Goal: Task Accomplishment & Management: Use online tool/utility

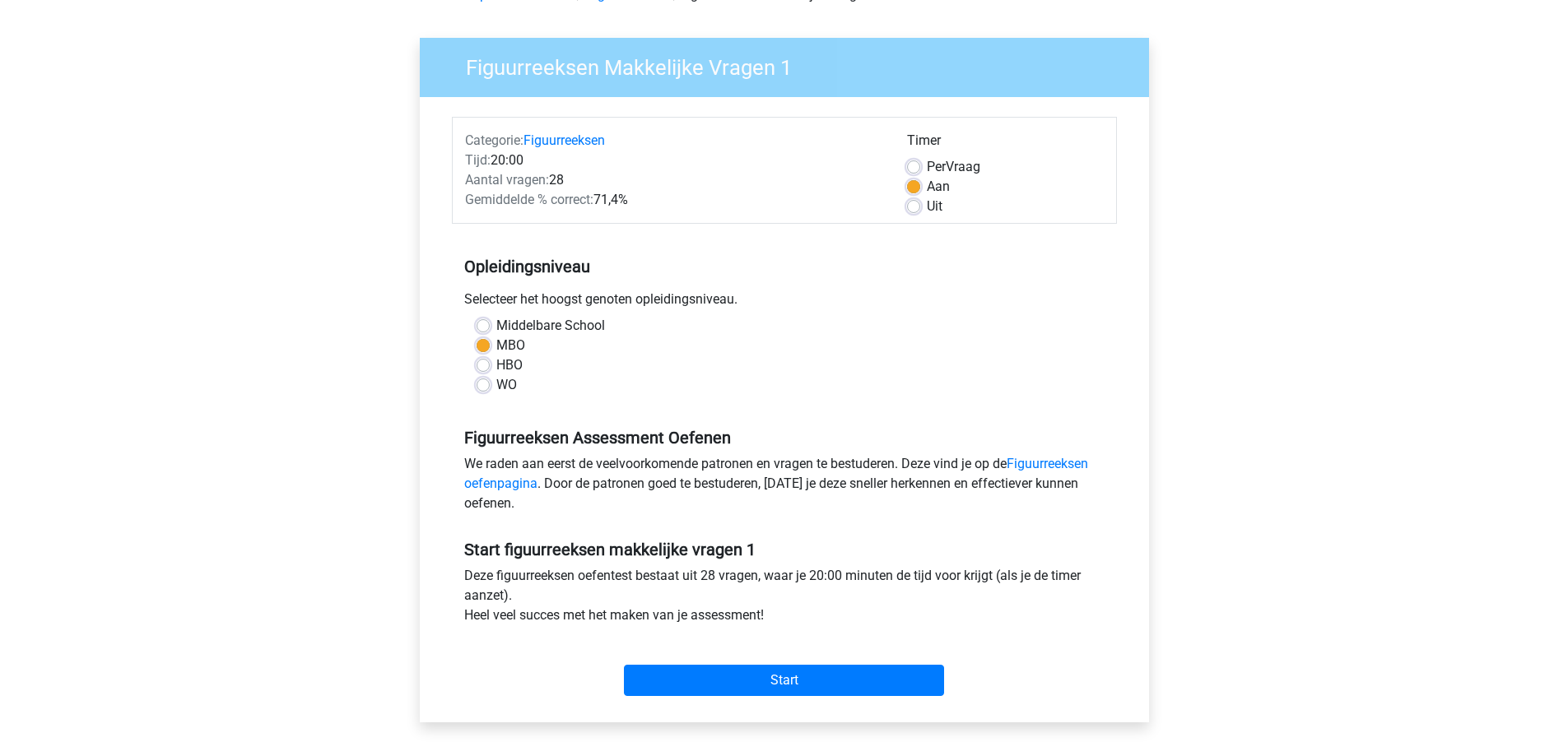
scroll to position [246, 0]
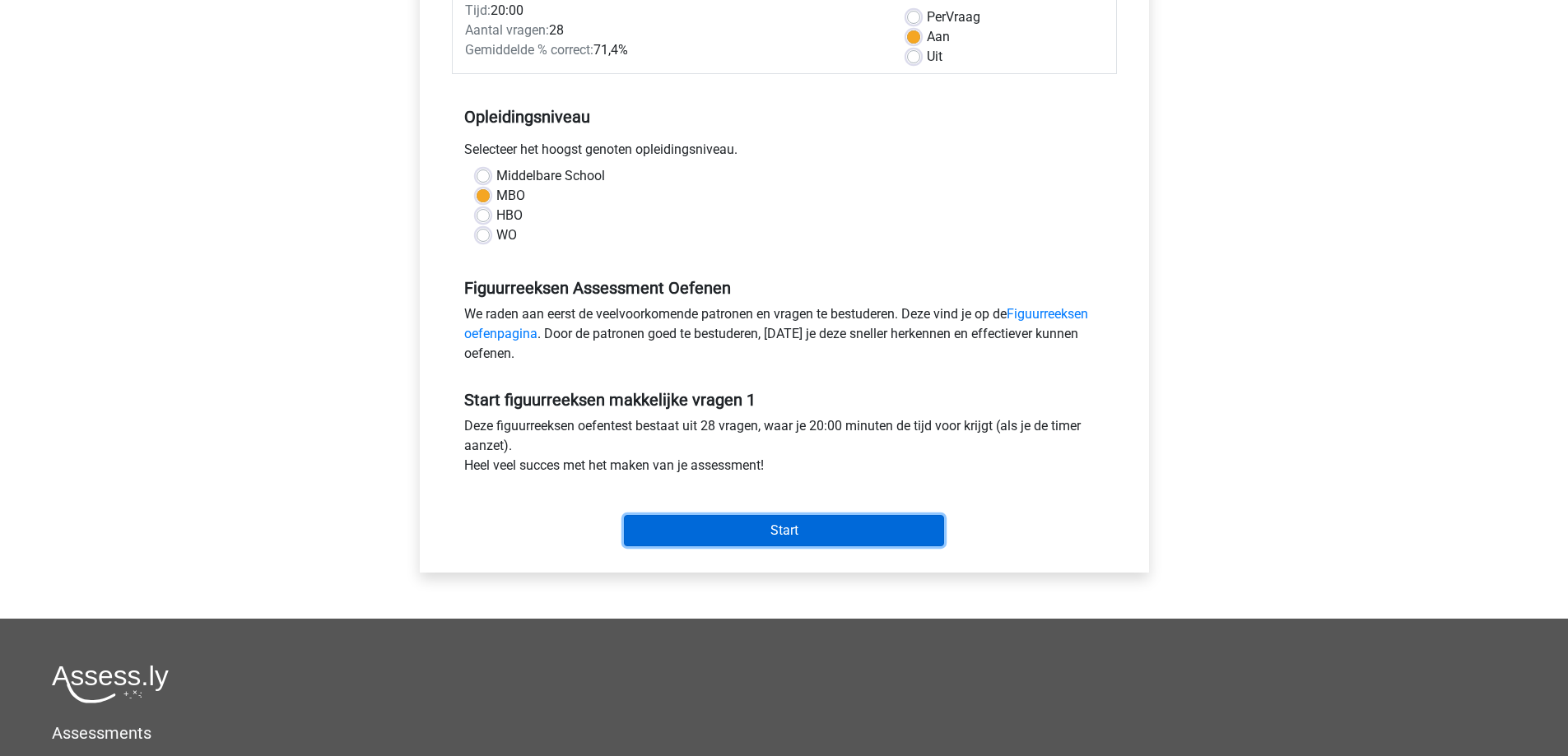
click at [803, 535] on input "Start" at bounding box center [783, 531] width 320 height 32
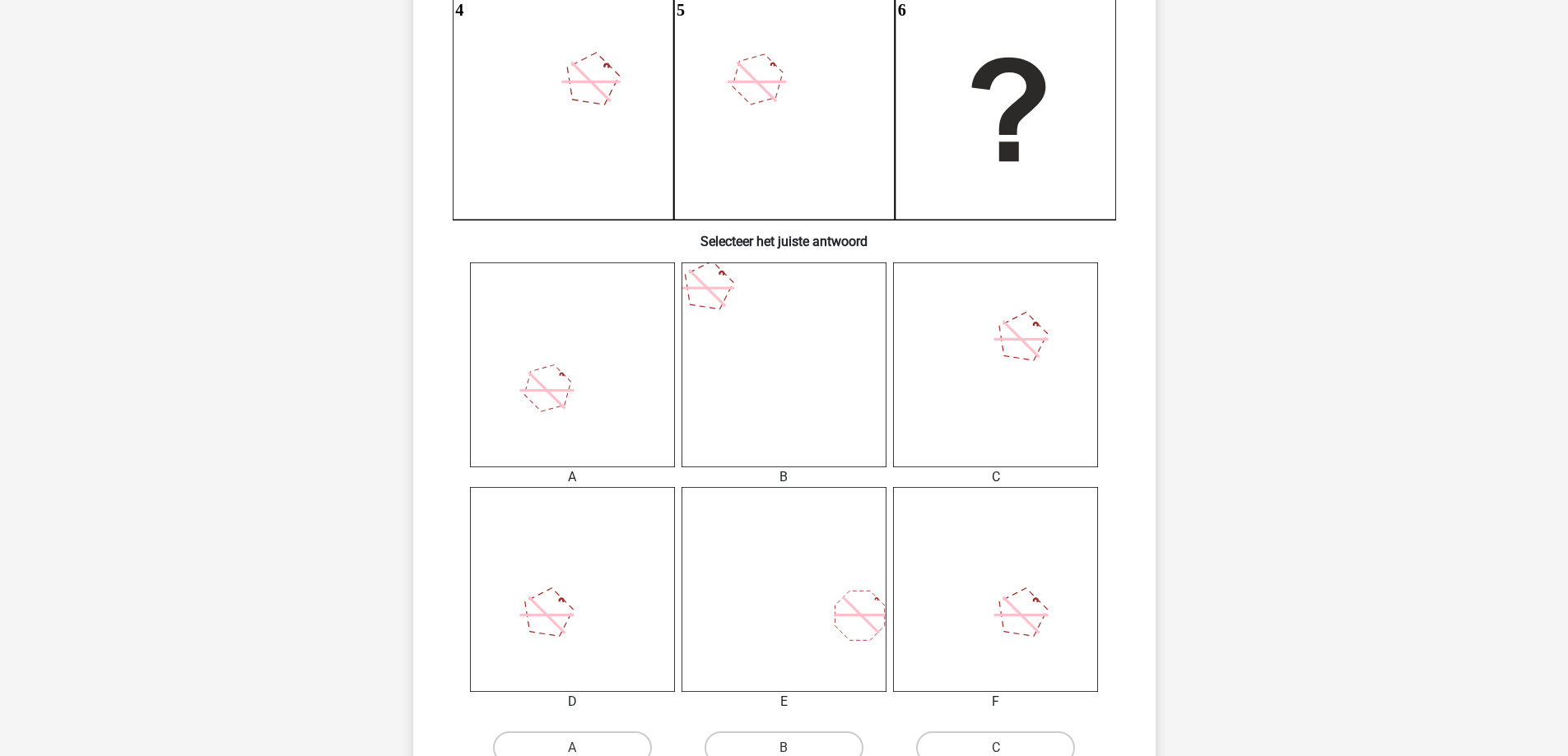
scroll to position [576, 0]
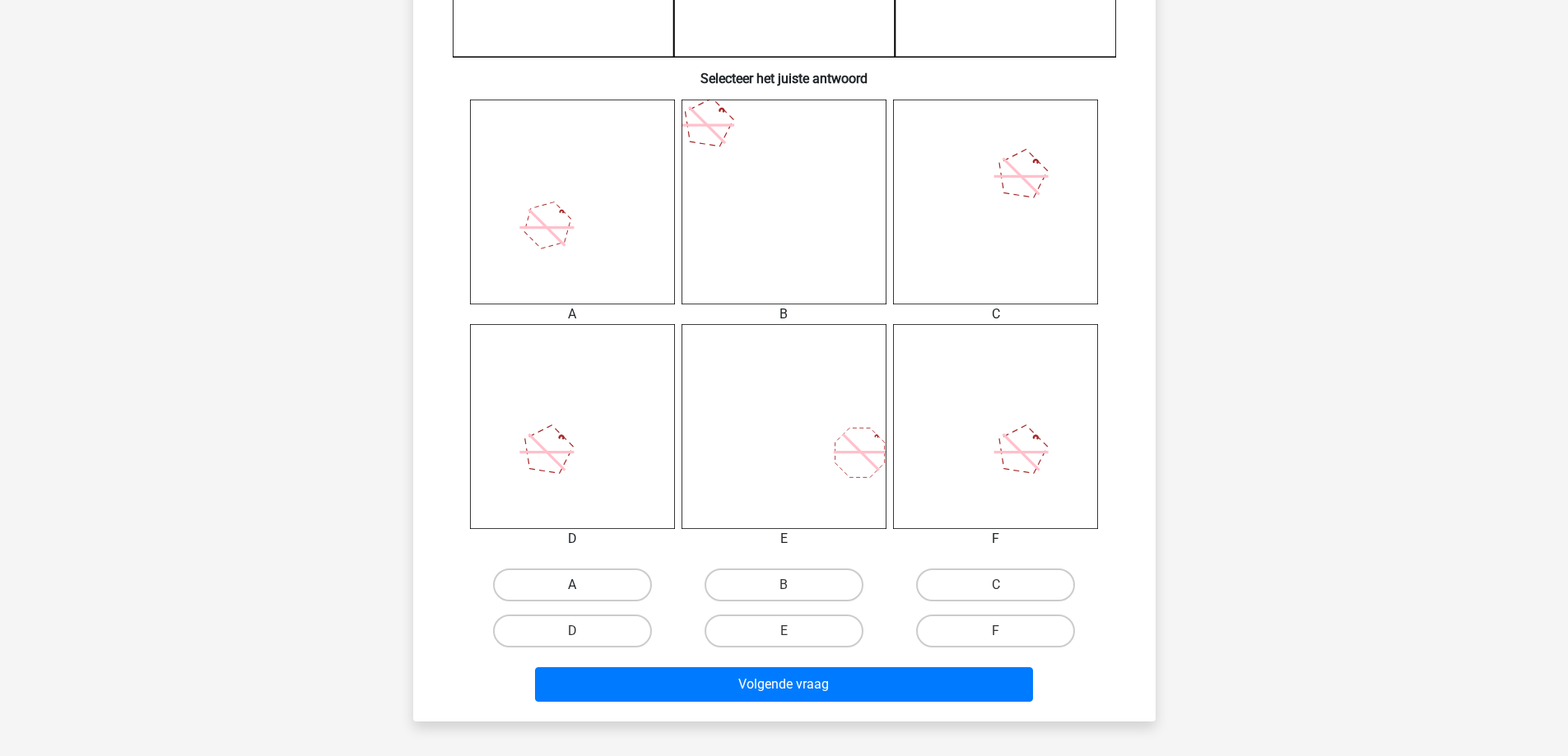
click at [618, 584] on label "A" at bounding box center [572, 585] width 158 height 33
click at [583, 585] on input "A" at bounding box center [577, 590] width 11 height 11
radio input "true"
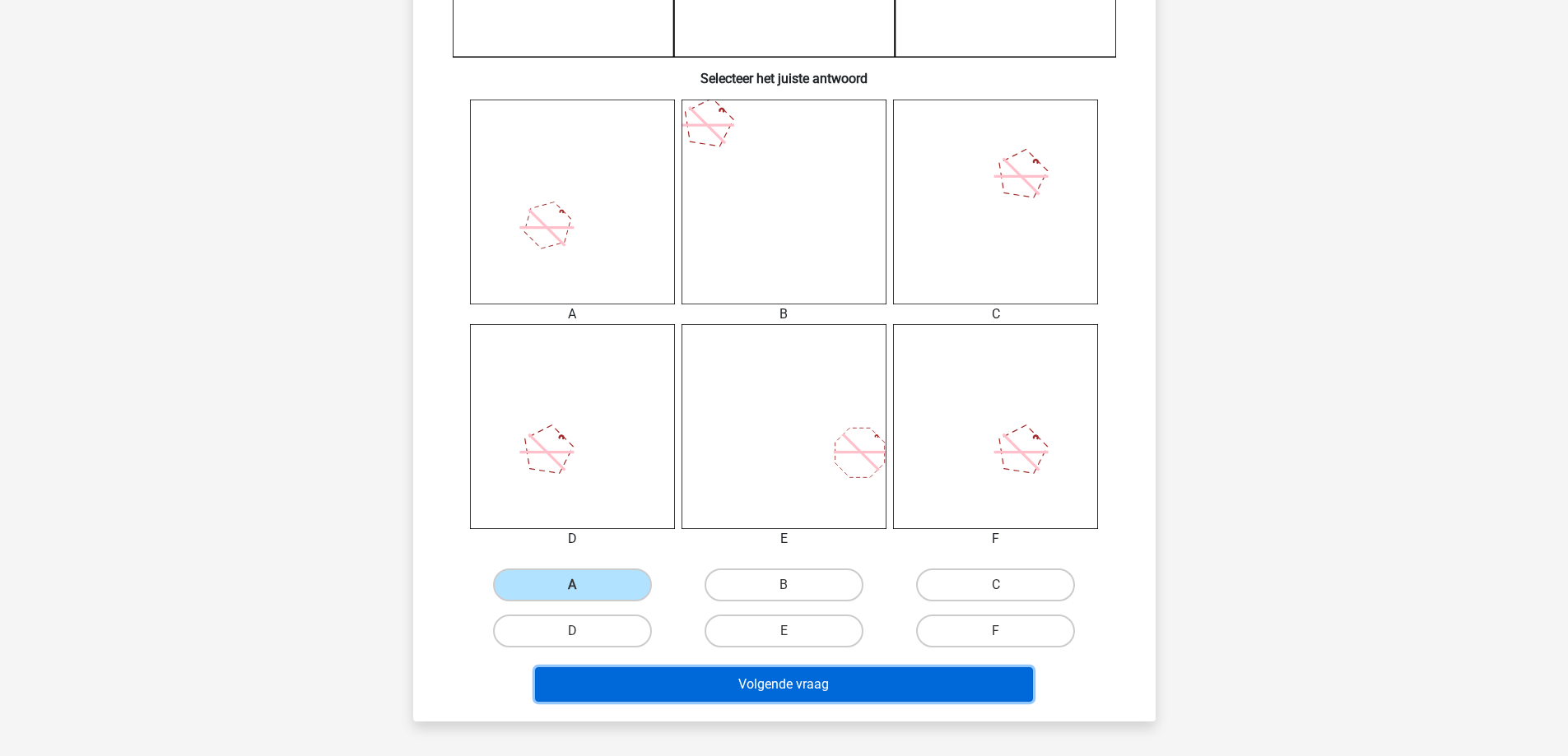
click at [634, 683] on button "Volgende vraag" at bounding box center [783, 684] width 498 height 35
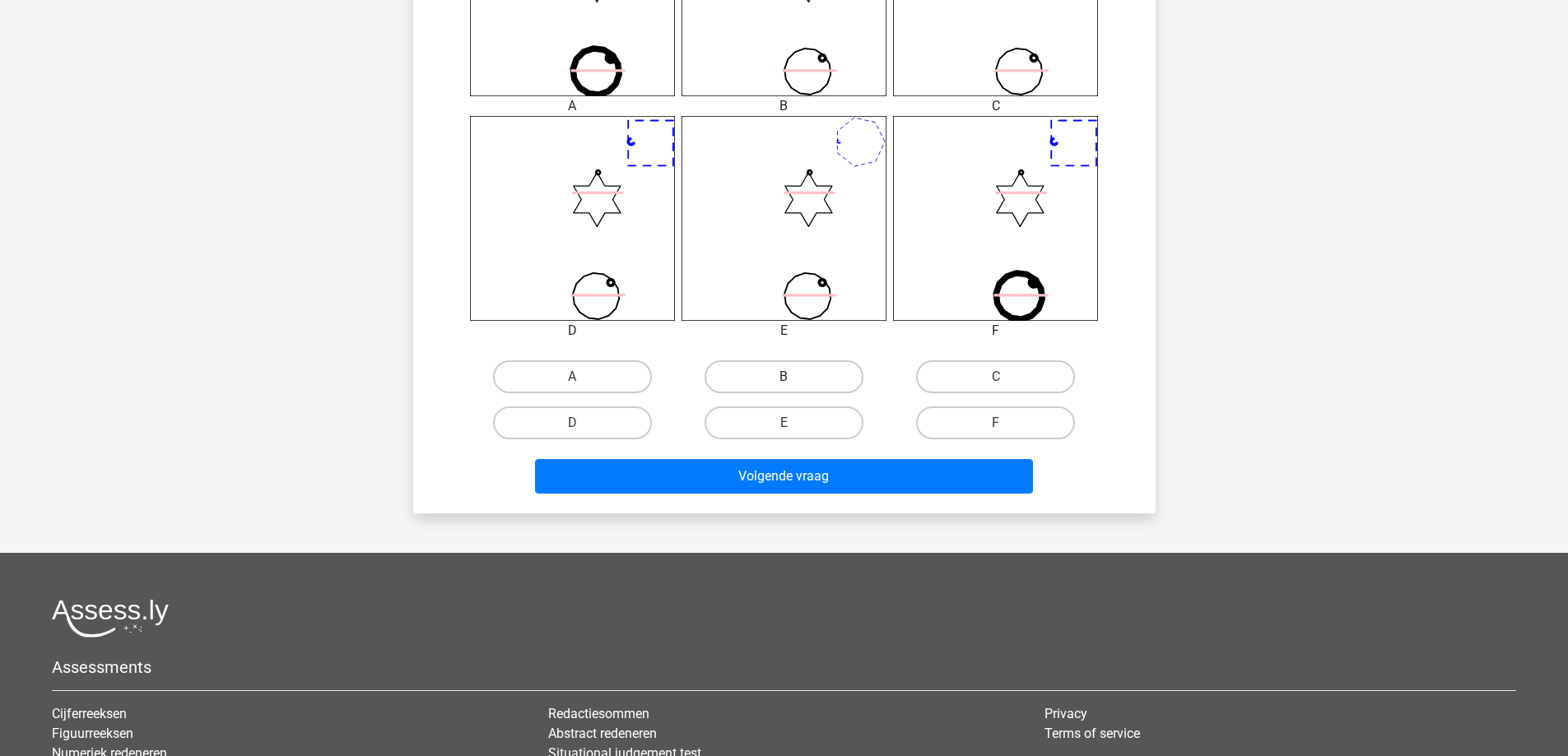
scroll to position [823, 0]
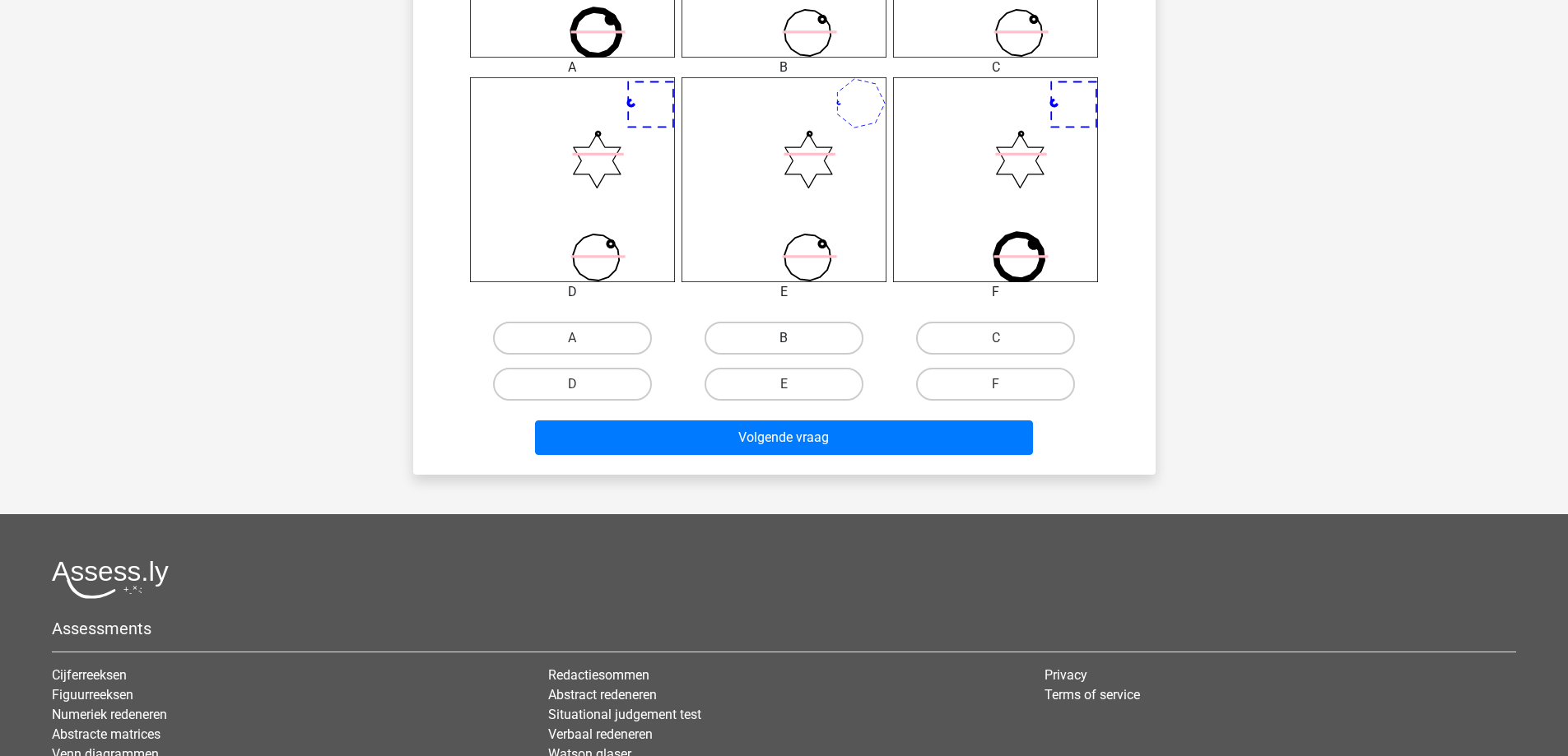
click at [836, 344] on label "B" at bounding box center [784, 337] width 158 height 33
click at [794, 344] on input "B" at bounding box center [789, 343] width 11 height 11
radio input "true"
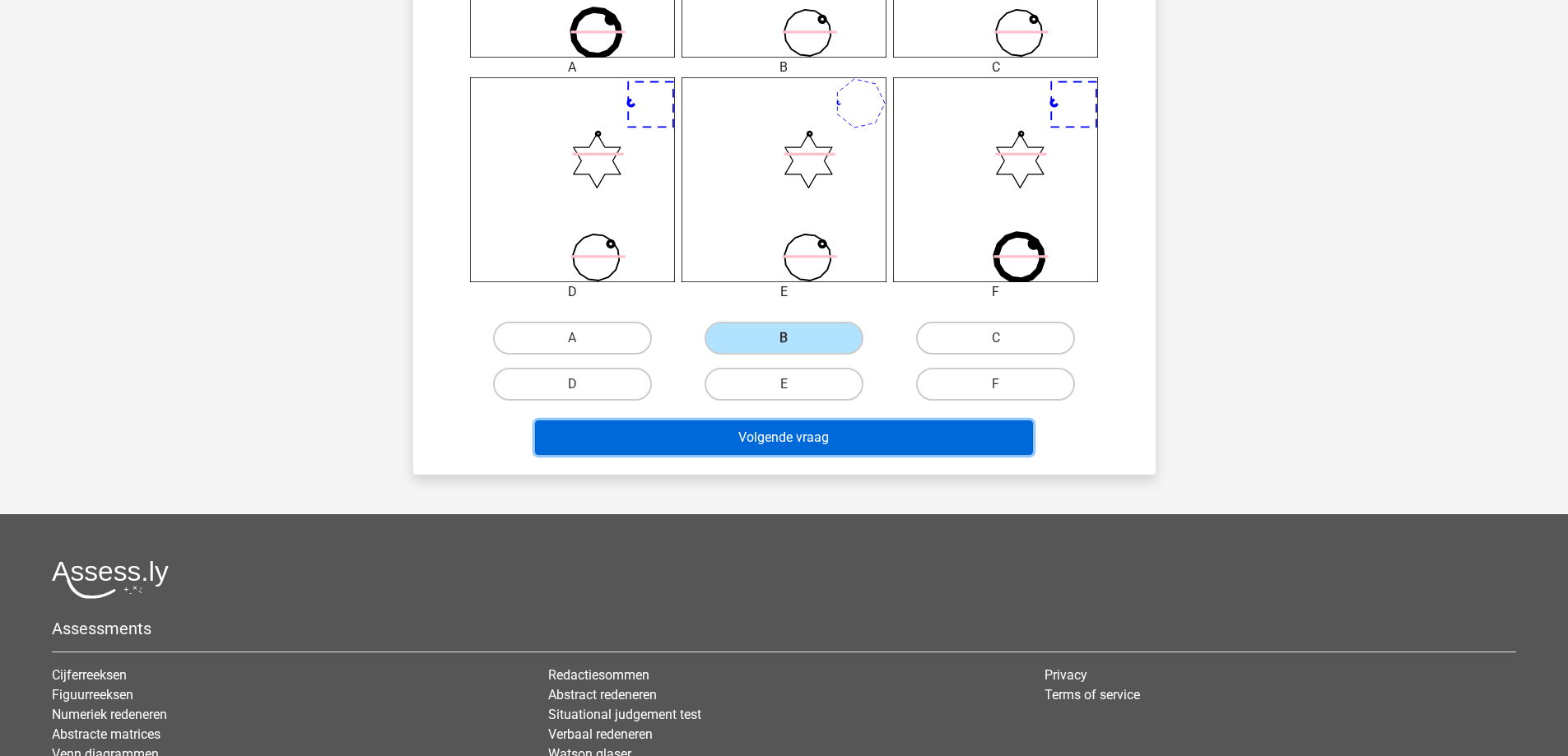
click at [830, 442] on button "Volgende vraag" at bounding box center [783, 437] width 498 height 35
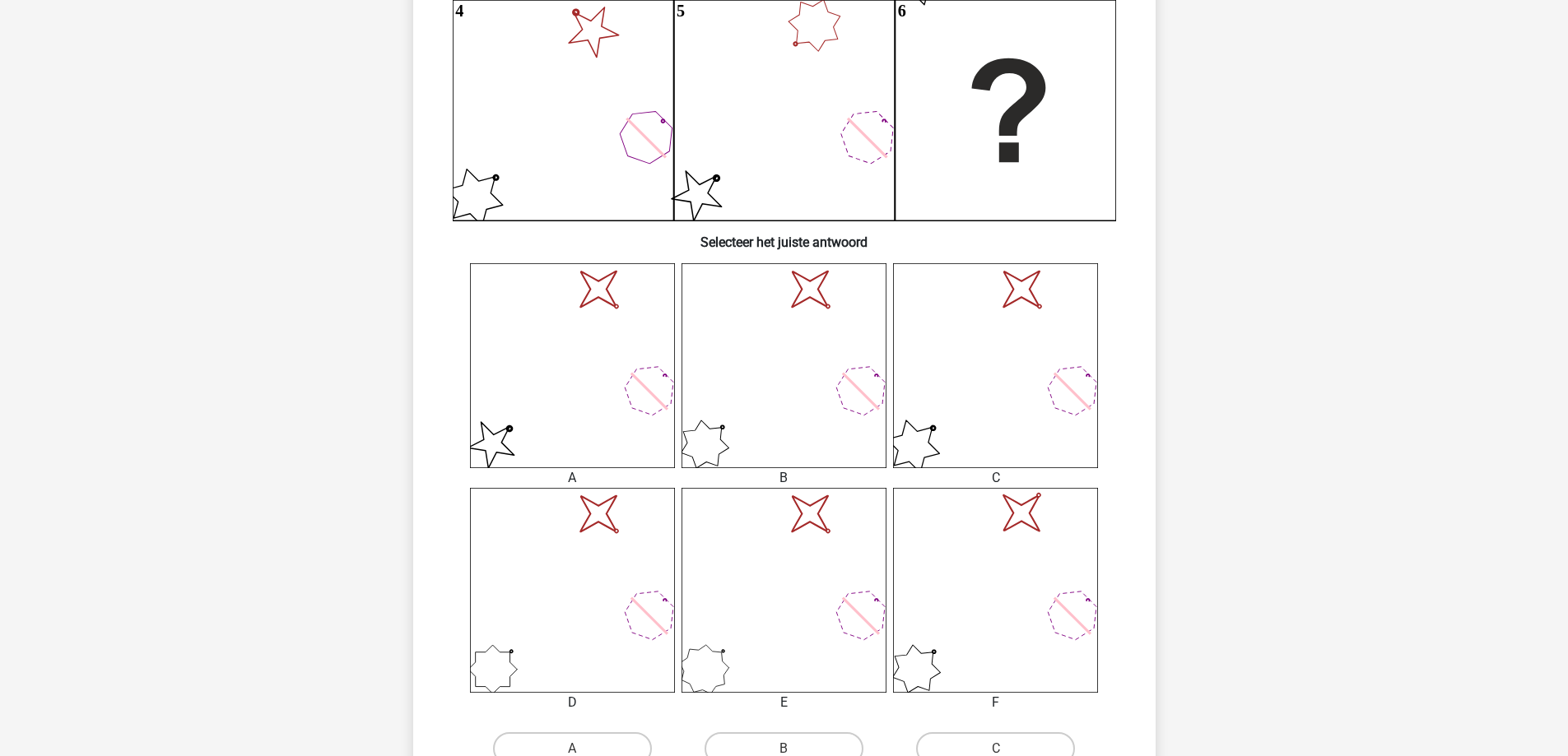
scroll to position [740, 0]
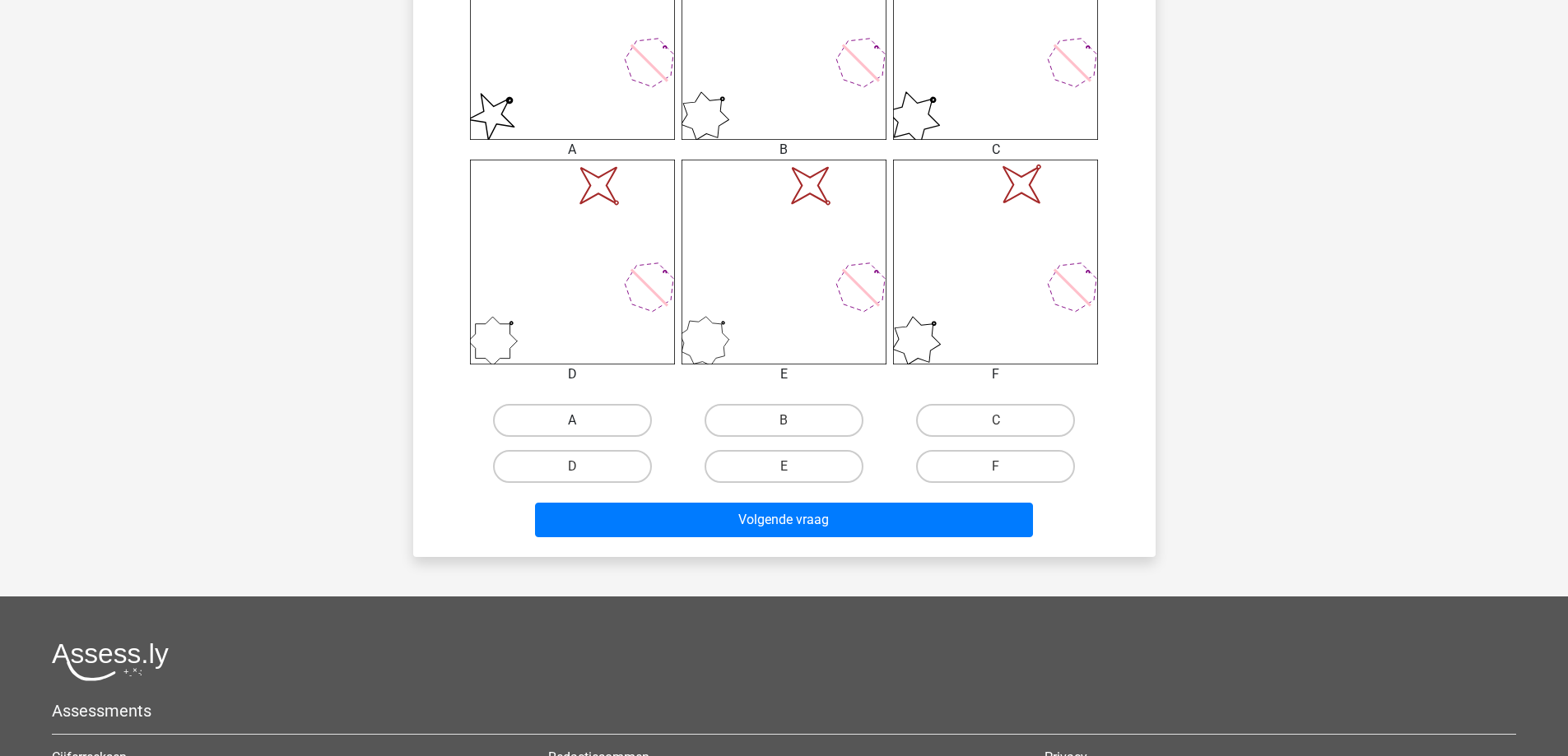
click at [619, 418] on label "A" at bounding box center [572, 420] width 158 height 33
click at [583, 421] on input "A" at bounding box center [577, 425] width 11 height 11
radio input "true"
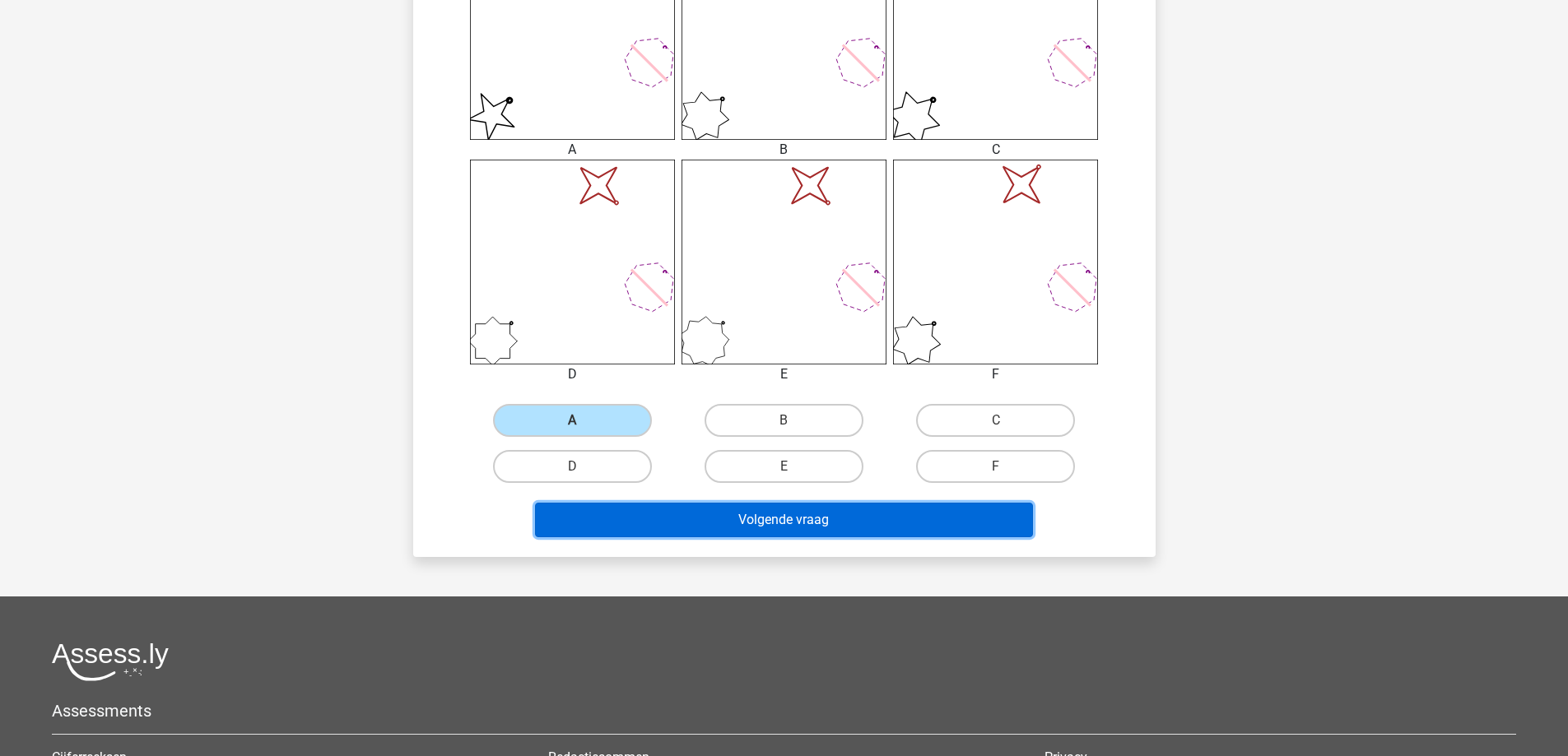
click at [634, 518] on button "Volgende vraag" at bounding box center [783, 520] width 498 height 35
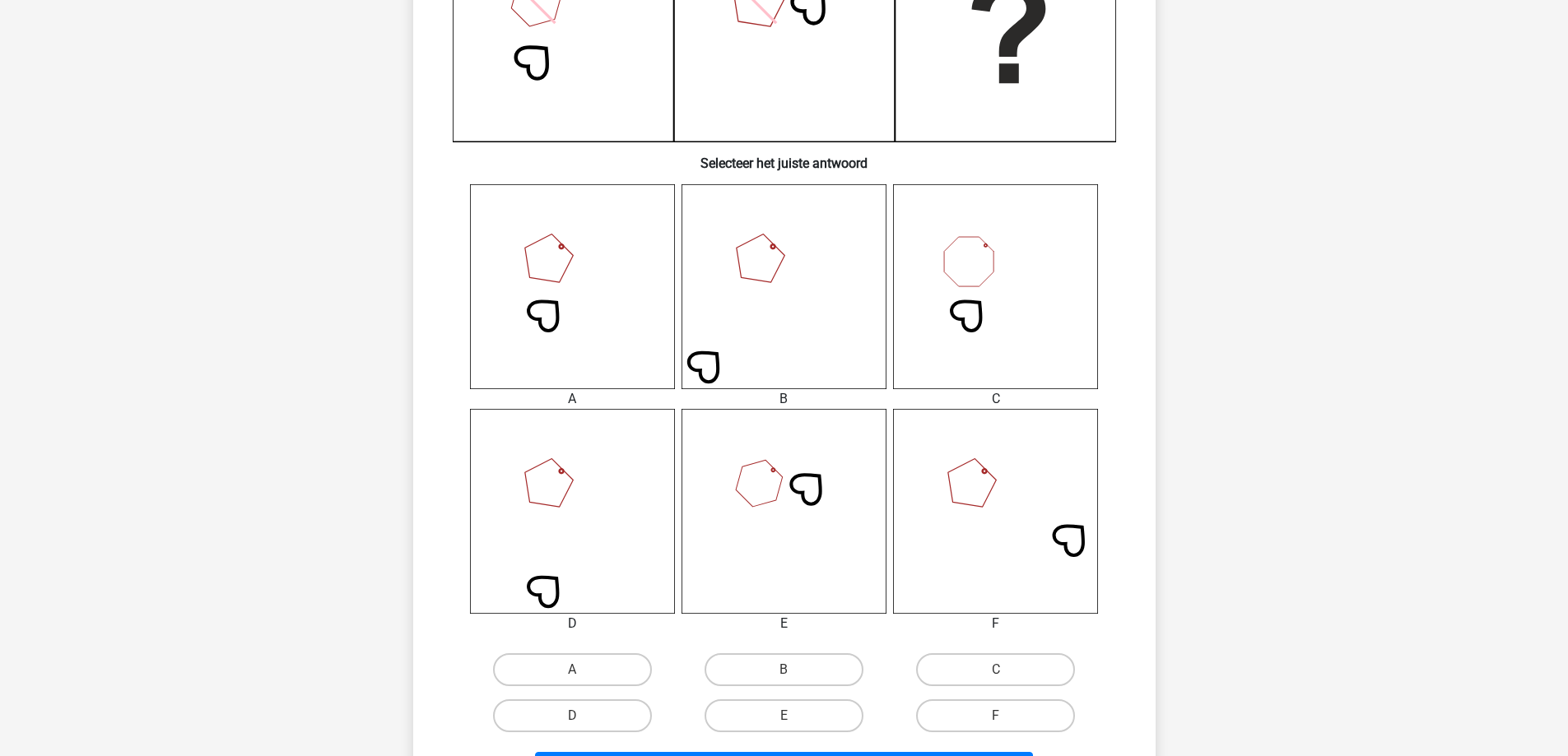
scroll to position [494, 0]
click at [615, 662] on label "A" at bounding box center [572, 667] width 158 height 33
click at [583, 667] on input "A" at bounding box center [577, 672] width 11 height 11
radio input "true"
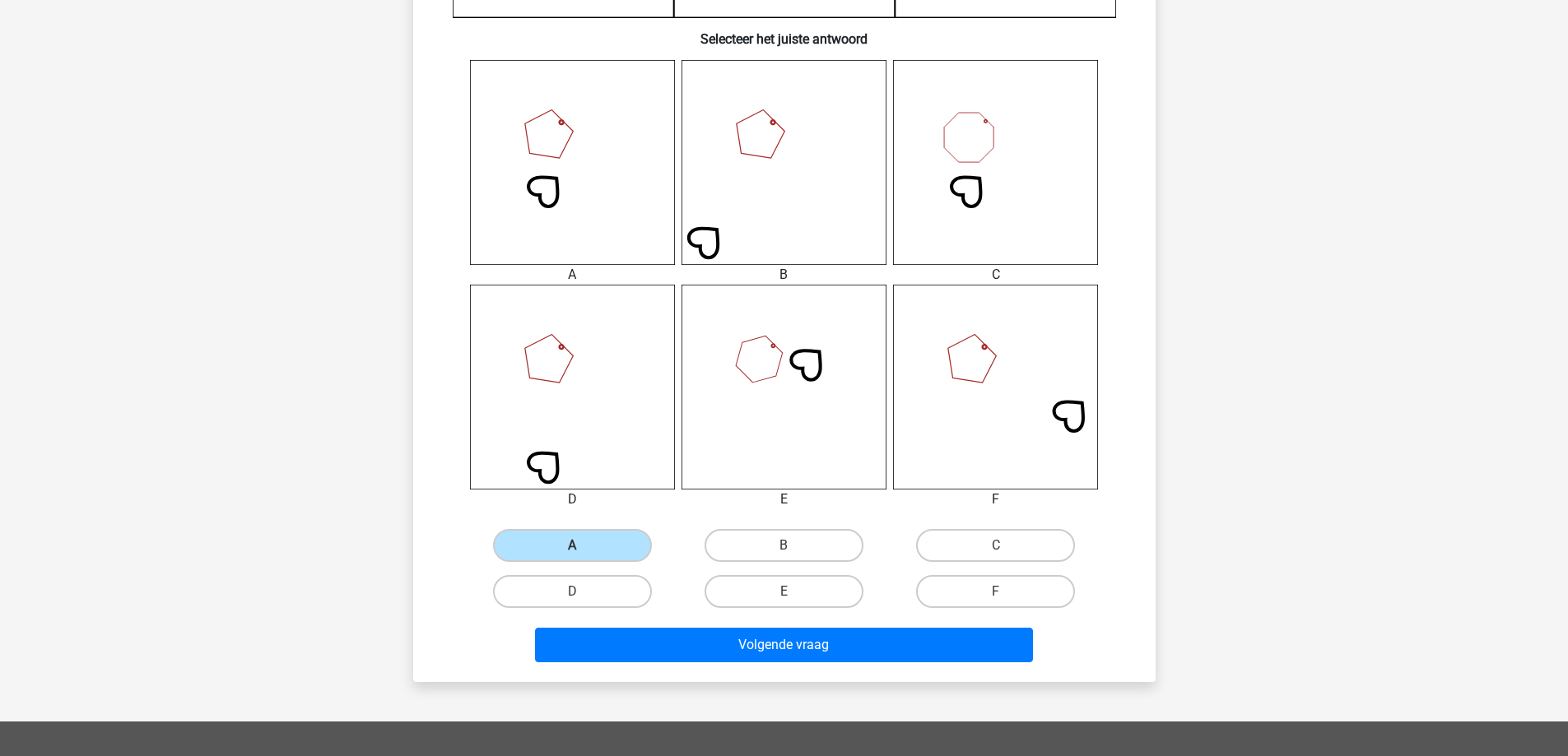
scroll to position [740, 0]
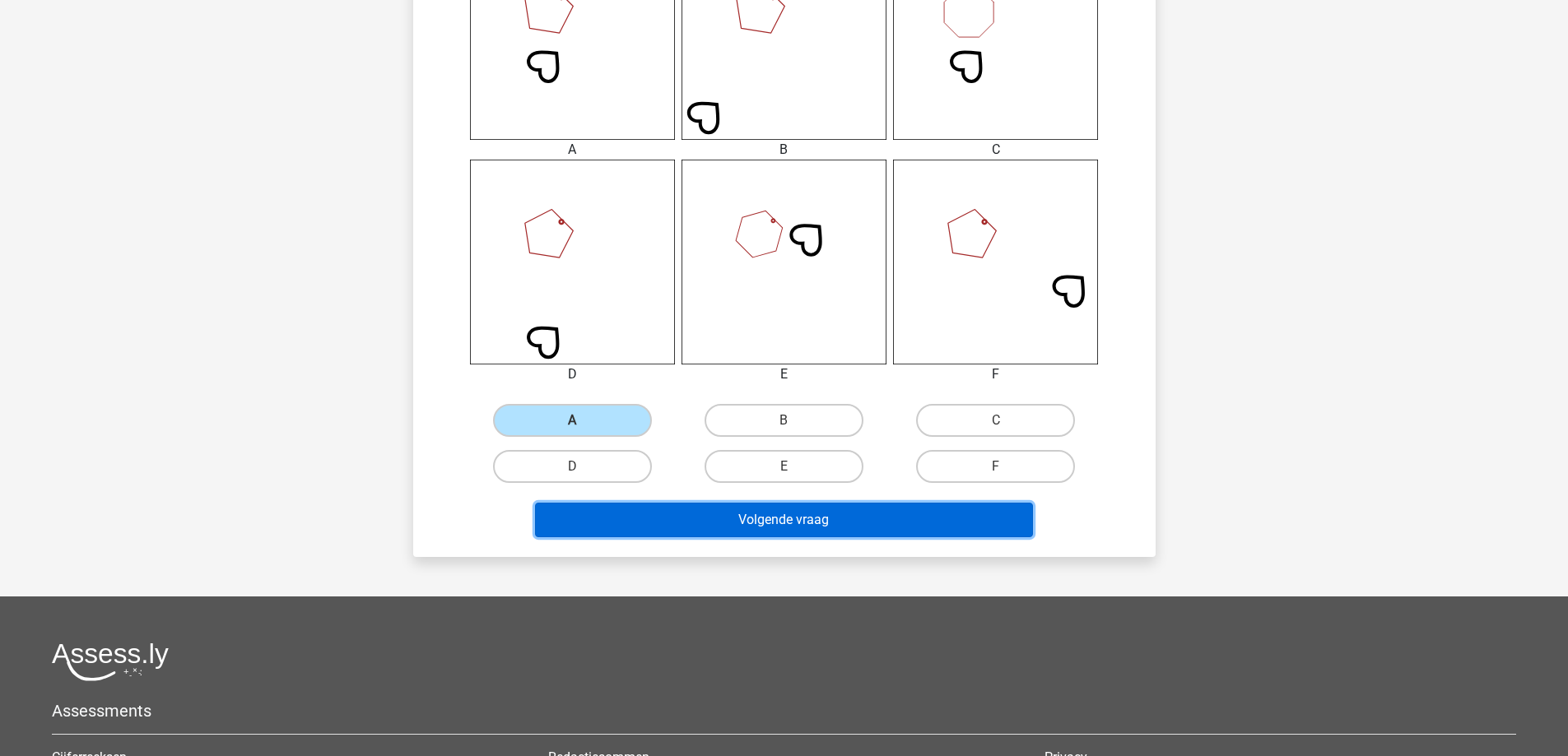
click at [706, 516] on button "Volgende vraag" at bounding box center [783, 520] width 498 height 35
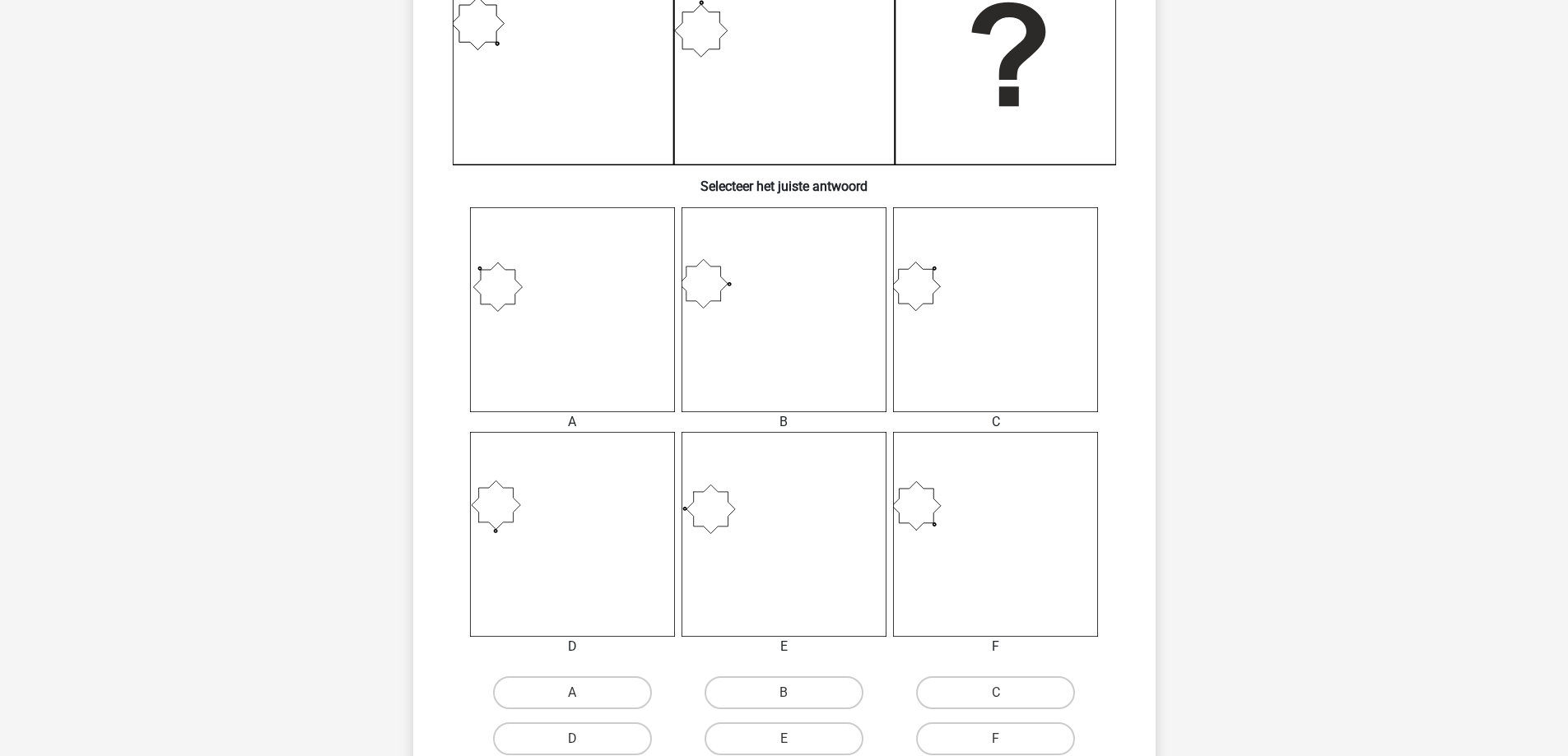
scroll to position [494, 0]
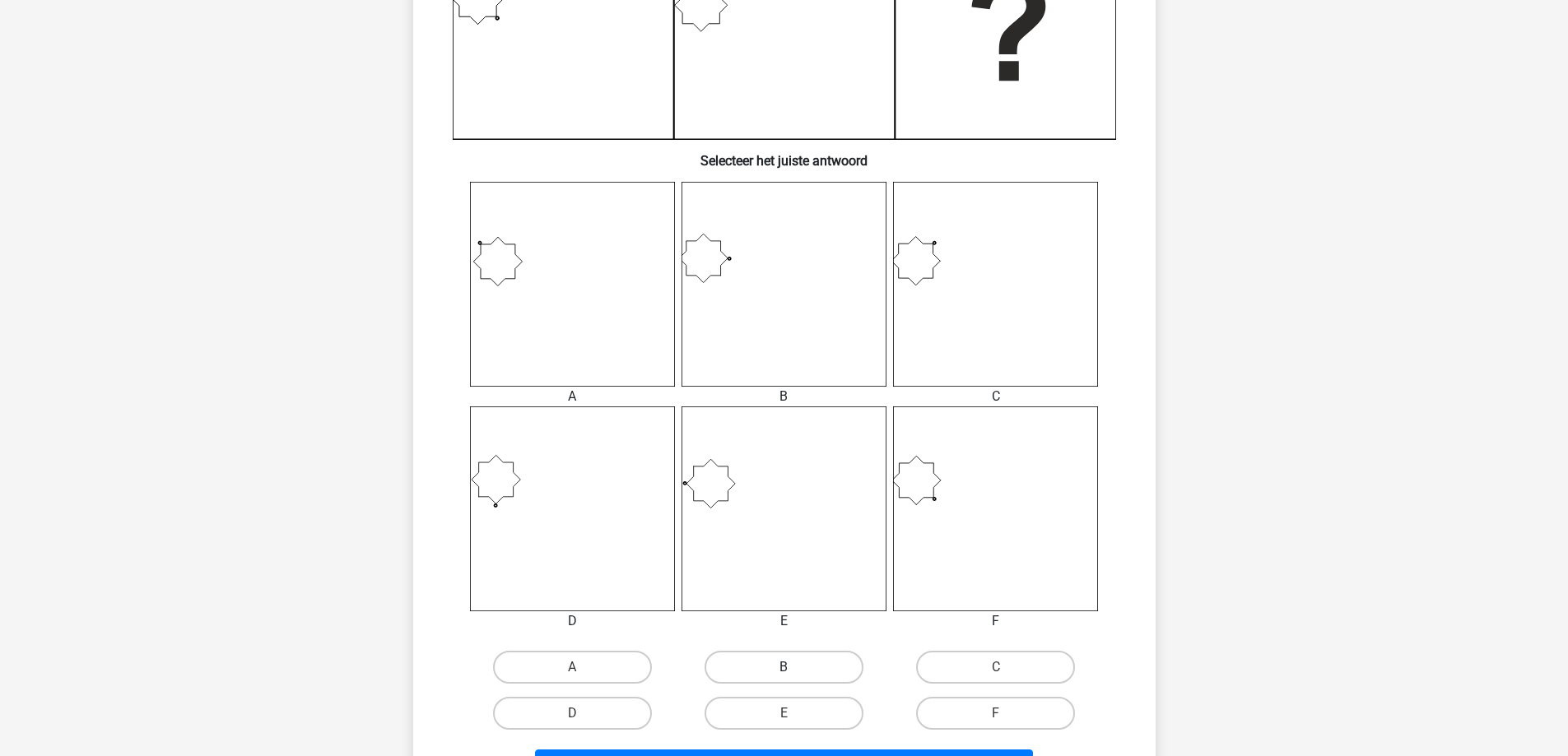
click at [783, 684] on label "B" at bounding box center [784, 667] width 158 height 33
click at [784, 678] on input "B" at bounding box center [789, 672] width 11 height 11
radio input "true"
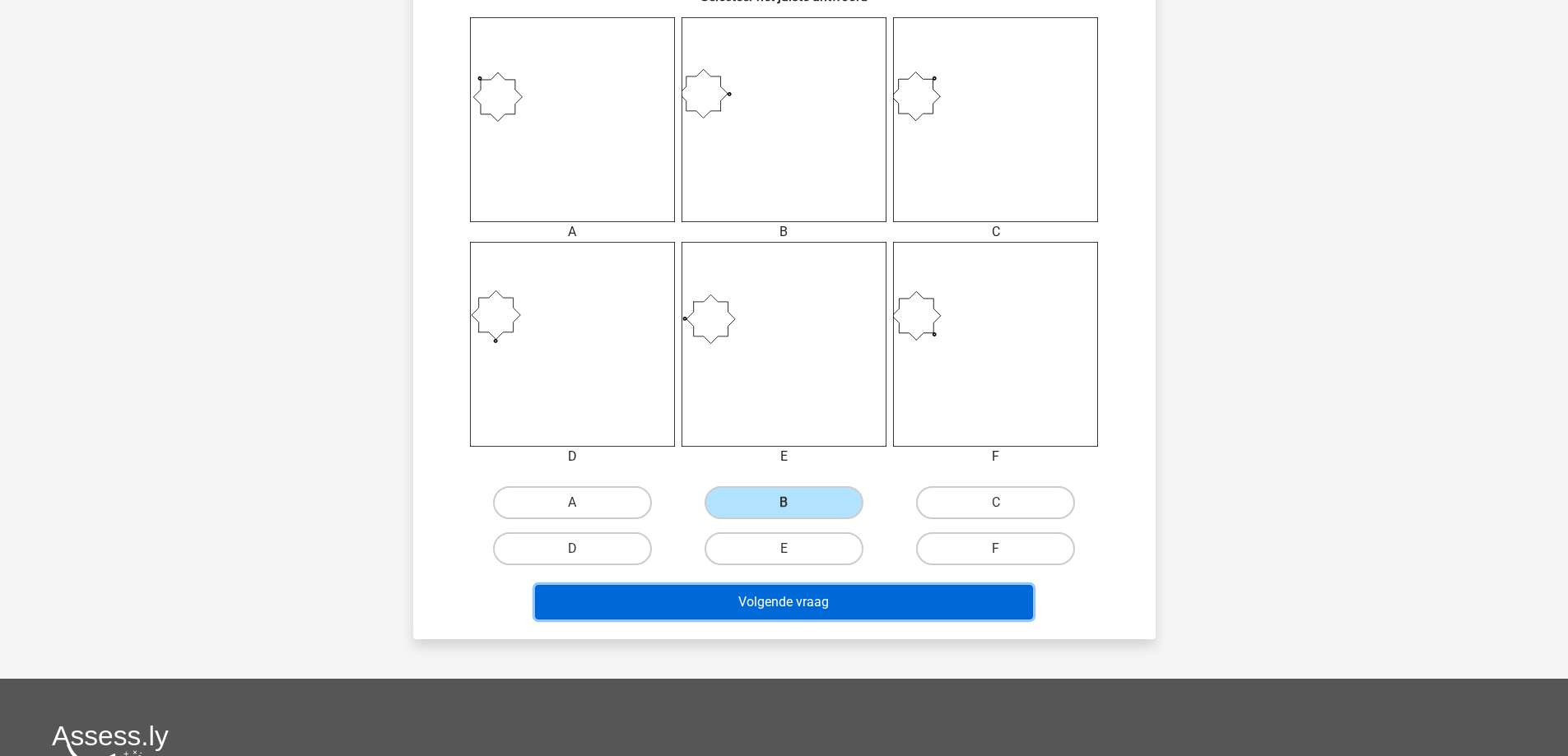
click at [821, 611] on button "Volgende vraag" at bounding box center [783, 602] width 498 height 35
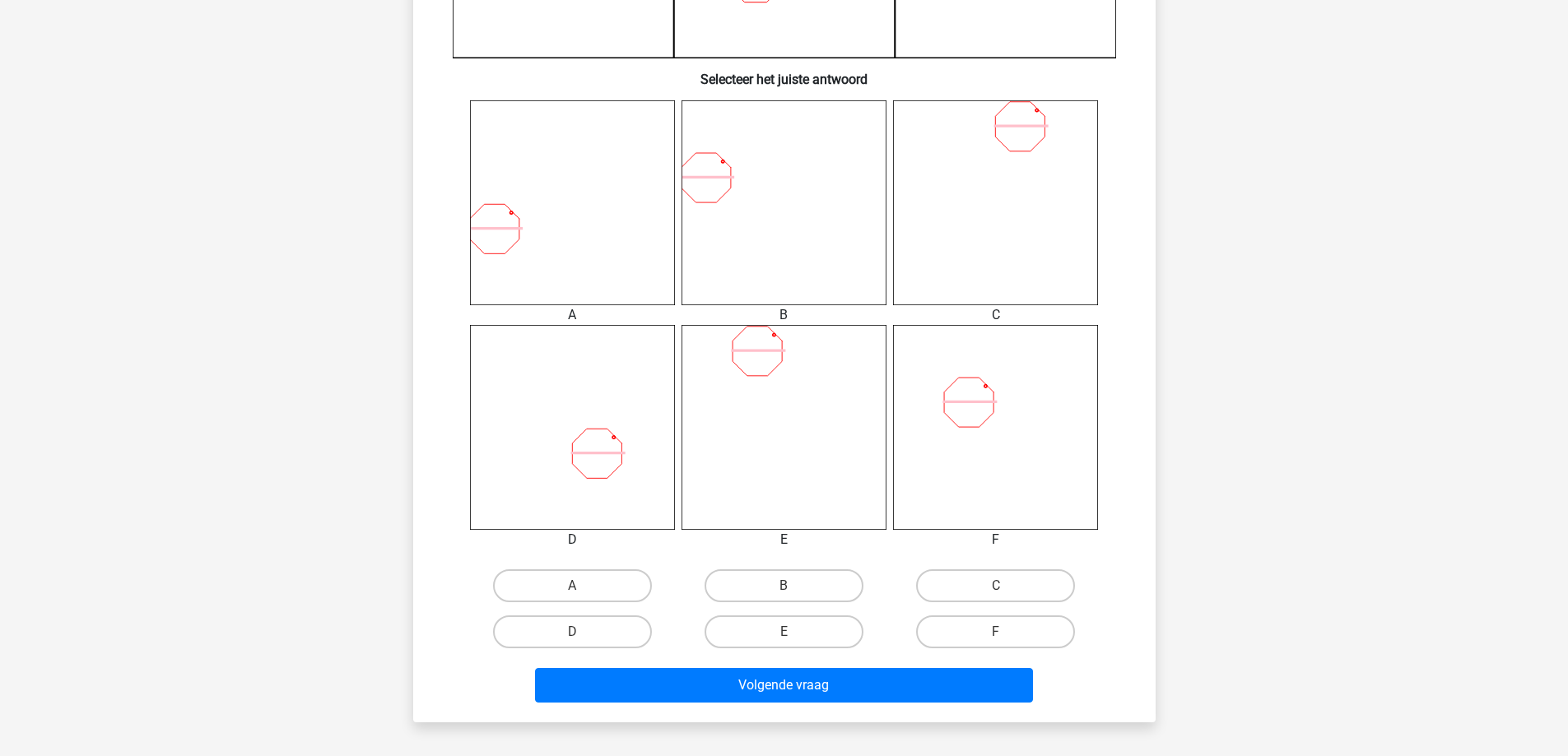
scroll to position [576, 0]
click at [1004, 581] on label "C" at bounding box center [995, 585] width 158 height 33
click at [1004, 585] on input "C" at bounding box center [1001, 590] width 11 height 11
radio input "true"
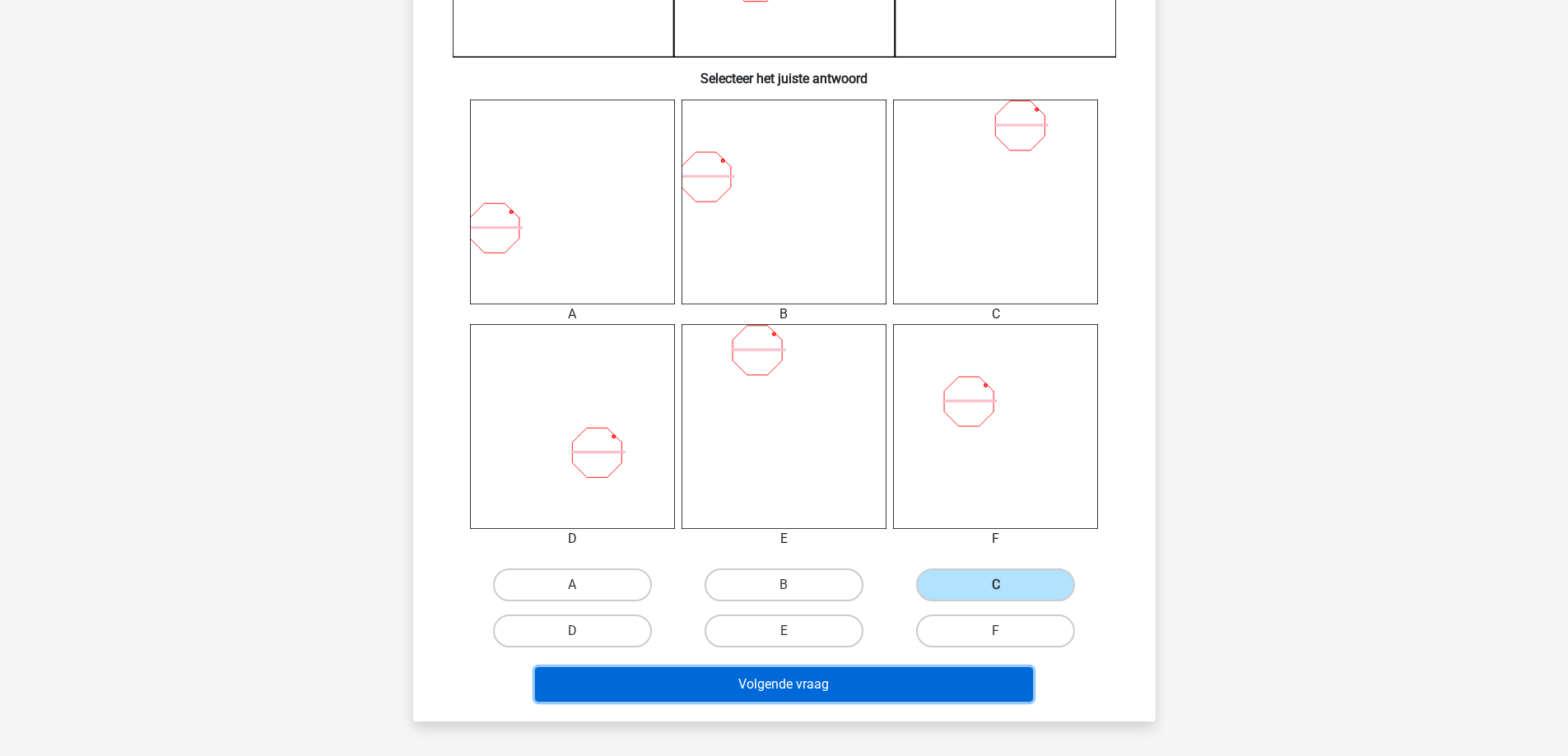
click at [862, 681] on button "Volgende vraag" at bounding box center [783, 684] width 498 height 35
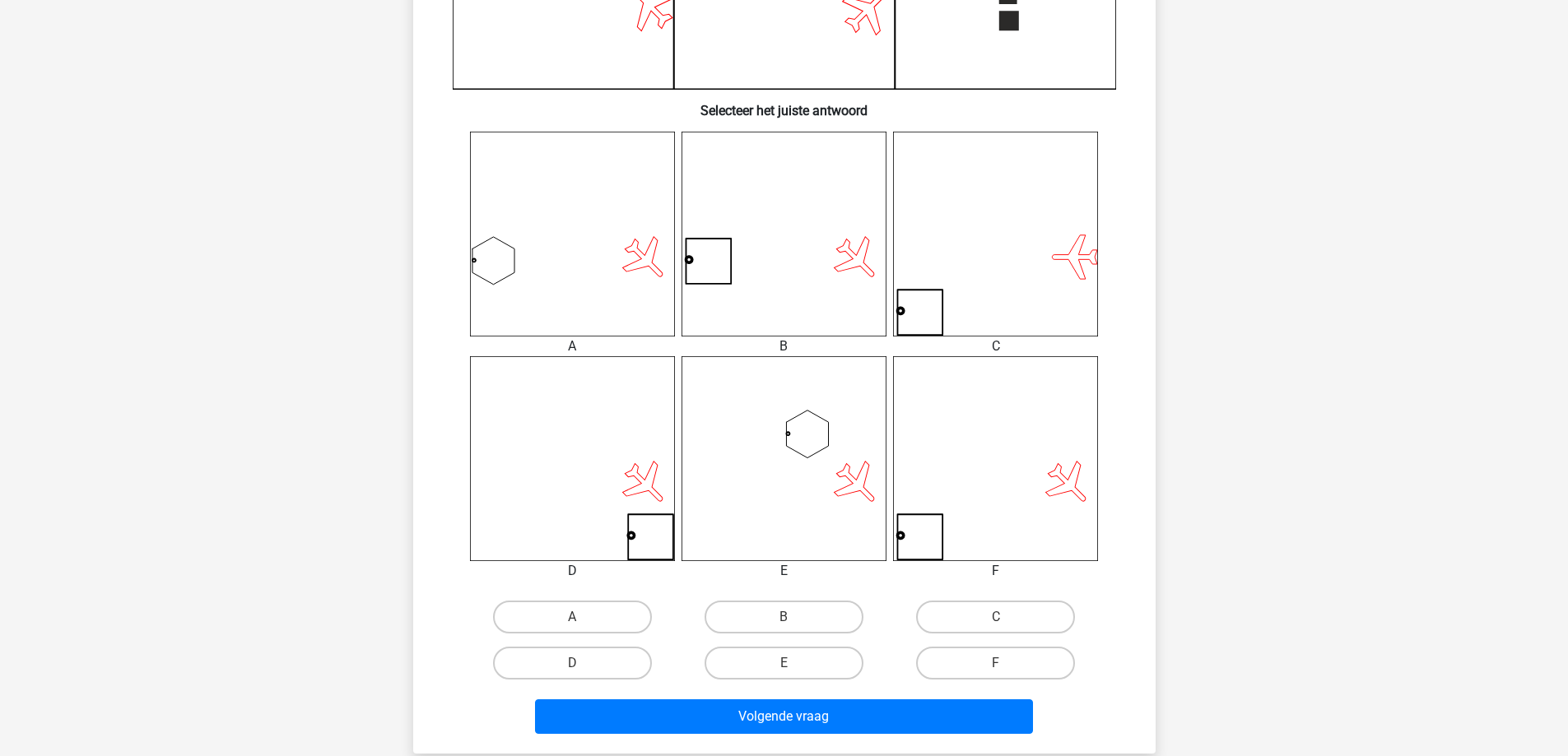
scroll to position [658, 0]
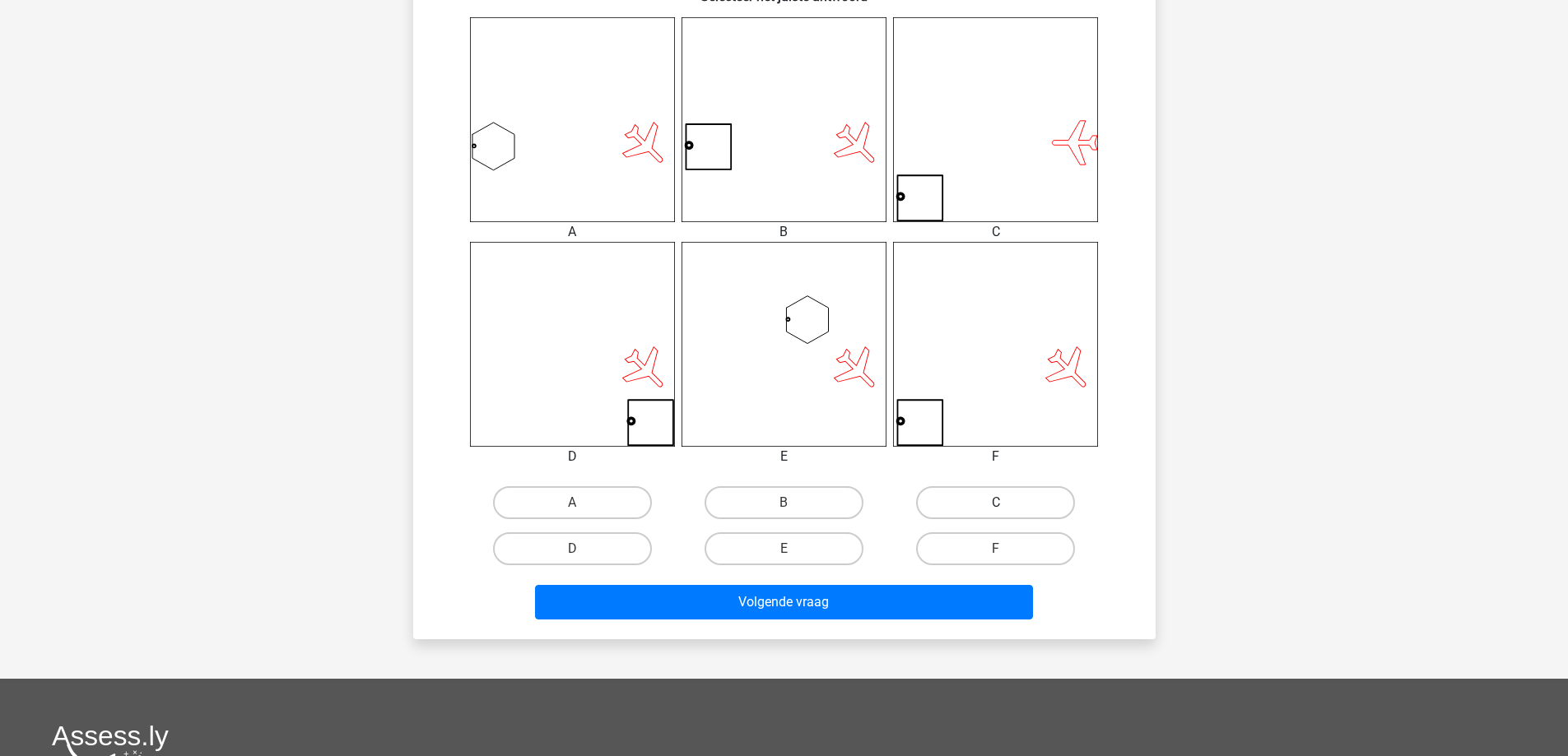
click at [985, 503] on label "C" at bounding box center [995, 502] width 158 height 33
click at [996, 503] on input "C" at bounding box center [1001, 508] width 11 height 11
radio input "true"
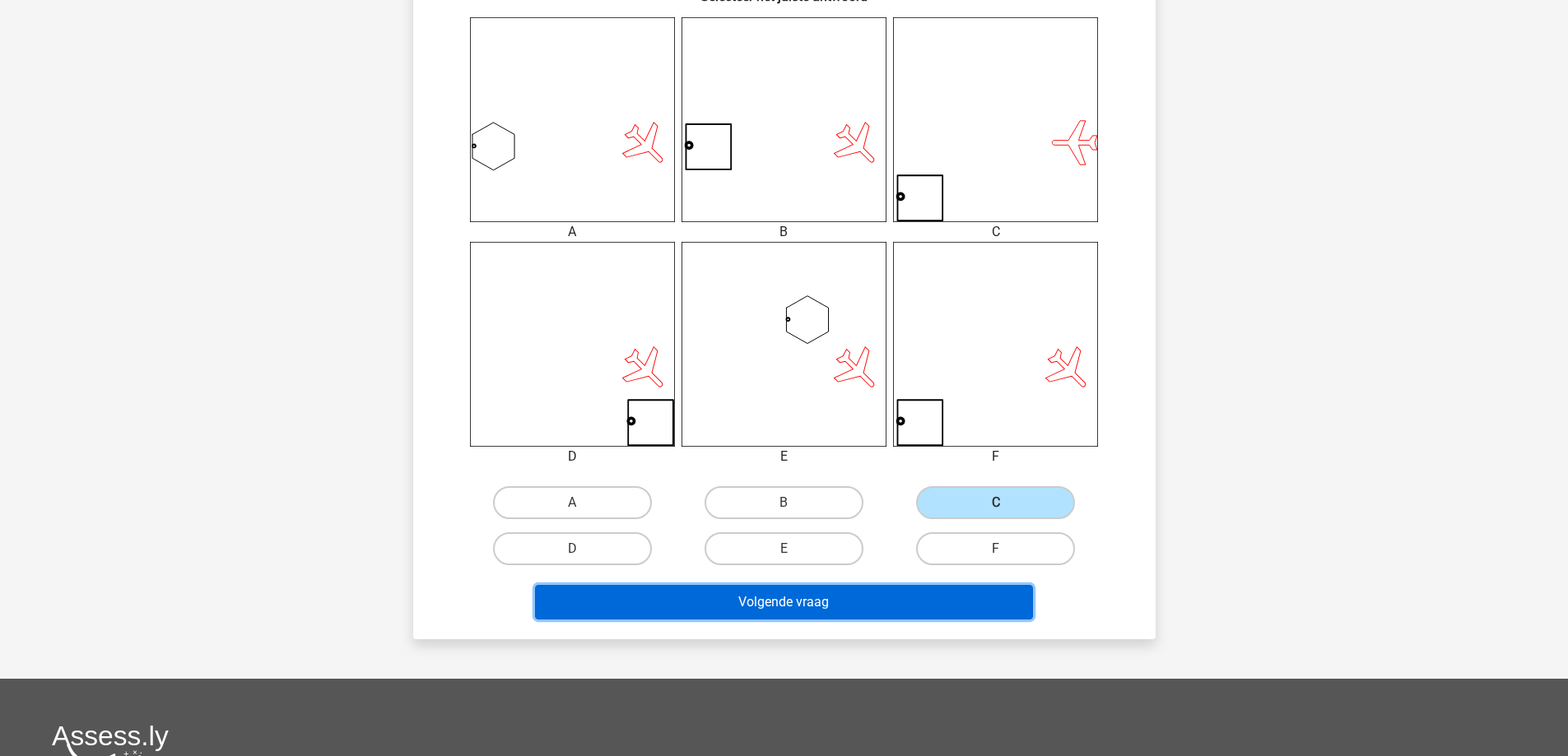
click at [911, 590] on button "Volgende vraag" at bounding box center [783, 602] width 498 height 35
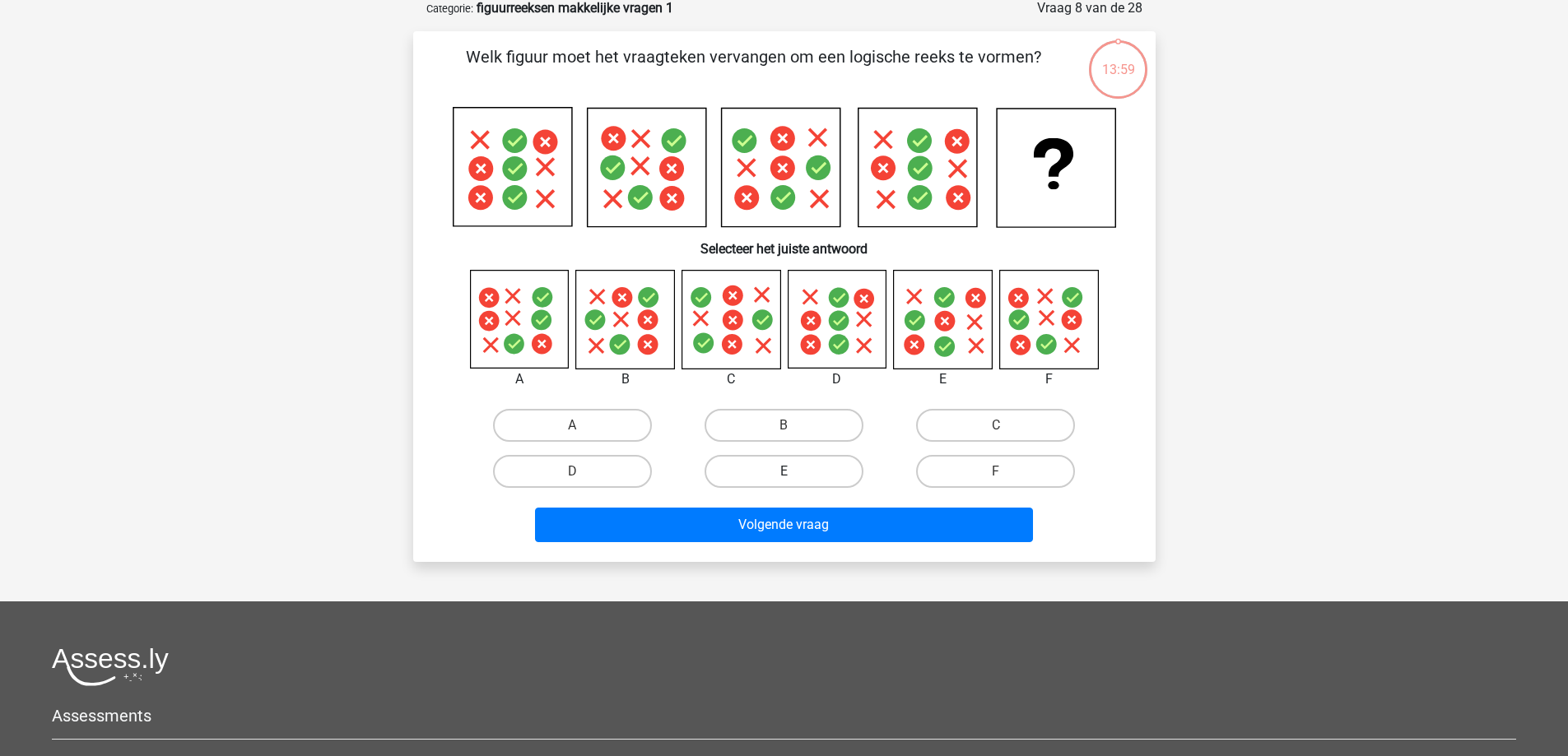
scroll to position [82, 0]
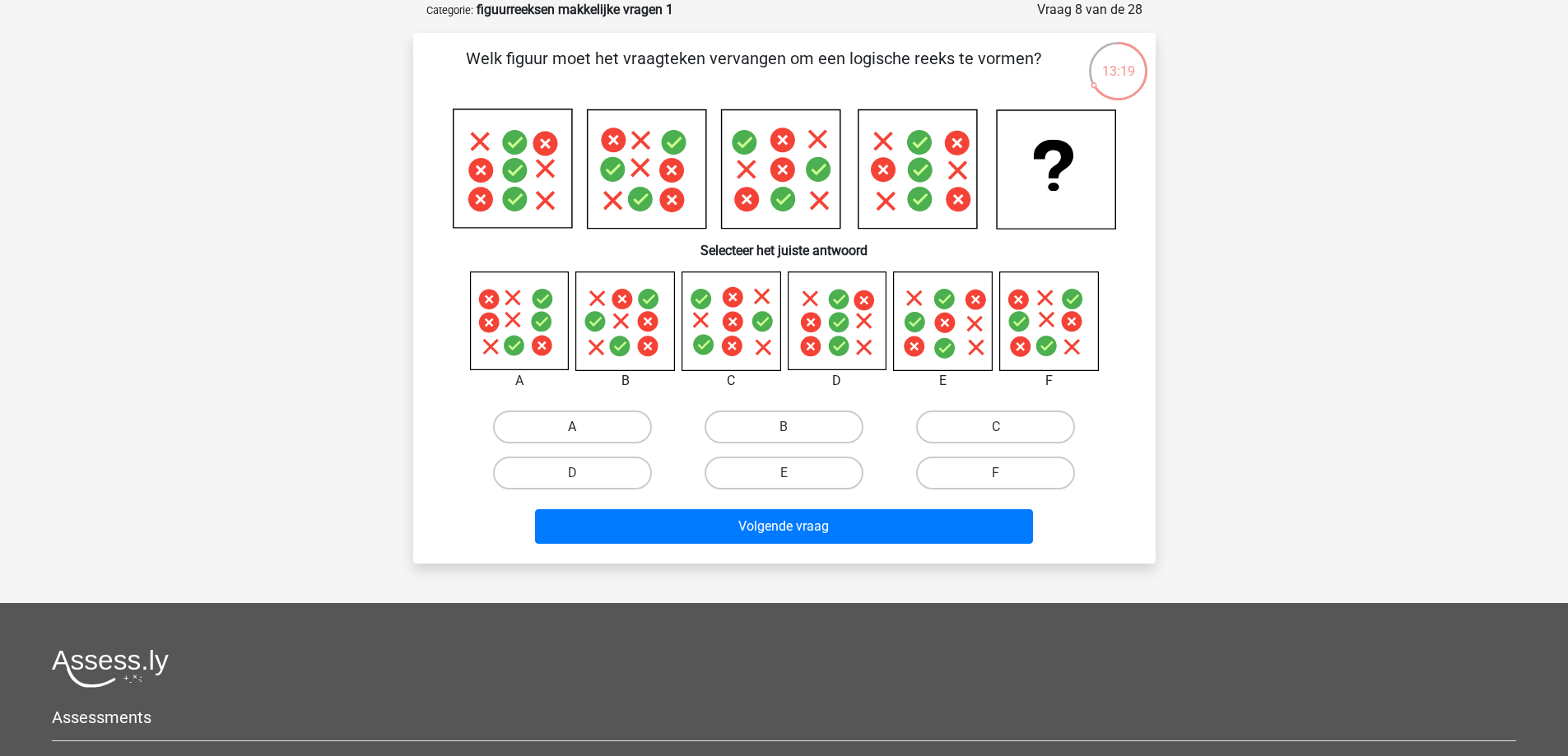
click at [564, 437] on label "A" at bounding box center [572, 426] width 158 height 33
click at [572, 437] on input "A" at bounding box center [577, 432] width 11 height 11
radio input "true"
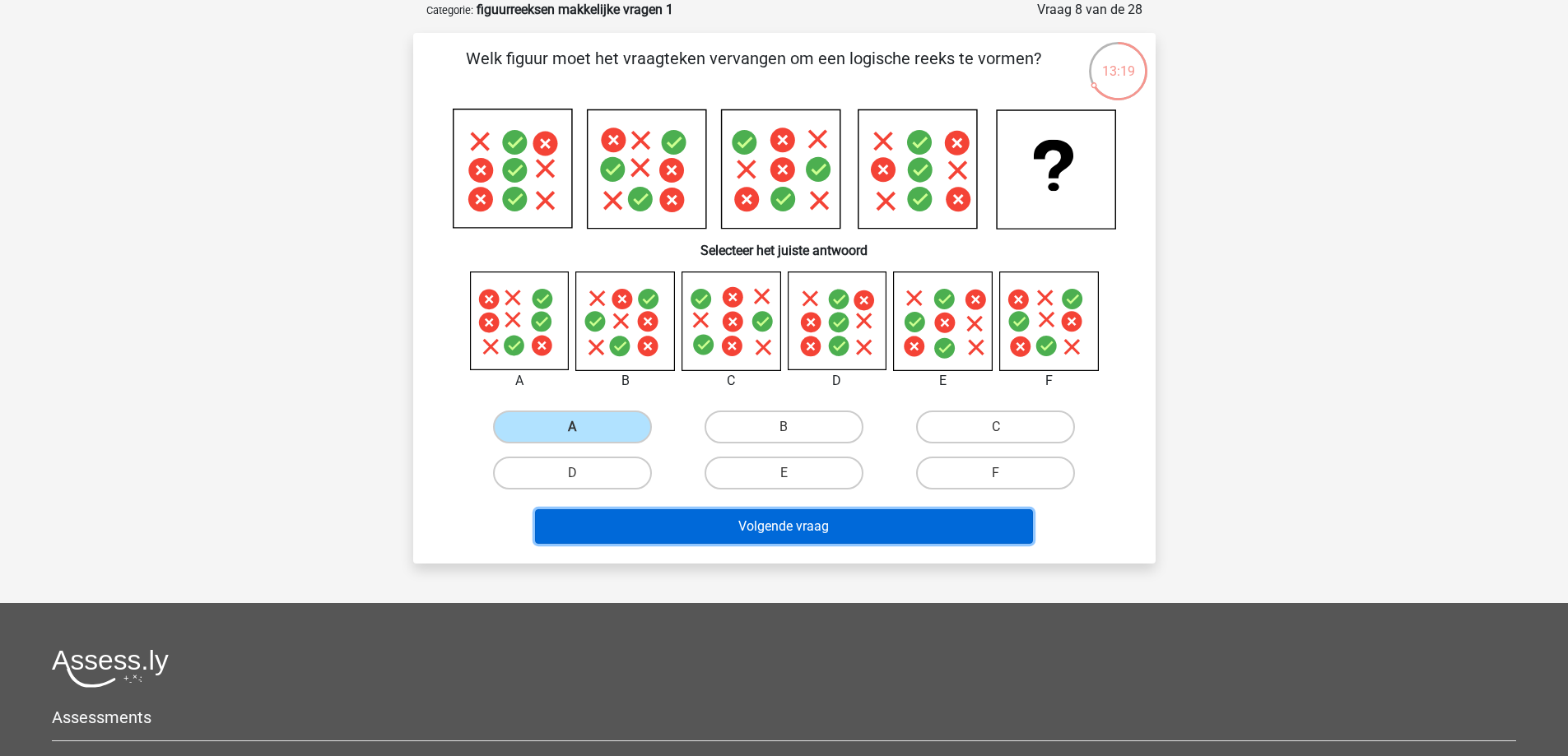
click at [622, 532] on button "Volgende vraag" at bounding box center [783, 526] width 498 height 35
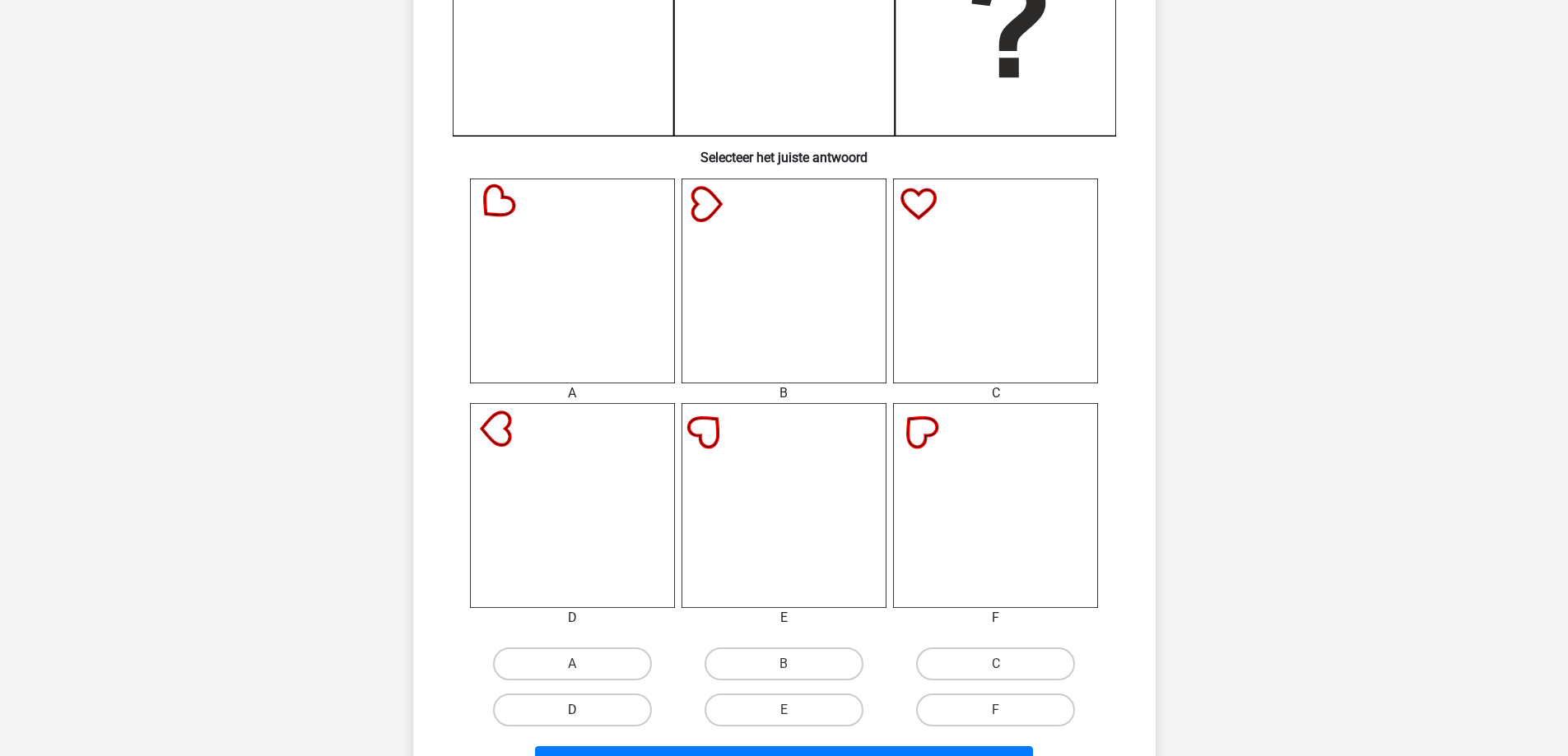
scroll to position [576, 0]
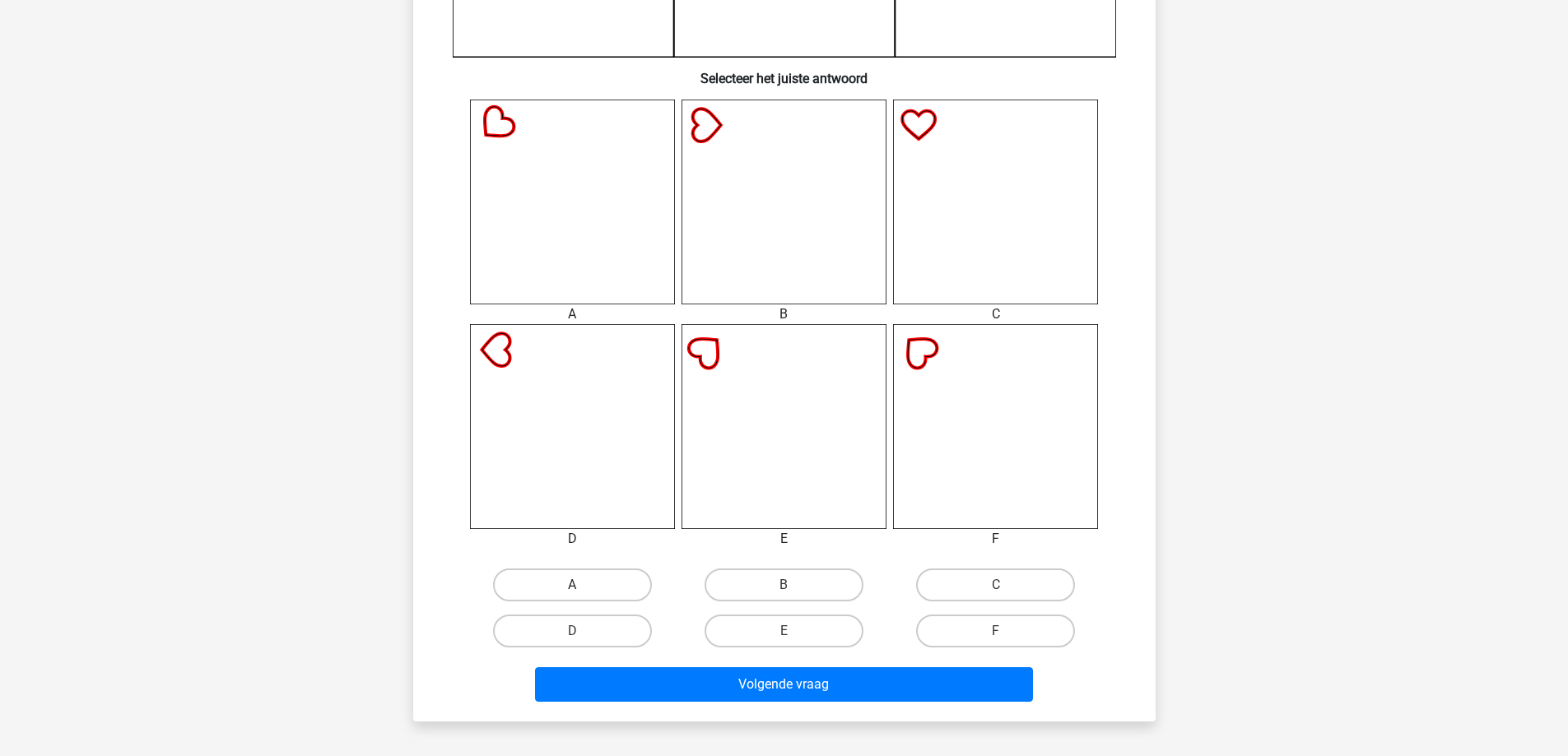
click at [588, 592] on label "A" at bounding box center [572, 585] width 158 height 33
click at [583, 592] on input "A" at bounding box center [577, 590] width 11 height 11
radio input "true"
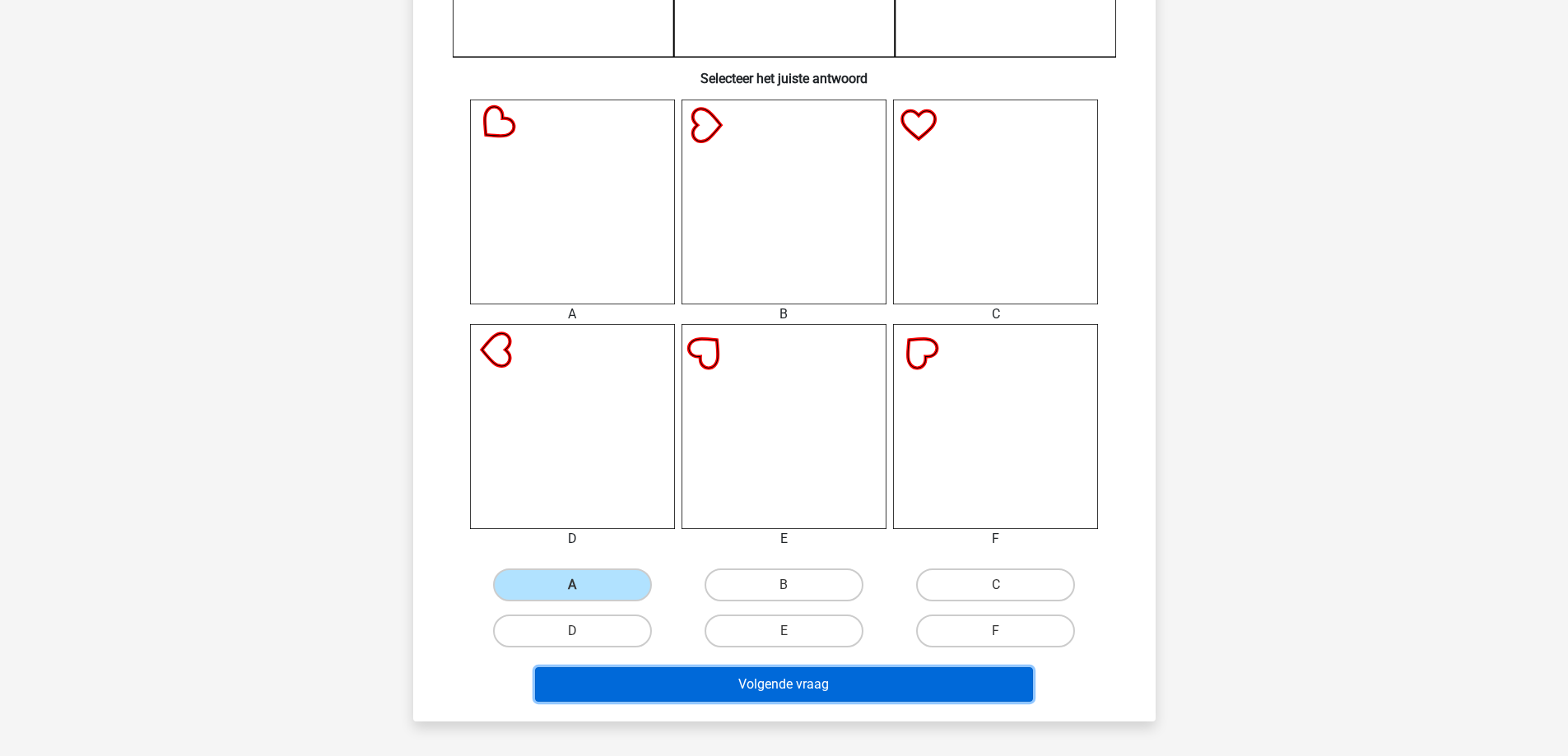
click at [578, 676] on button "Volgende vraag" at bounding box center [783, 684] width 498 height 35
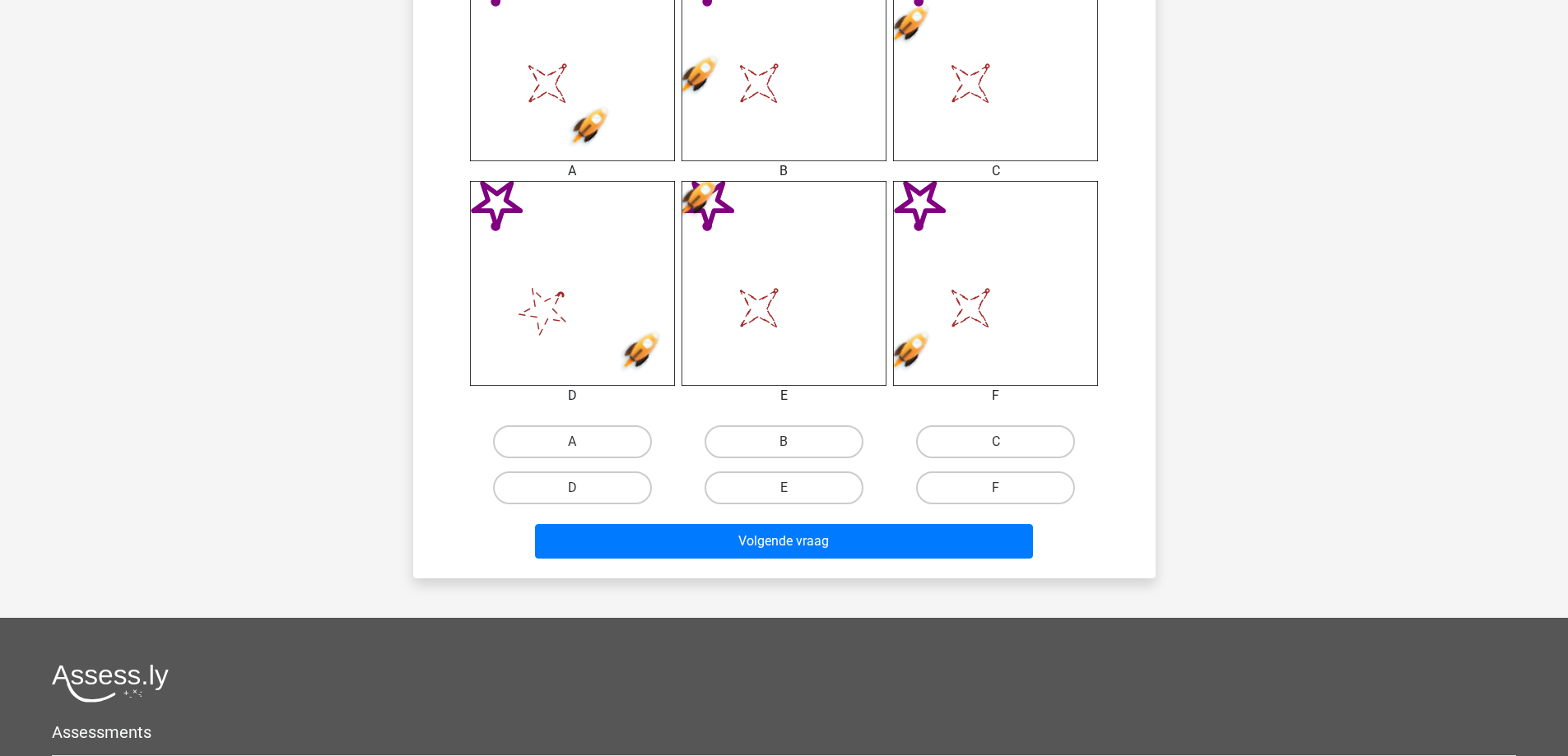
scroll to position [740, 0]
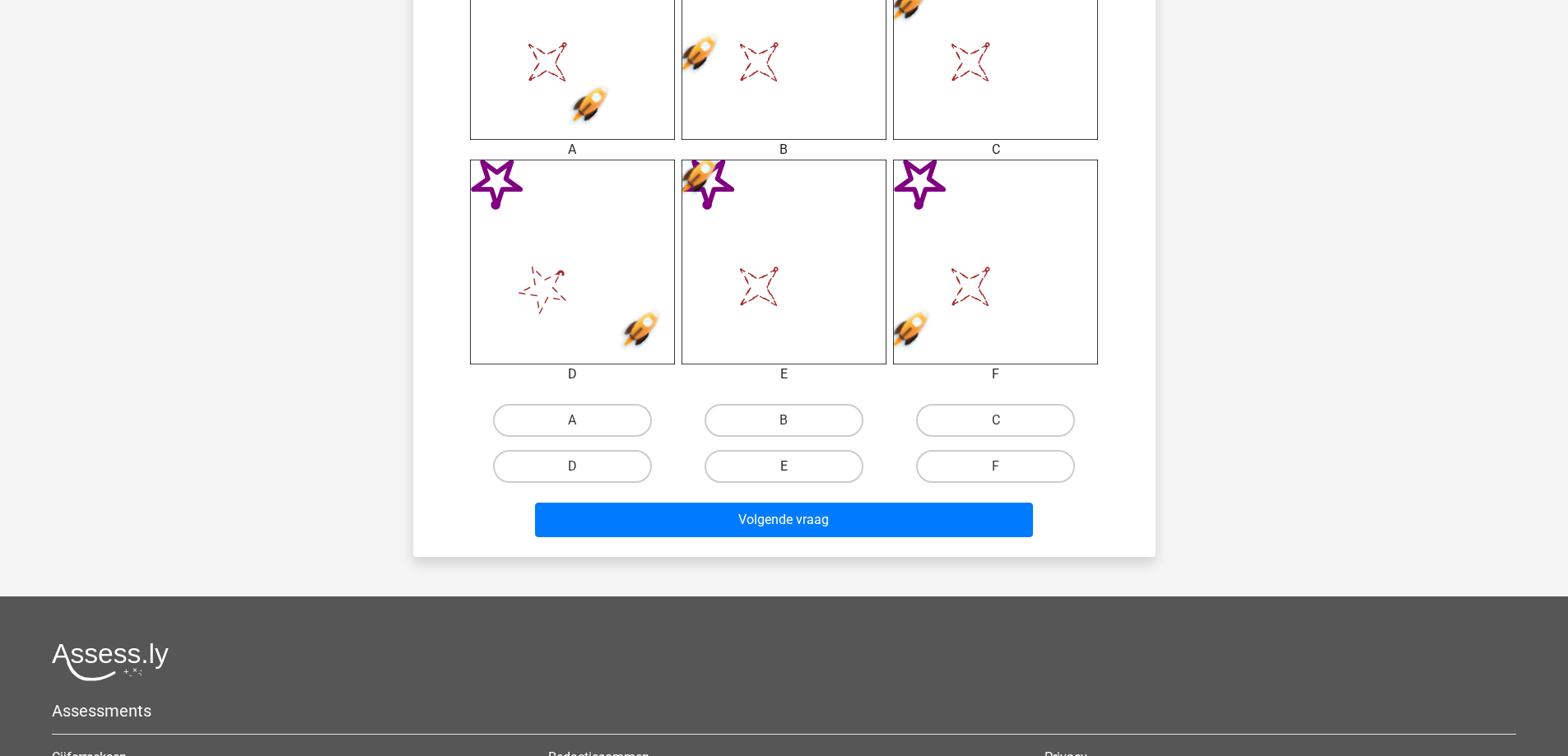
click at [784, 464] on label "E" at bounding box center [784, 466] width 158 height 33
click at [784, 466] on input "E" at bounding box center [789, 471] width 11 height 11
radio input "true"
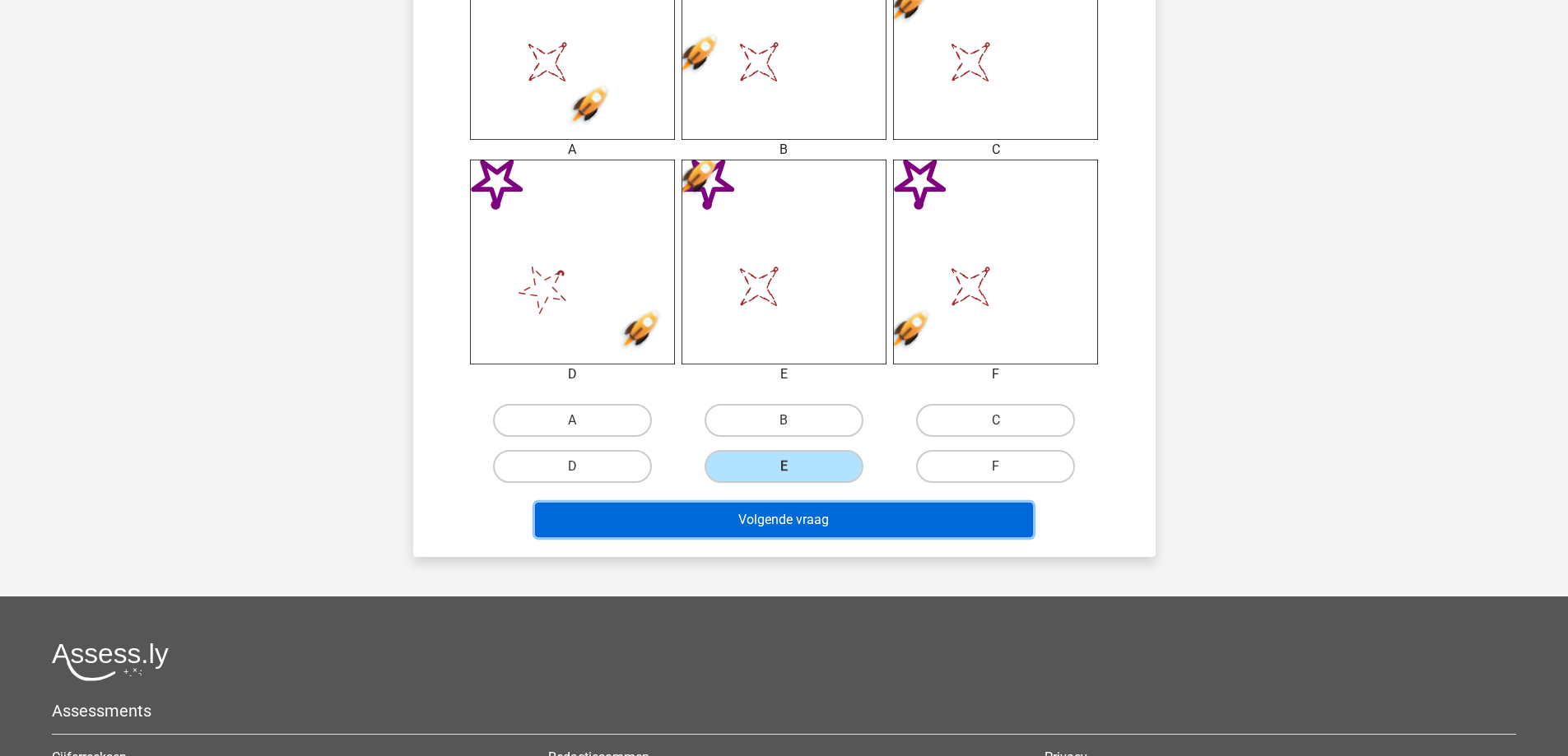
click at [764, 518] on button "Volgende vraag" at bounding box center [783, 520] width 498 height 35
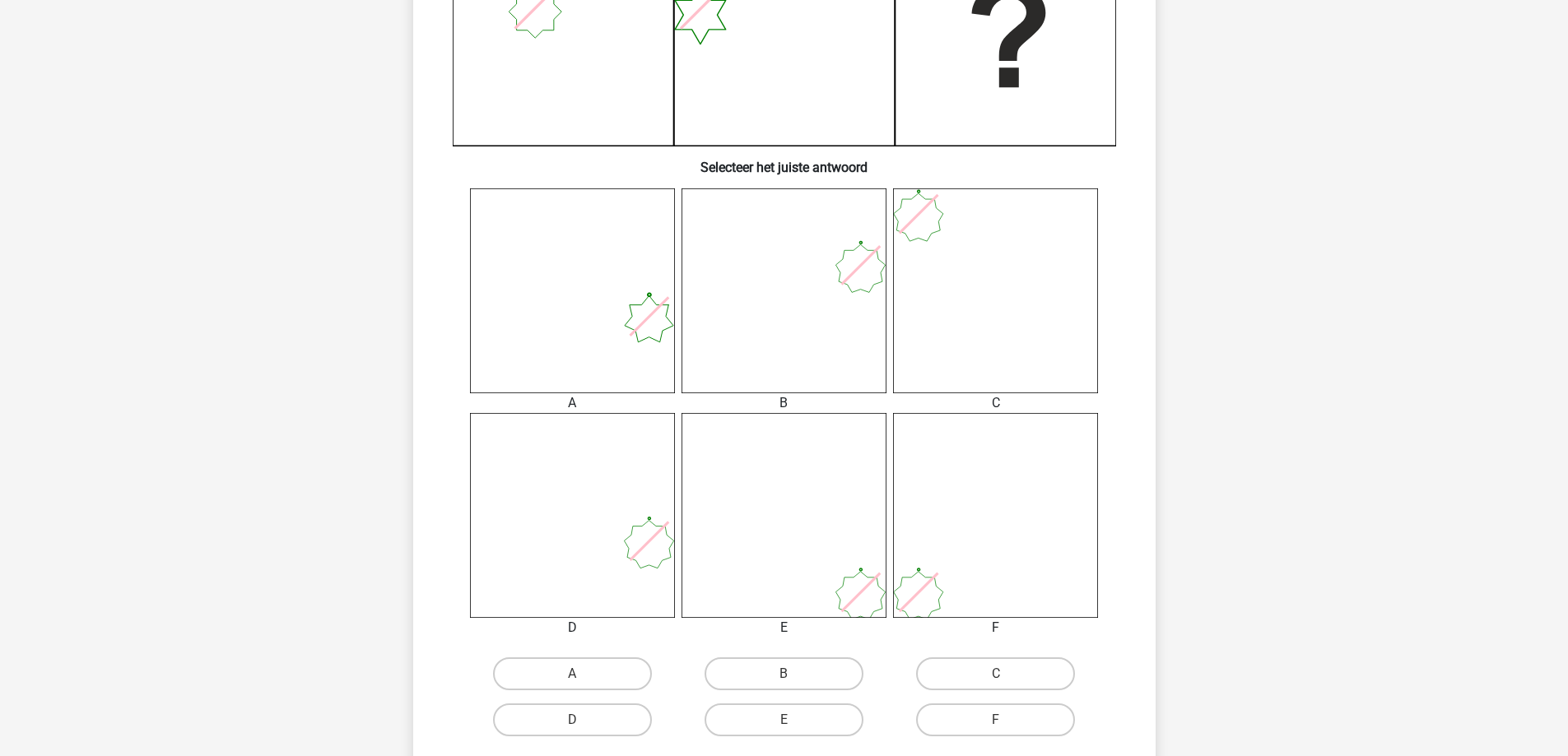
scroll to position [494, 0]
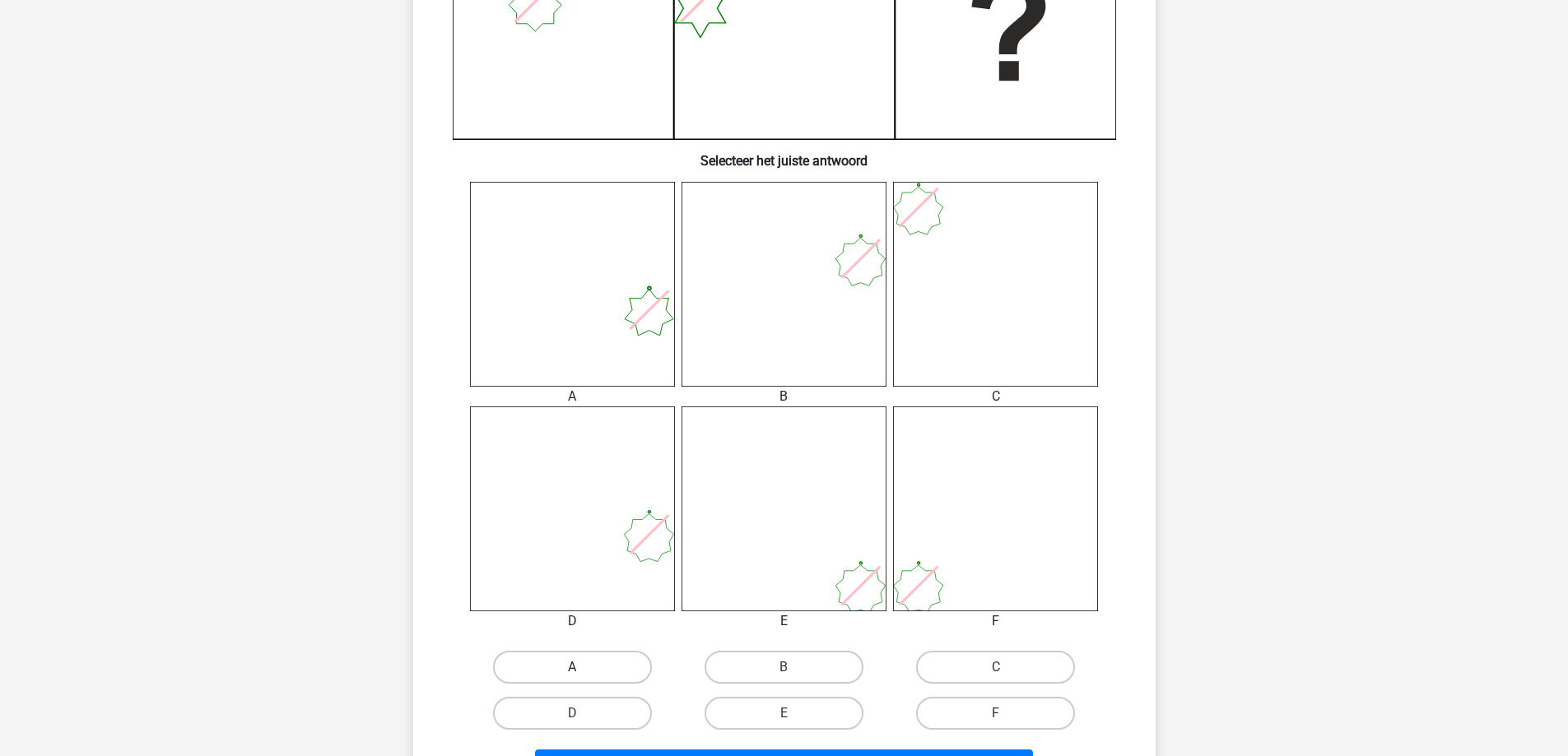
click at [604, 667] on label "A" at bounding box center [572, 667] width 158 height 33
click at [583, 667] on input "A" at bounding box center [577, 672] width 11 height 11
radio input "true"
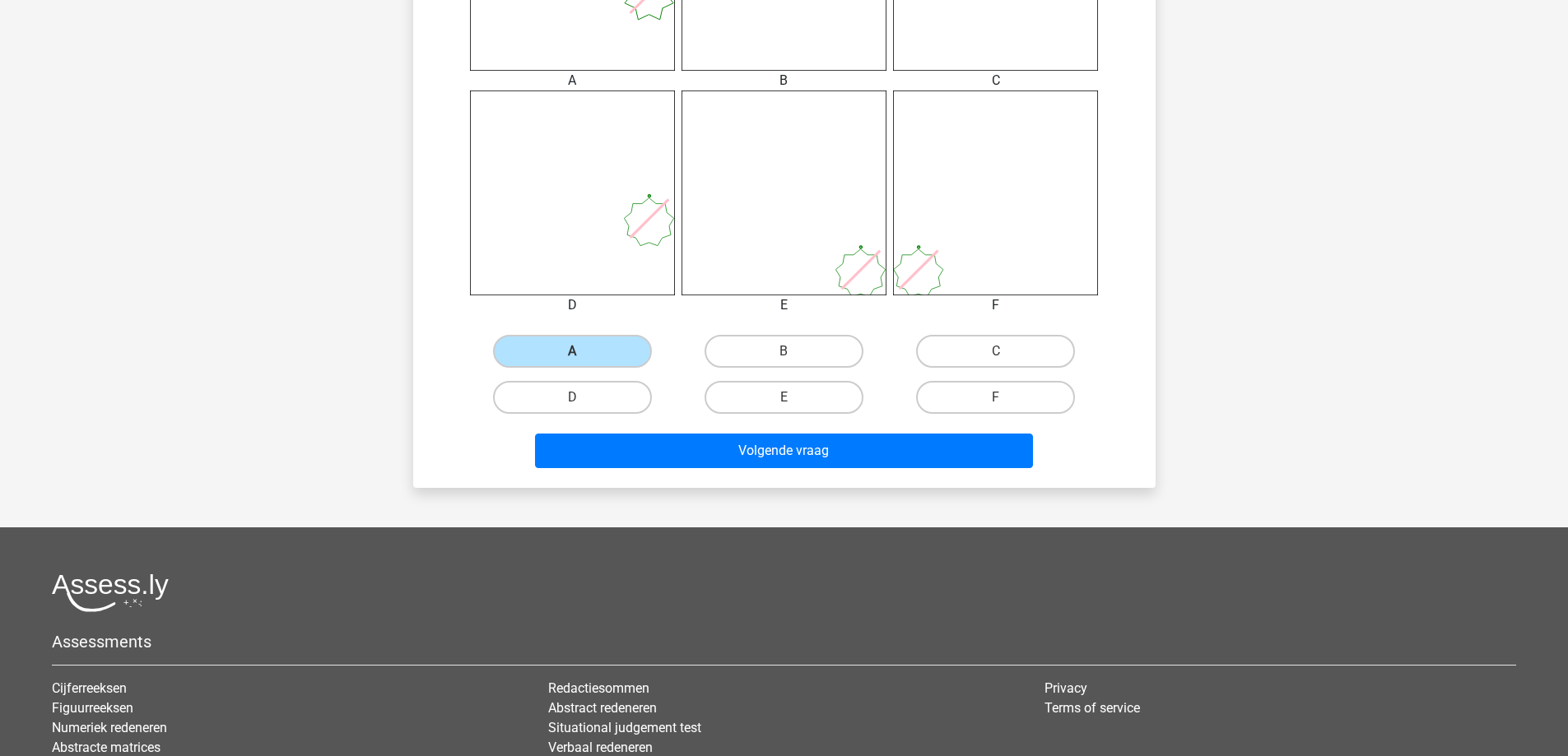
scroll to position [823, 0]
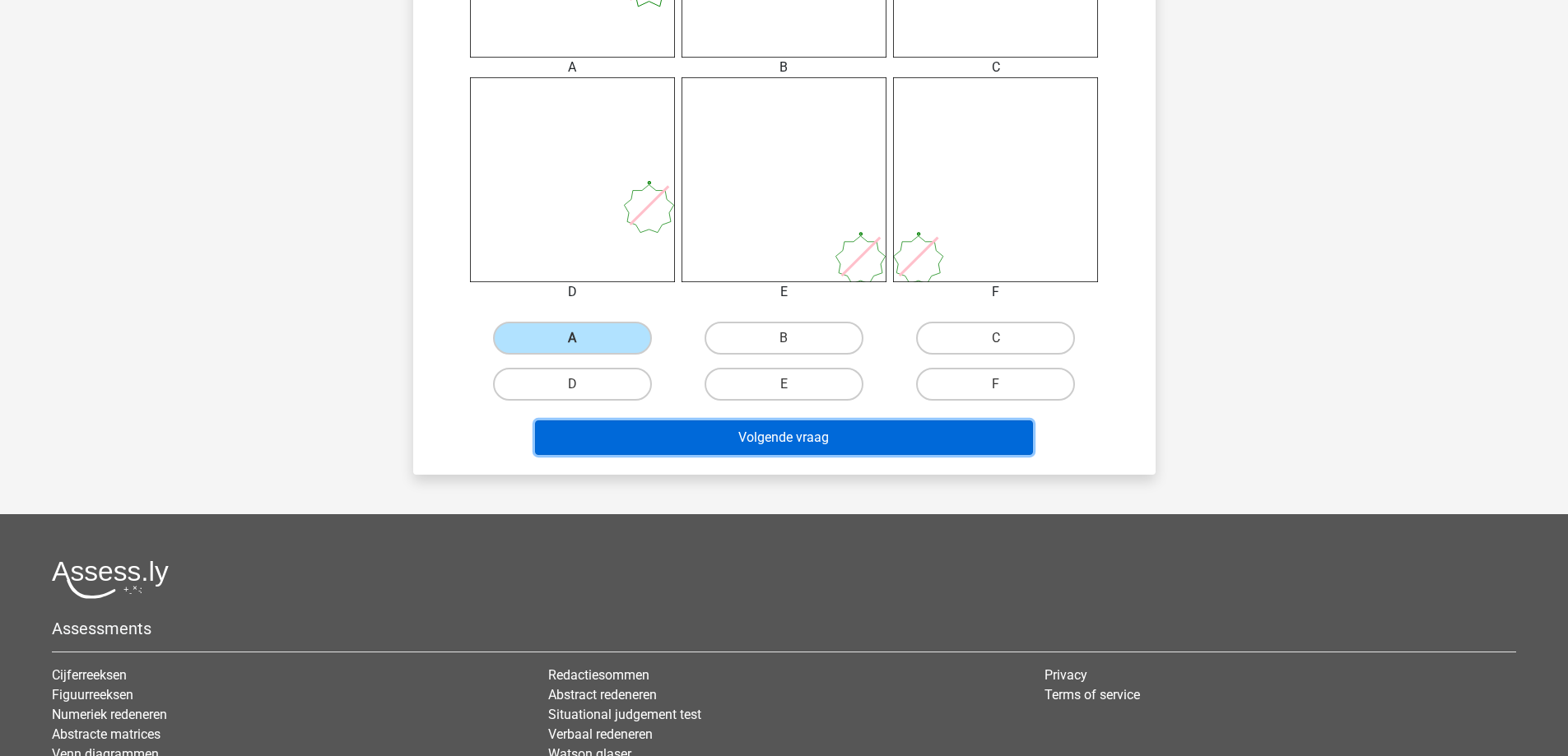
click at [693, 440] on button "Volgende vraag" at bounding box center [783, 437] width 498 height 35
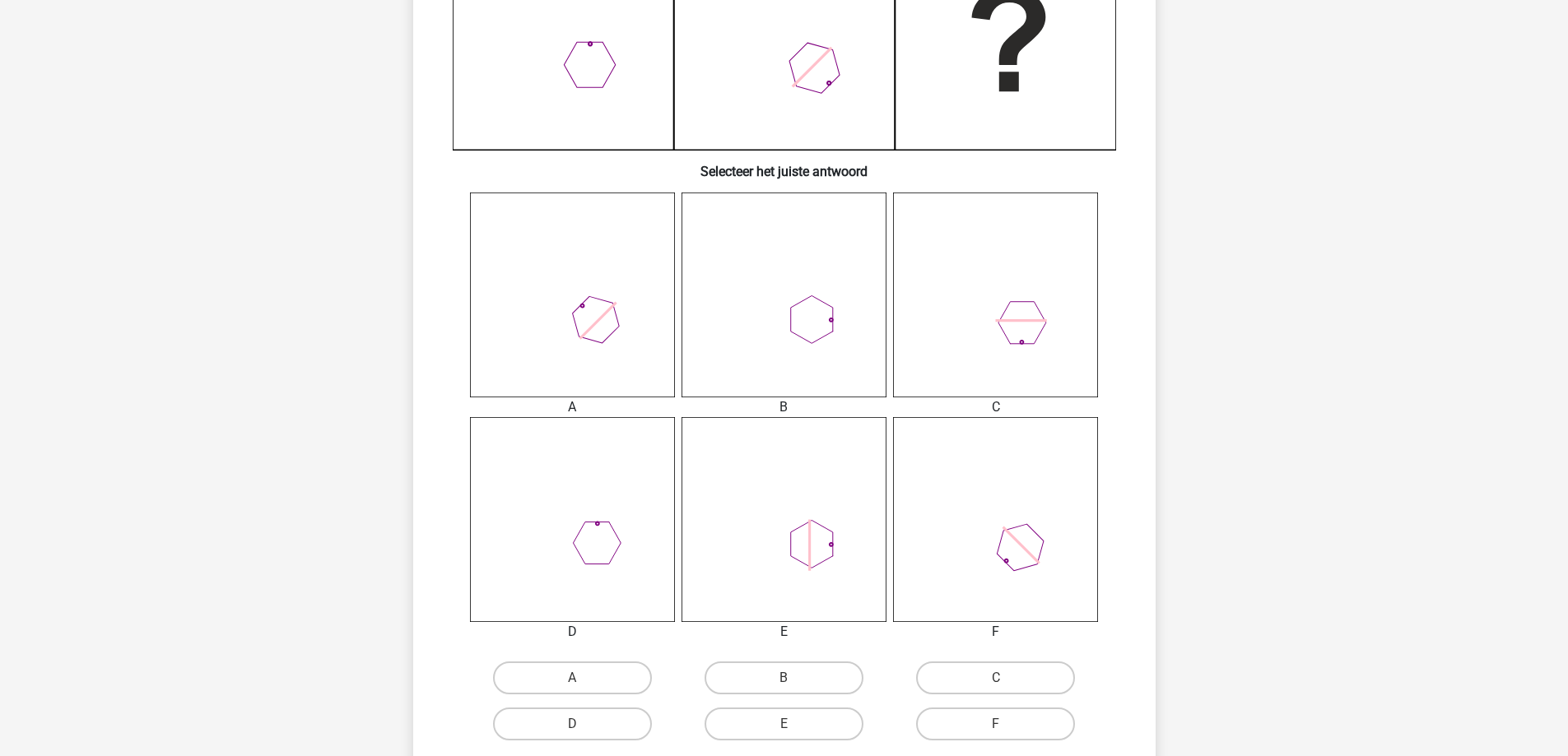
scroll to position [576, 0]
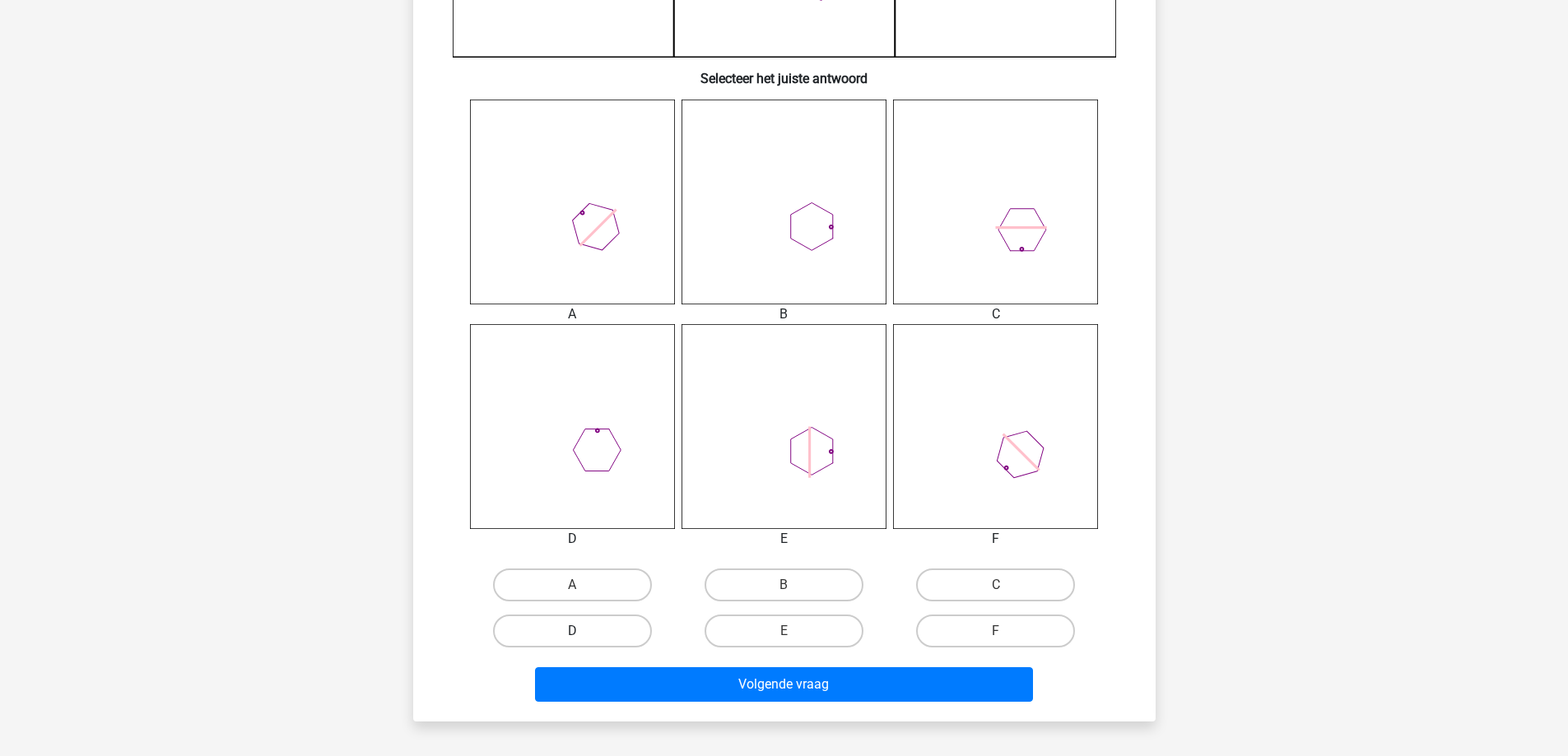
click at [592, 632] on label "D" at bounding box center [572, 630] width 158 height 33
click at [583, 632] on input "D" at bounding box center [577, 636] width 11 height 11
radio input "true"
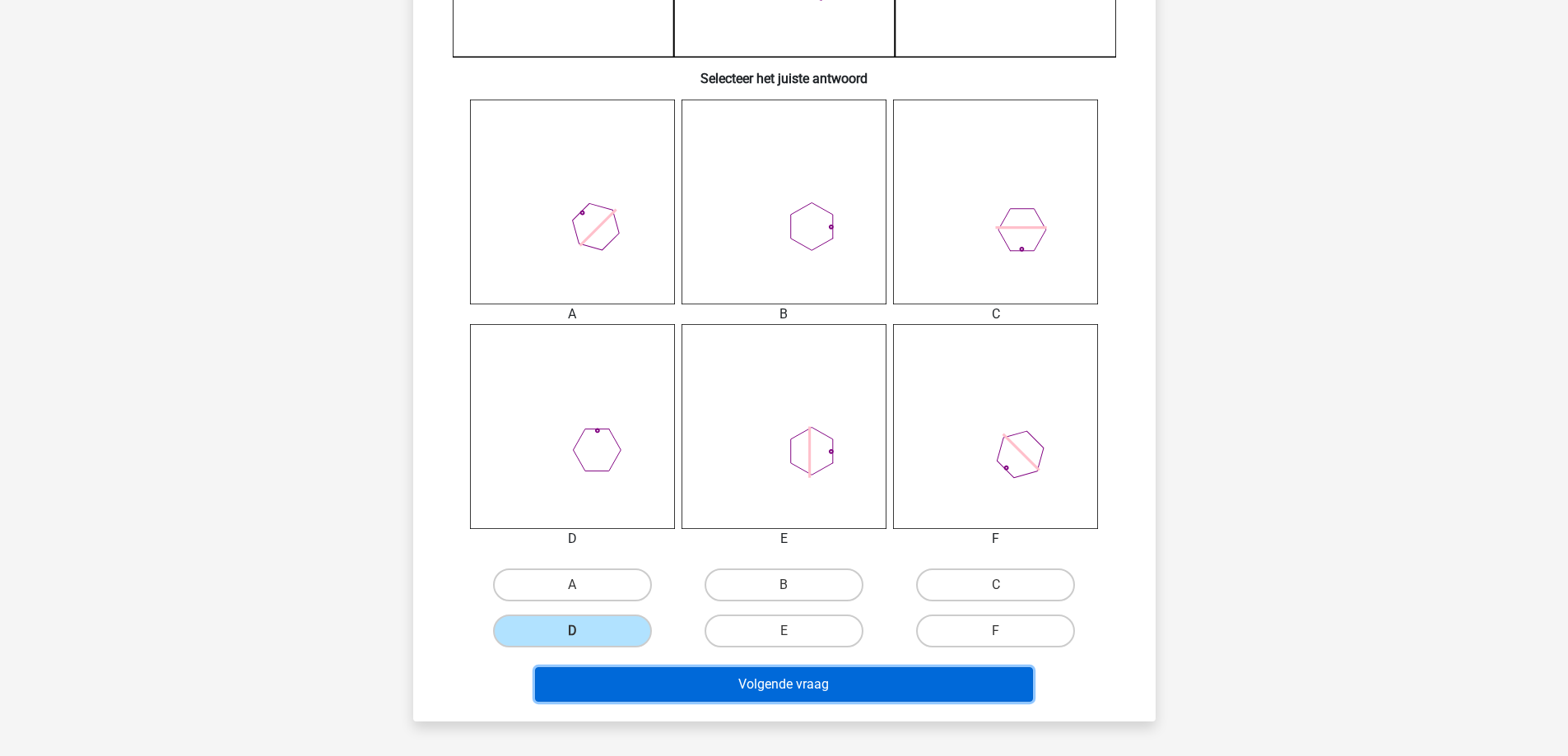
click at [613, 682] on button "Volgende vraag" at bounding box center [783, 684] width 498 height 35
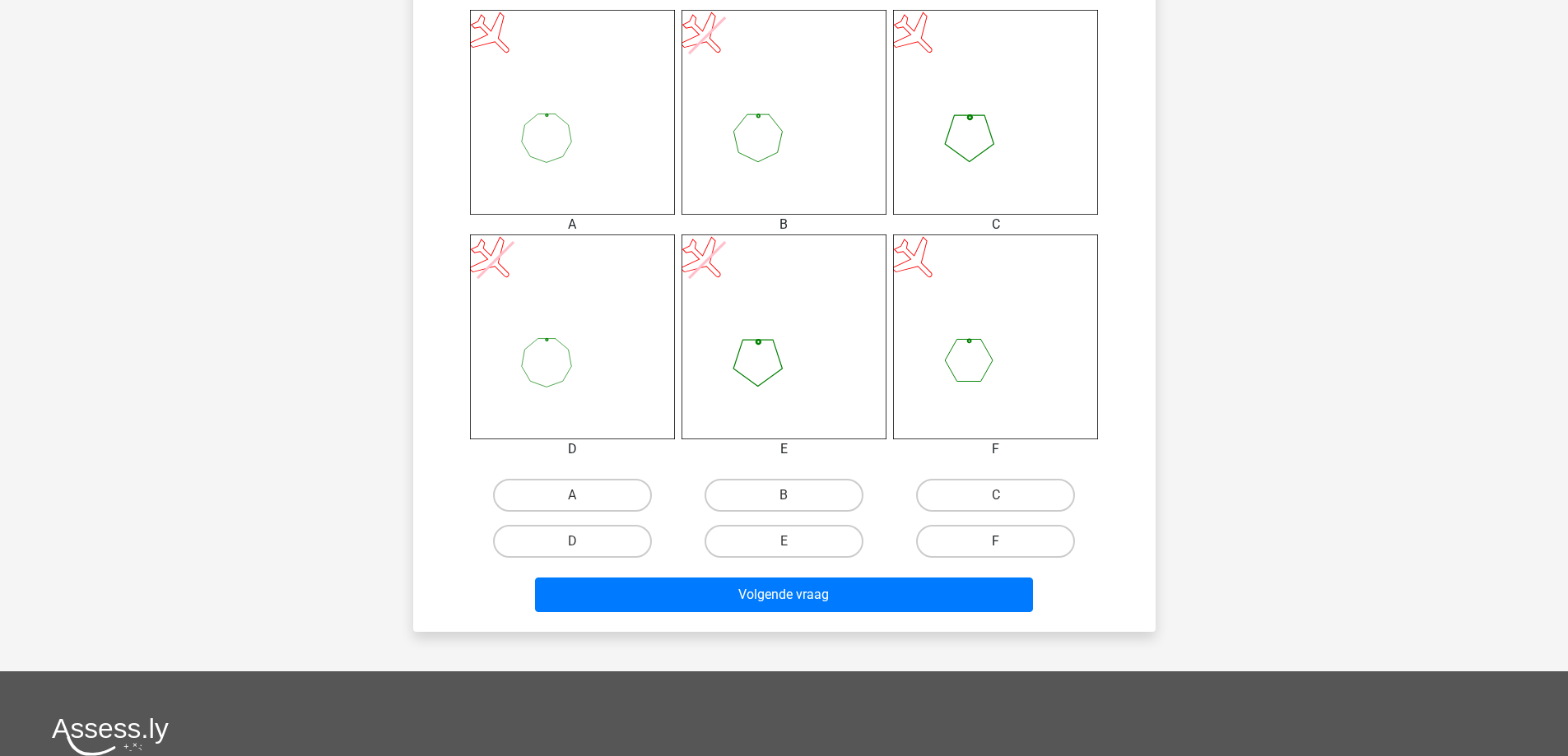
scroll to position [740, 0]
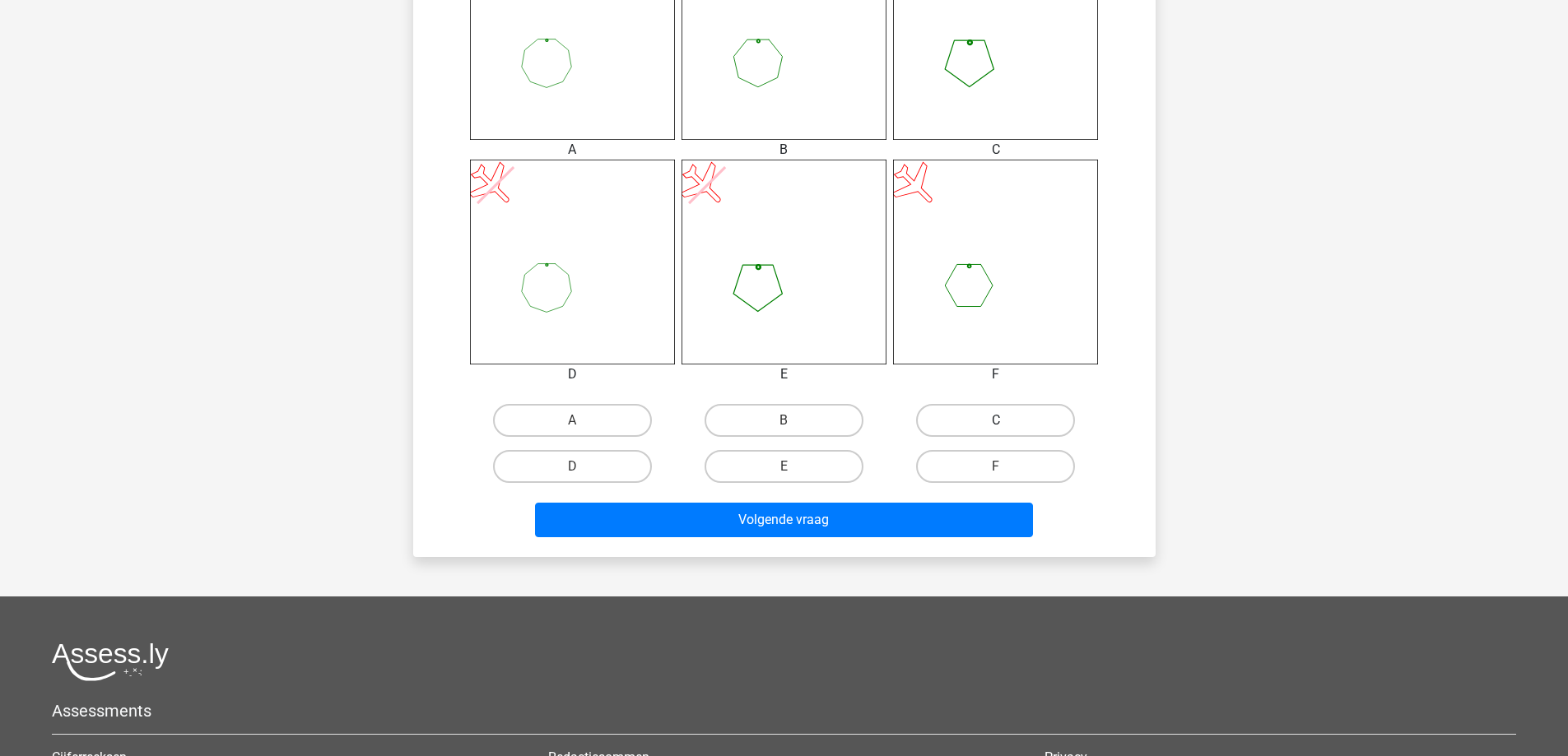
click at [1028, 424] on label "C" at bounding box center [995, 420] width 158 height 33
click at [1007, 424] on input "C" at bounding box center [1001, 425] width 11 height 11
radio input "true"
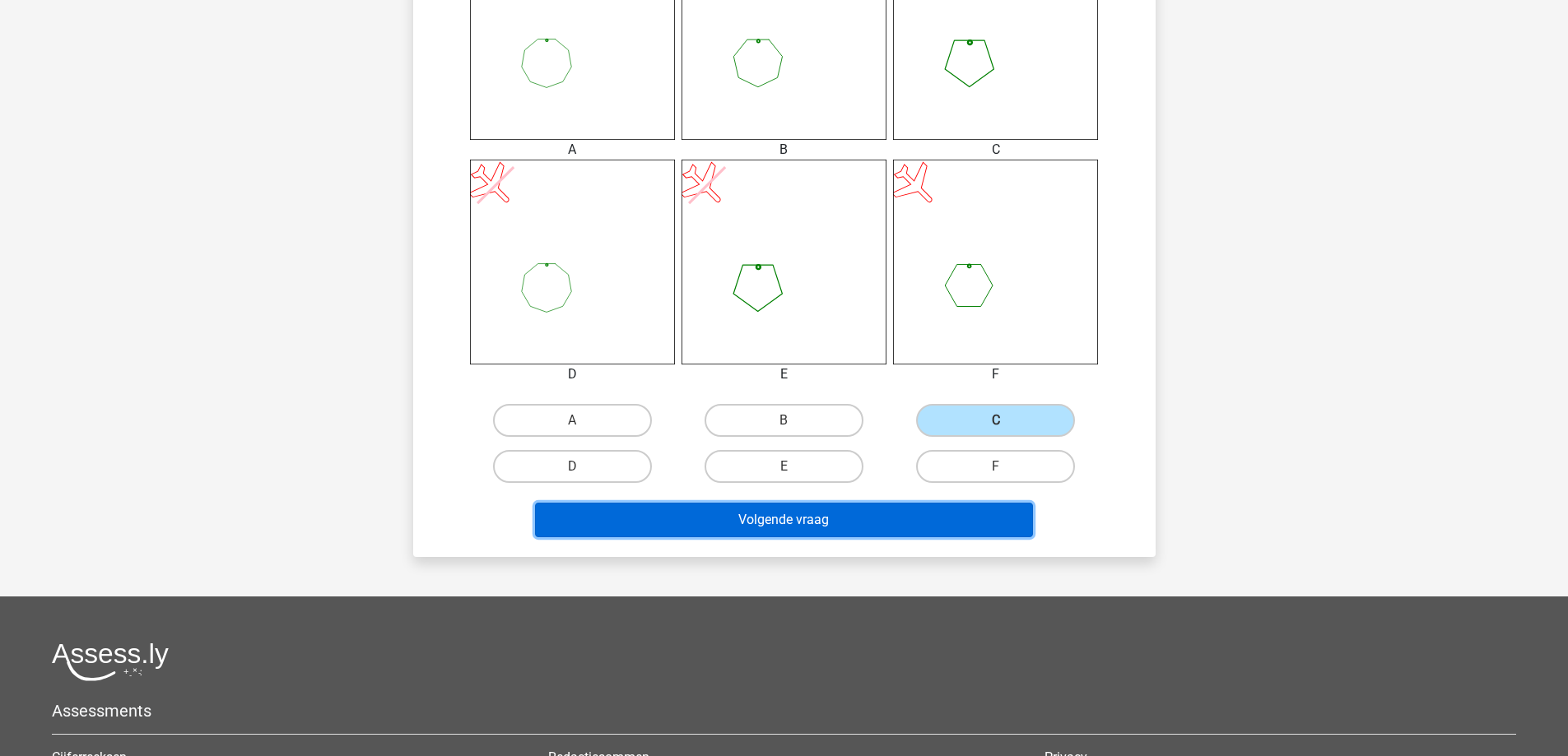
click at [873, 518] on button "Volgende vraag" at bounding box center [783, 520] width 498 height 35
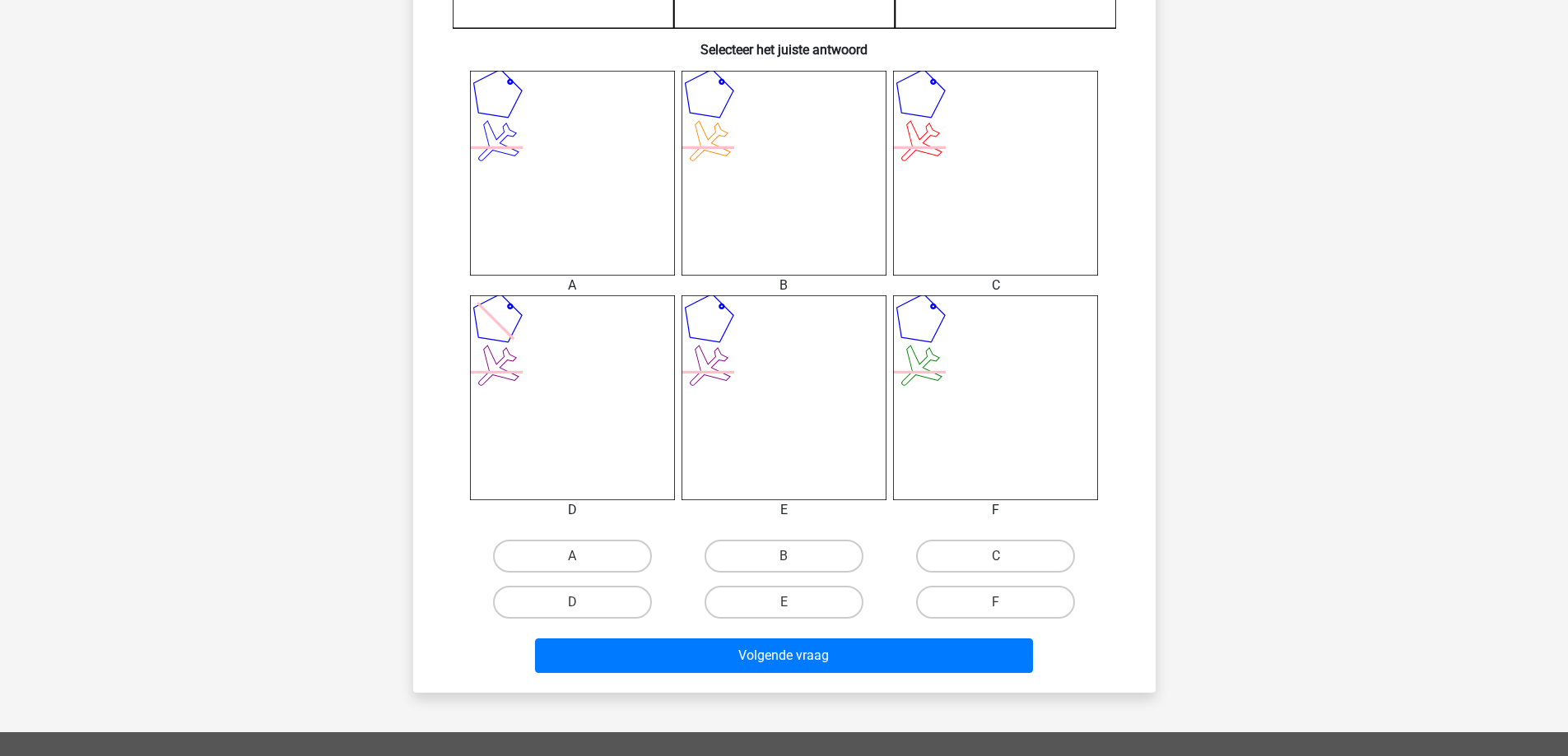
scroll to position [658, 0]
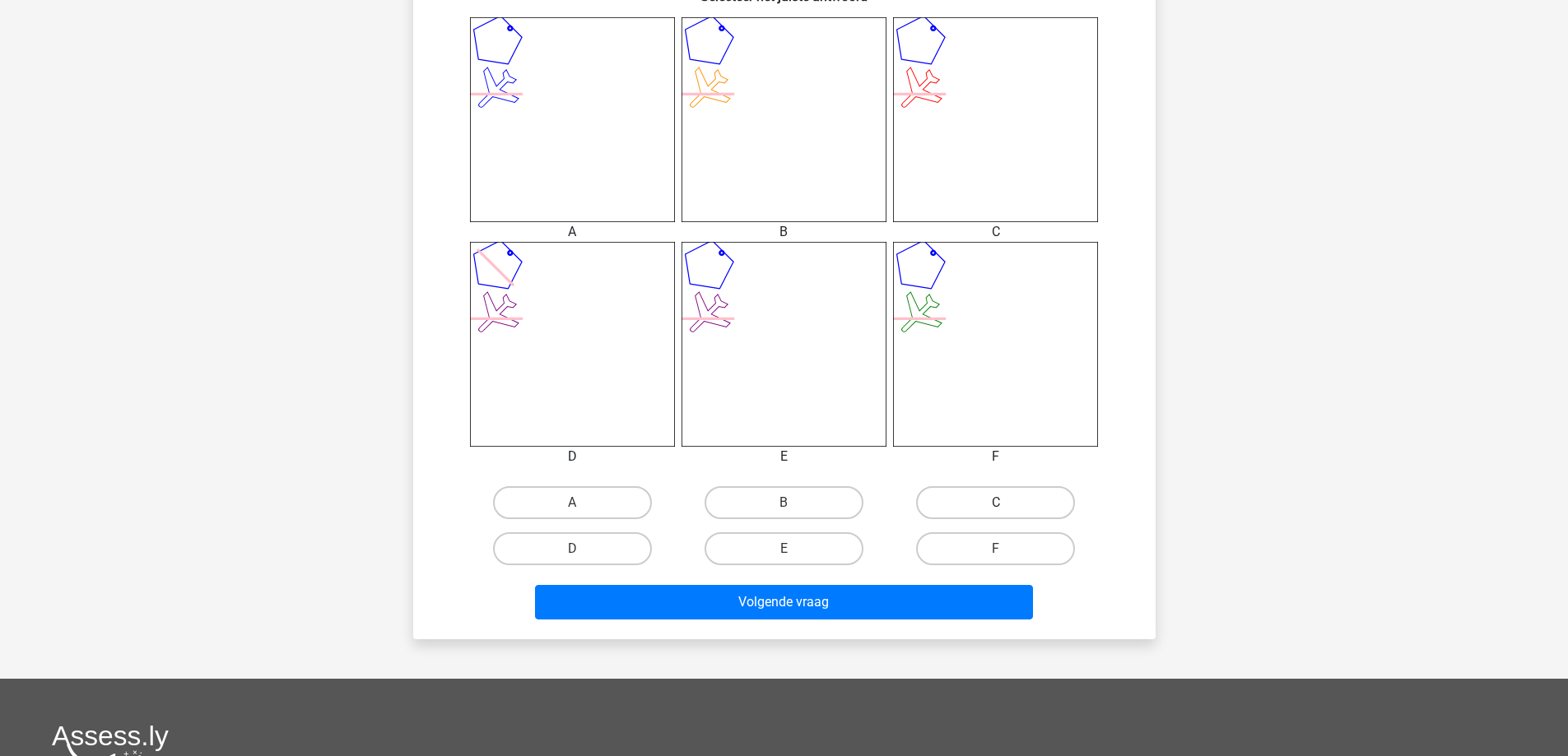
click at [967, 506] on label "C" at bounding box center [995, 502] width 158 height 33
click at [996, 506] on input "C" at bounding box center [1001, 508] width 11 height 11
radio input "true"
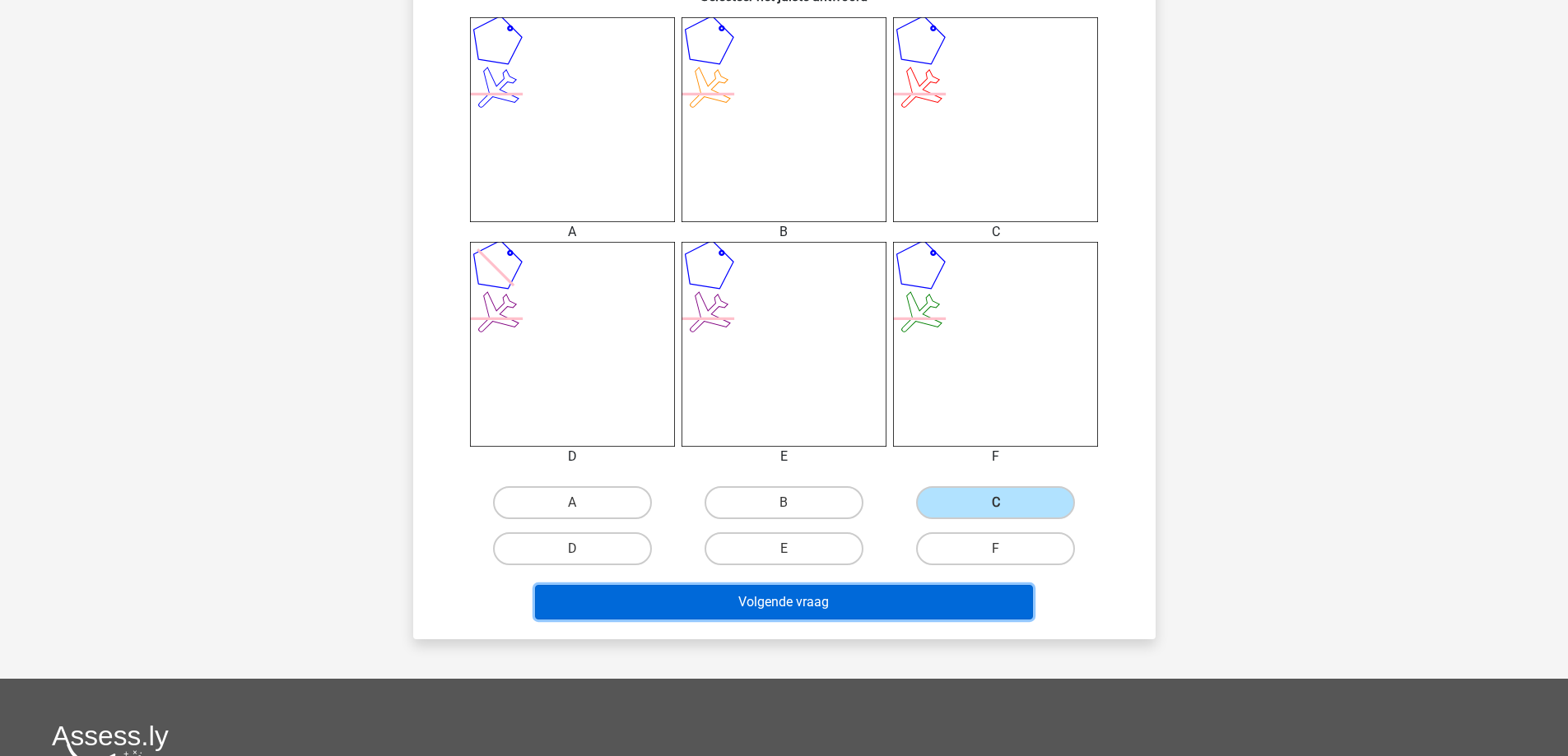
click at [894, 598] on button "Volgende vraag" at bounding box center [783, 602] width 498 height 35
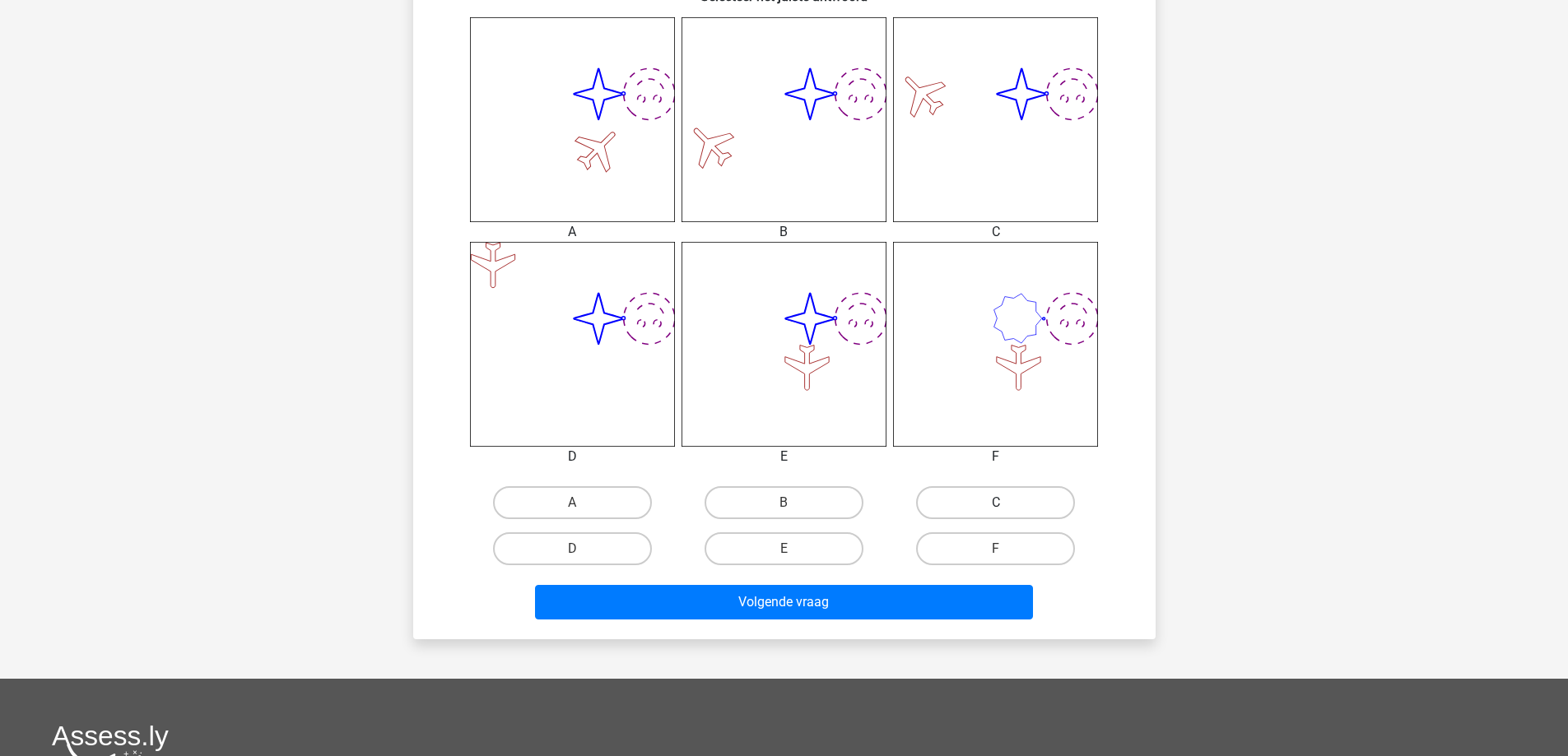
click at [982, 511] on label "C" at bounding box center [995, 502] width 158 height 33
click at [996, 511] on input "C" at bounding box center [1001, 508] width 11 height 11
radio input "true"
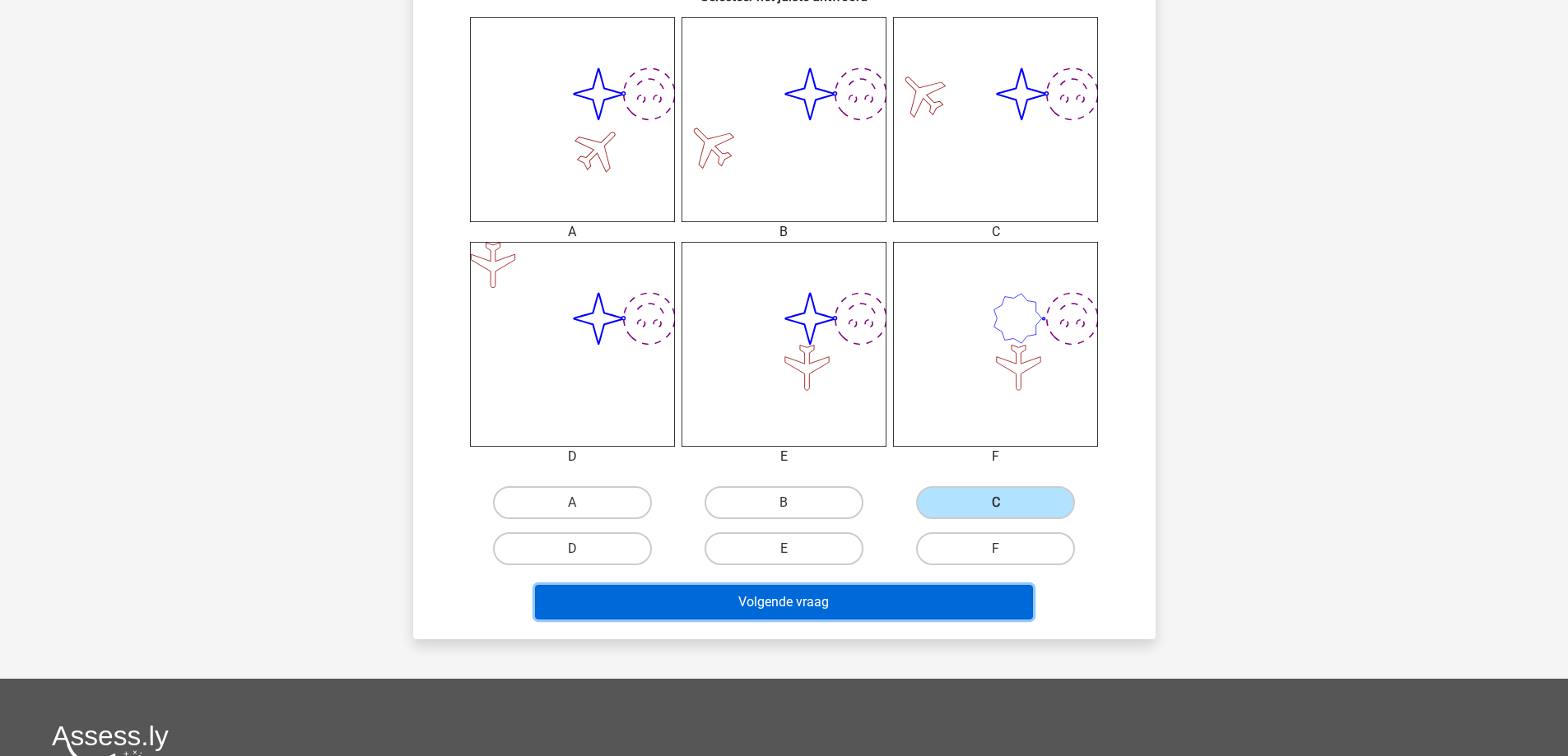
click at [911, 603] on button "Volgende vraag" at bounding box center [783, 602] width 498 height 35
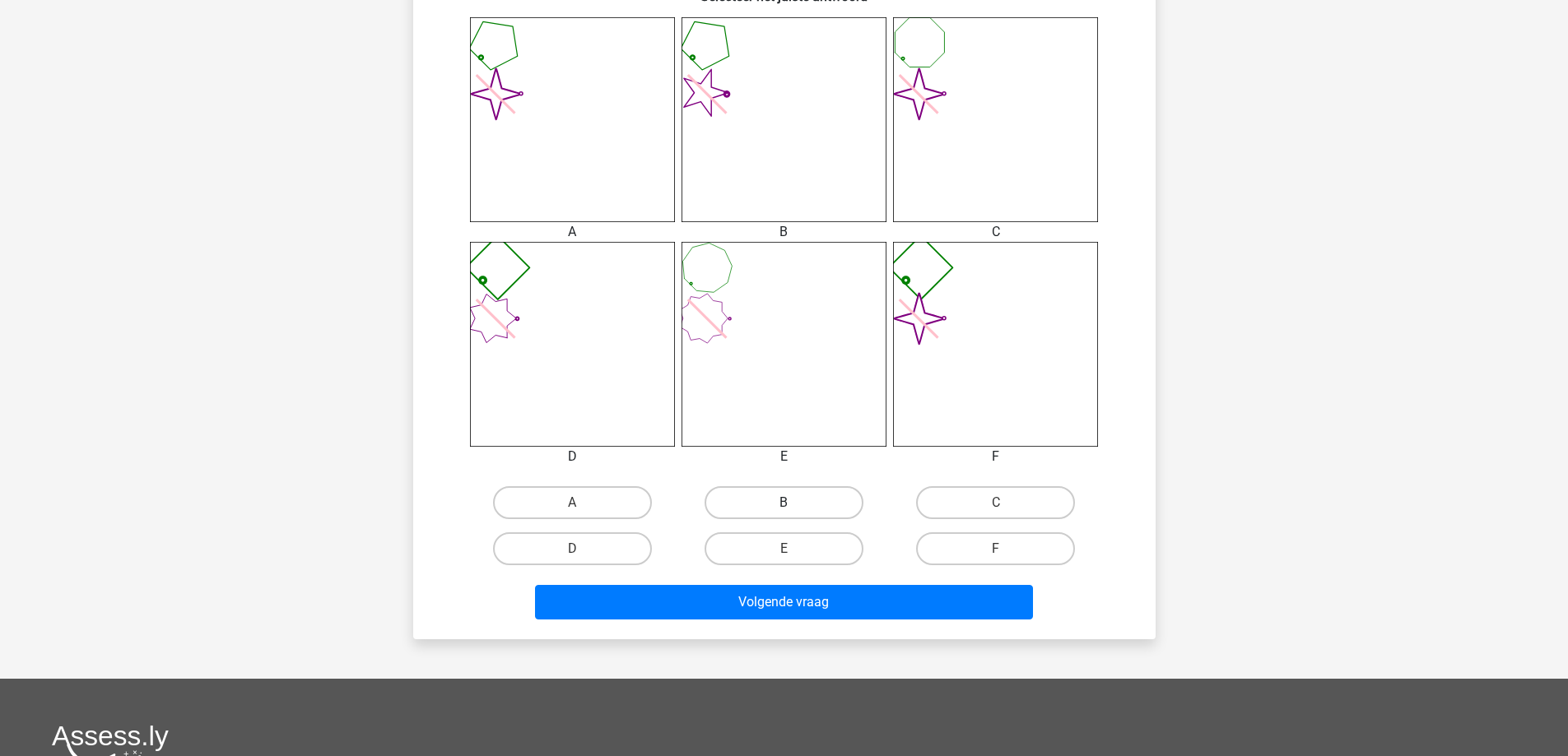
click at [775, 492] on label "B" at bounding box center [784, 502] width 158 height 33
click at [784, 503] on input "B" at bounding box center [789, 508] width 11 height 11
radio input "true"
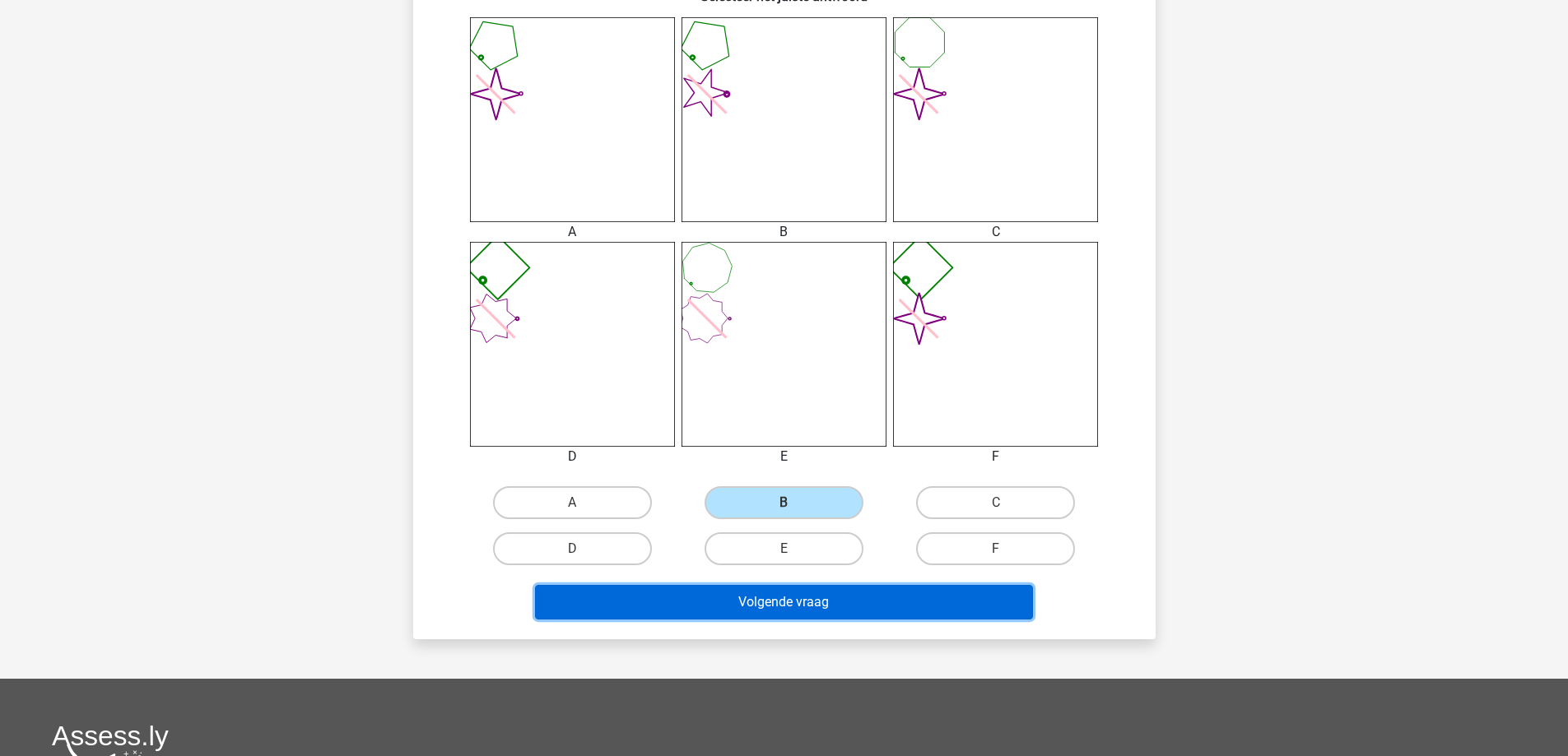
click at [779, 590] on button "Volgende vraag" at bounding box center [783, 602] width 498 height 35
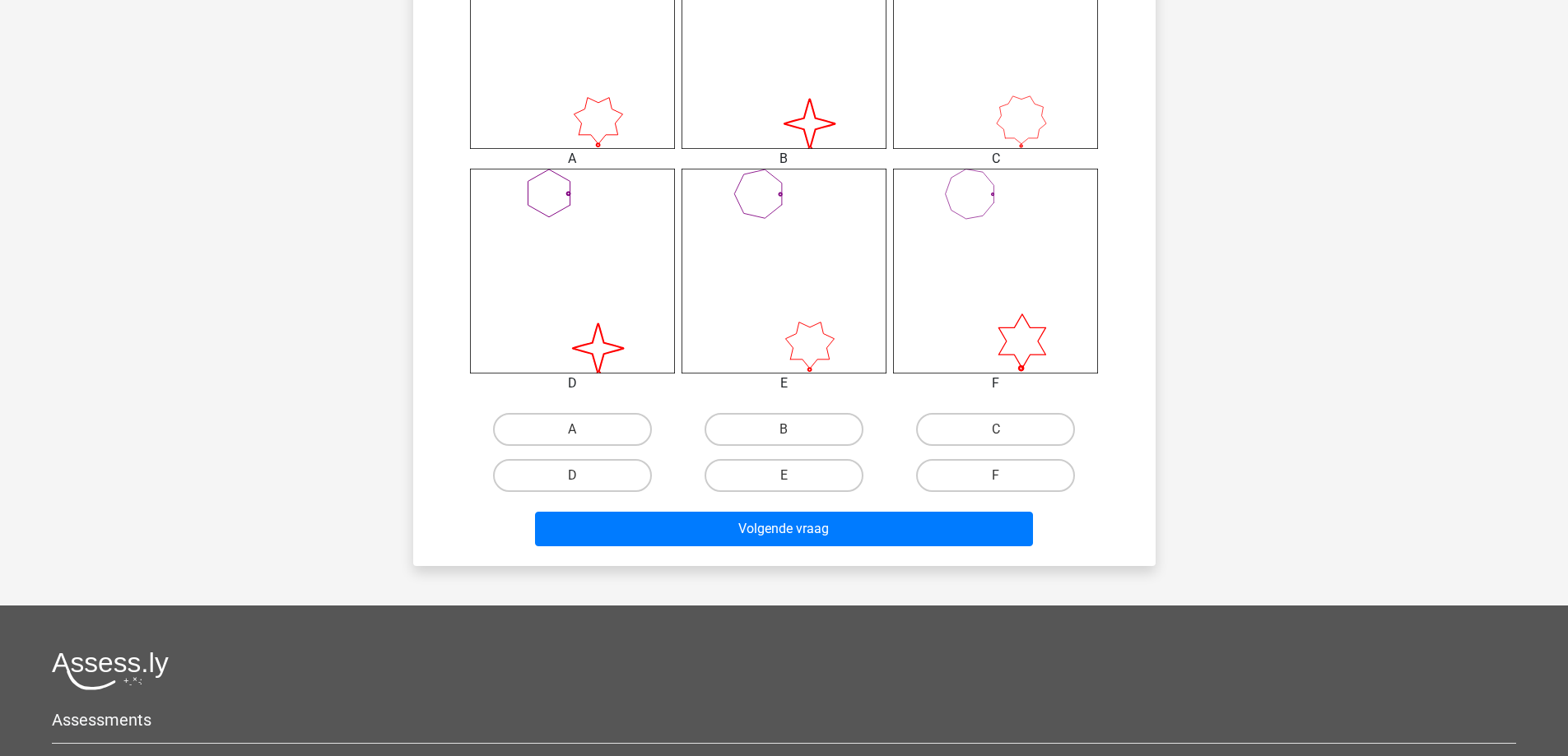
scroll to position [740, 0]
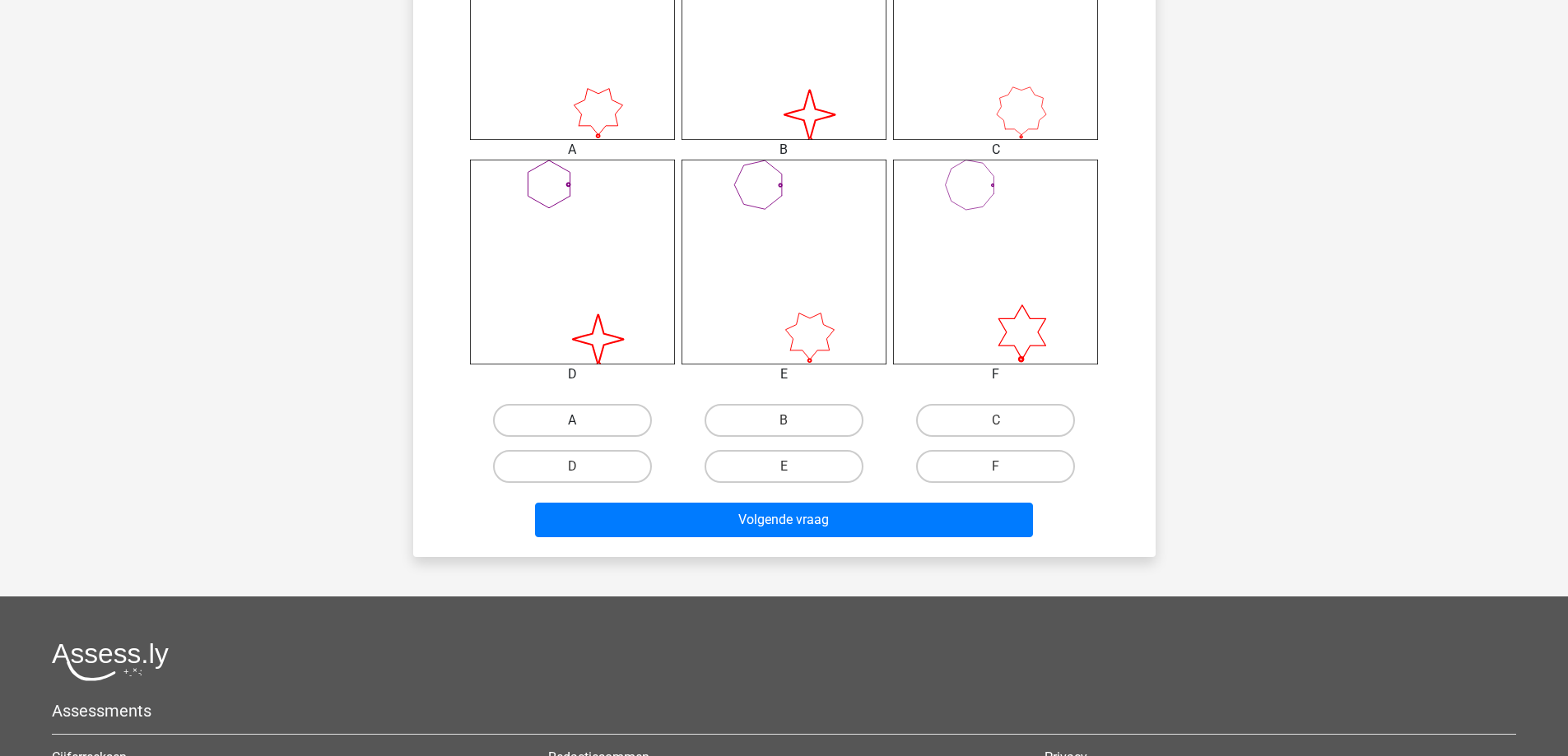
click at [589, 436] on label "A" at bounding box center [572, 420] width 158 height 33
click at [583, 431] on input "A" at bounding box center [577, 425] width 11 height 11
radio input "true"
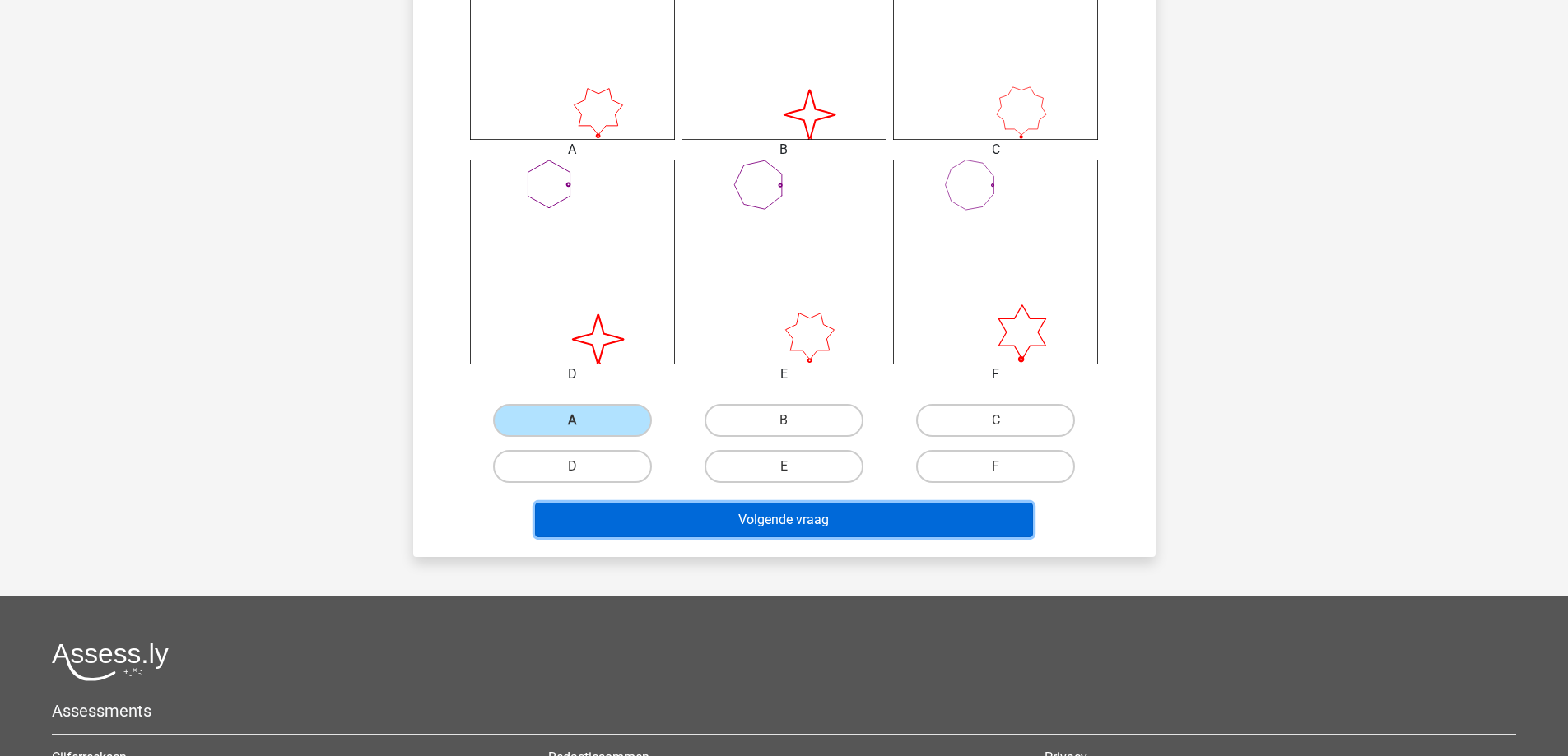
click at [593, 521] on button "Volgende vraag" at bounding box center [783, 520] width 498 height 35
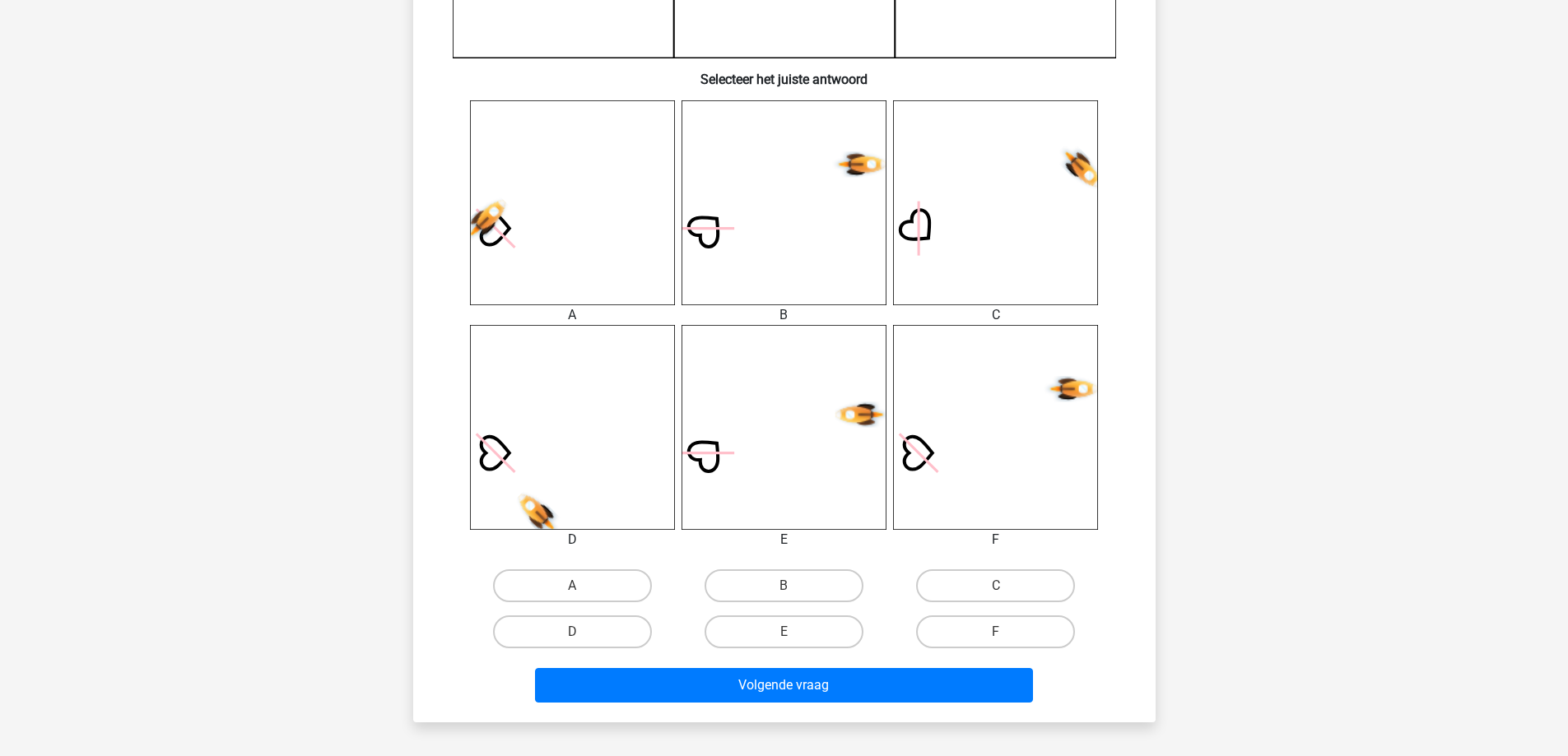
scroll to position [576, 0]
click at [620, 624] on label "D" at bounding box center [572, 630] width 158 height 33
click at [583, 631] on input "D" at bounding box center [577, 636] width 11 height 11
radio input "true"
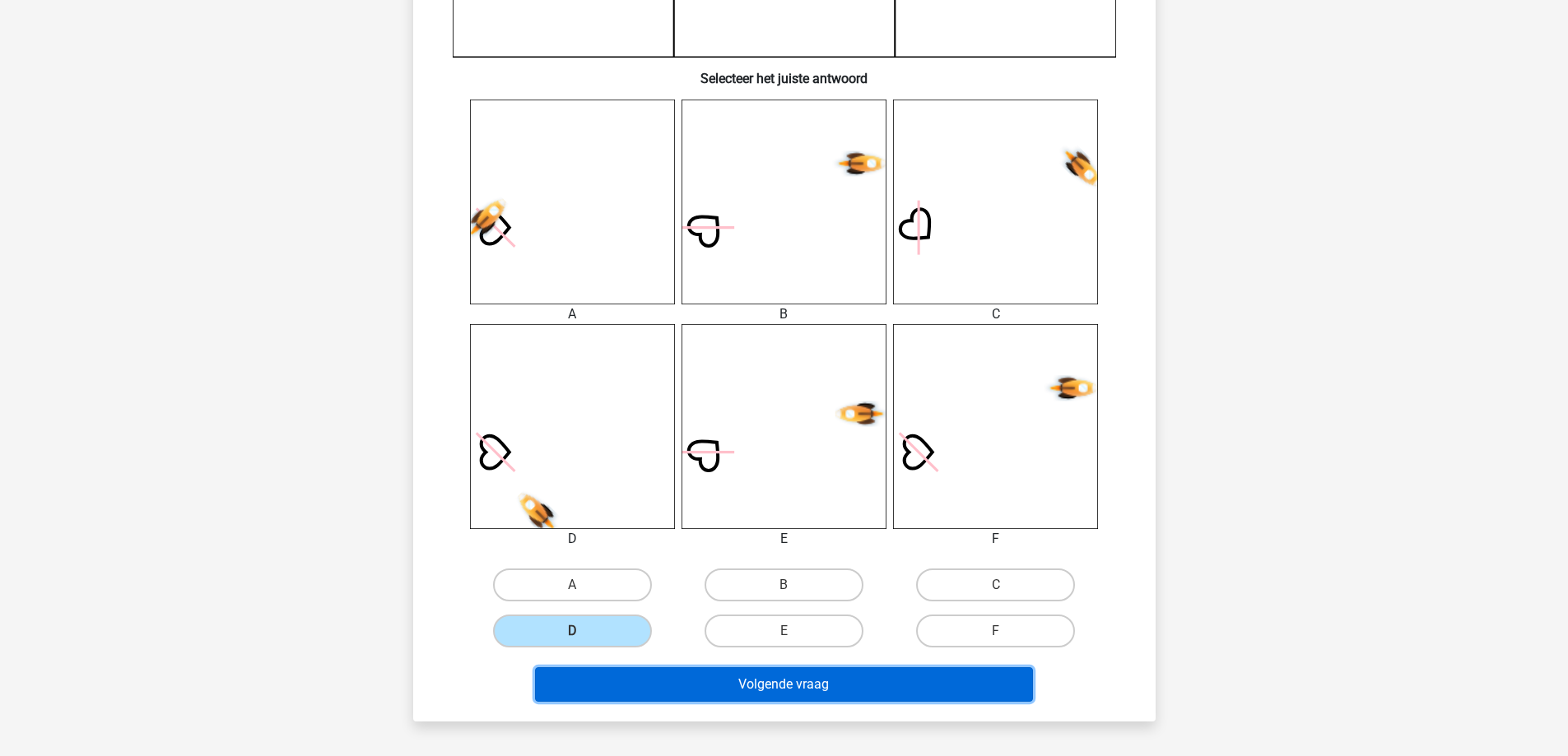
click at [645, 675] on button "Volgende vraag" at bounding box center [783, 684] width 498 height 35
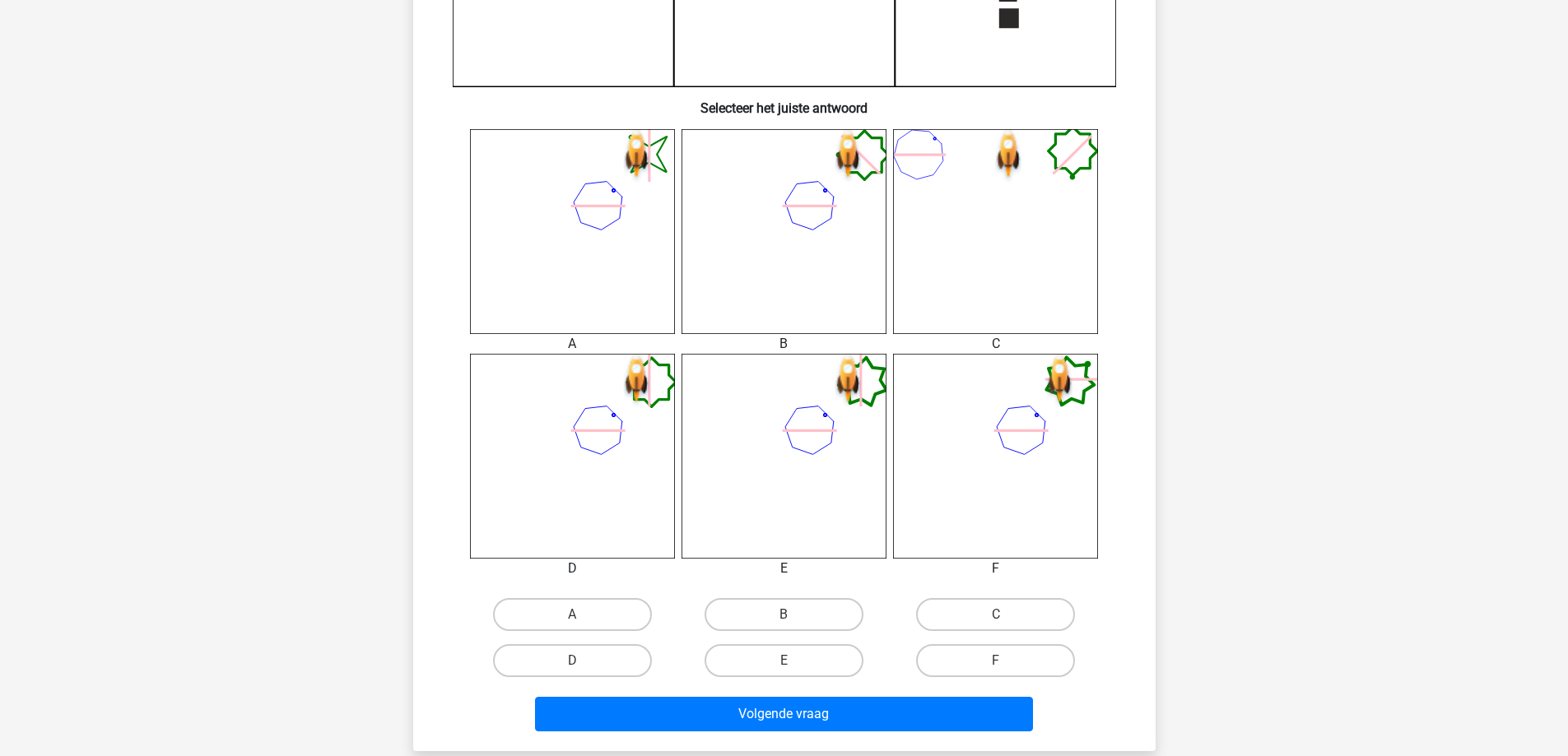
scroll to position [658, 0]
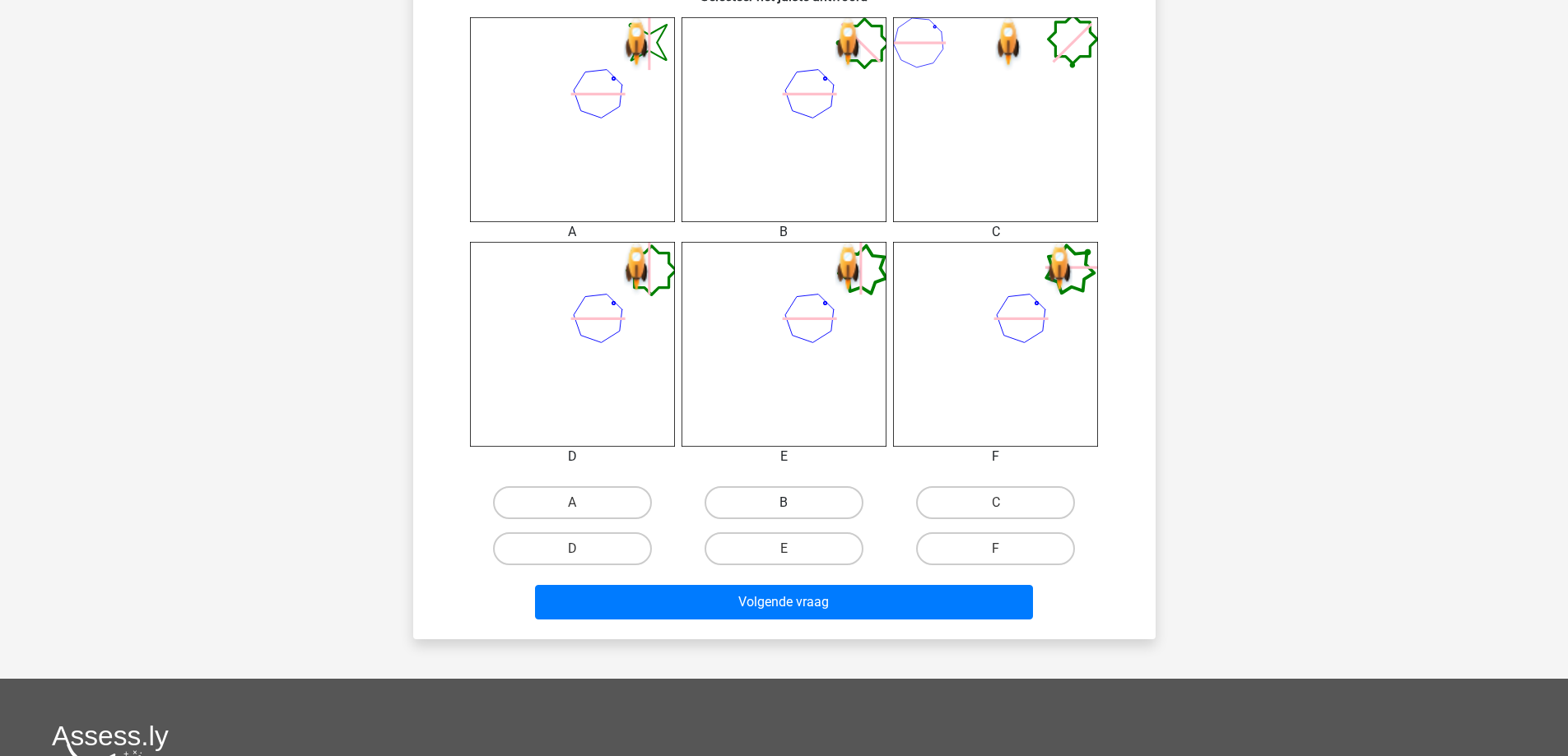
click at [788, 500] on label "B" at bounding box center [784, 502] width 158 height 33
click at [788, 503] on input "B" at bounding box center [789, 508] width 11 height 11
radio input "true"
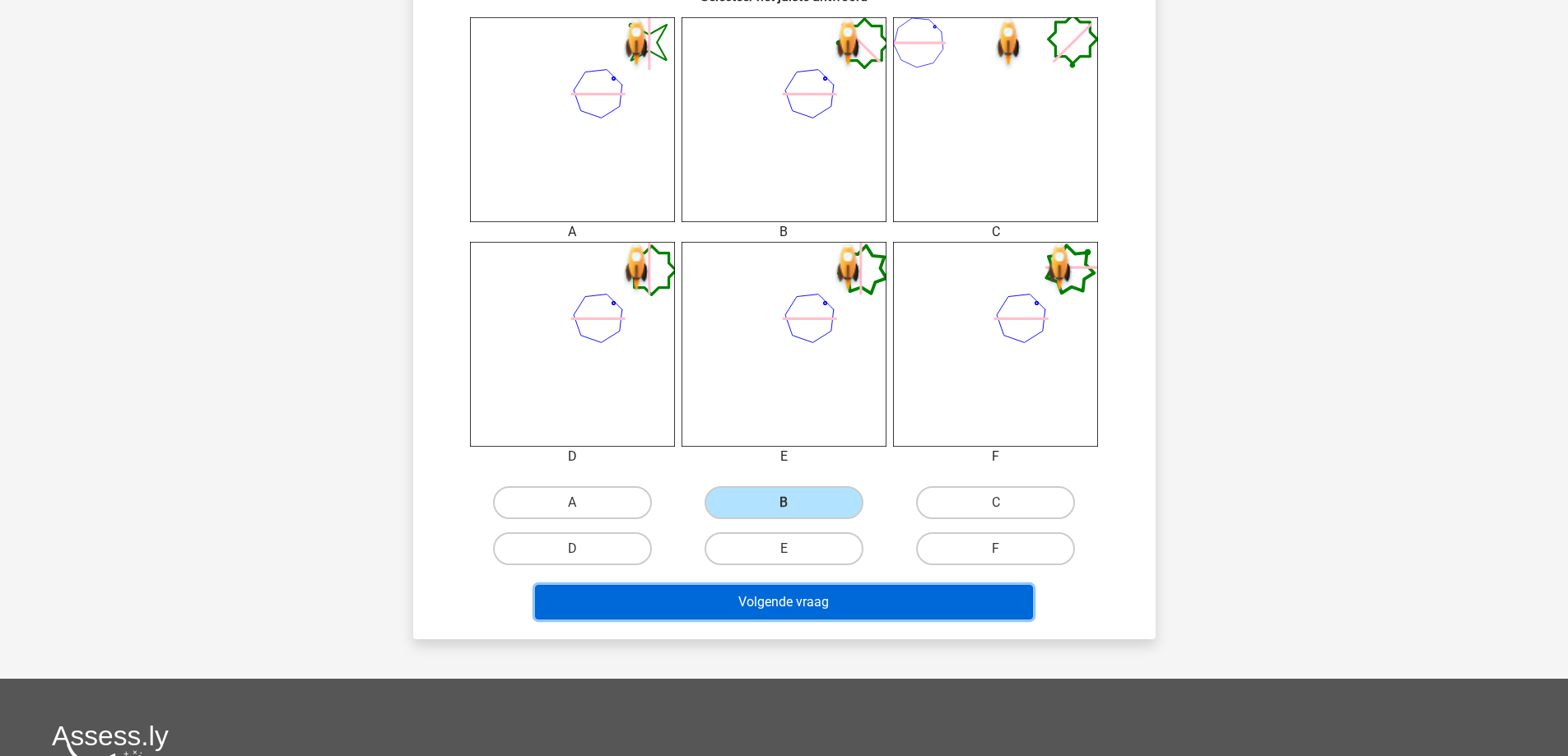
click at [759, 599] on button "Volgende vraag" at bounding box center [783, 602] width 498 height 35
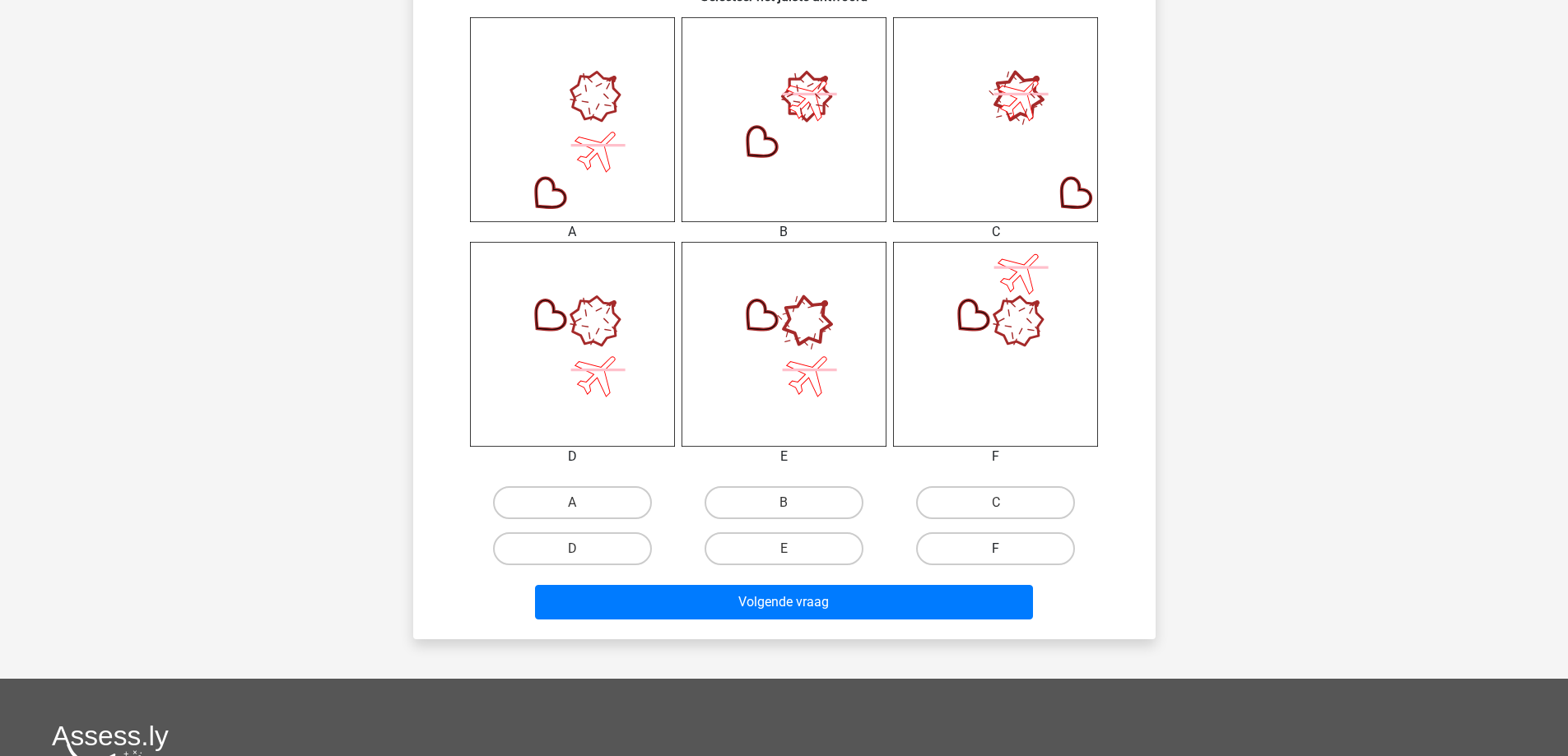
click at [970, 547] on label "F" at bounding box center [995, 548] width 158 height 33
click at [996, 549] on input "F" at bounding box center [1001, 554] width 11 height 11
radio input "true"
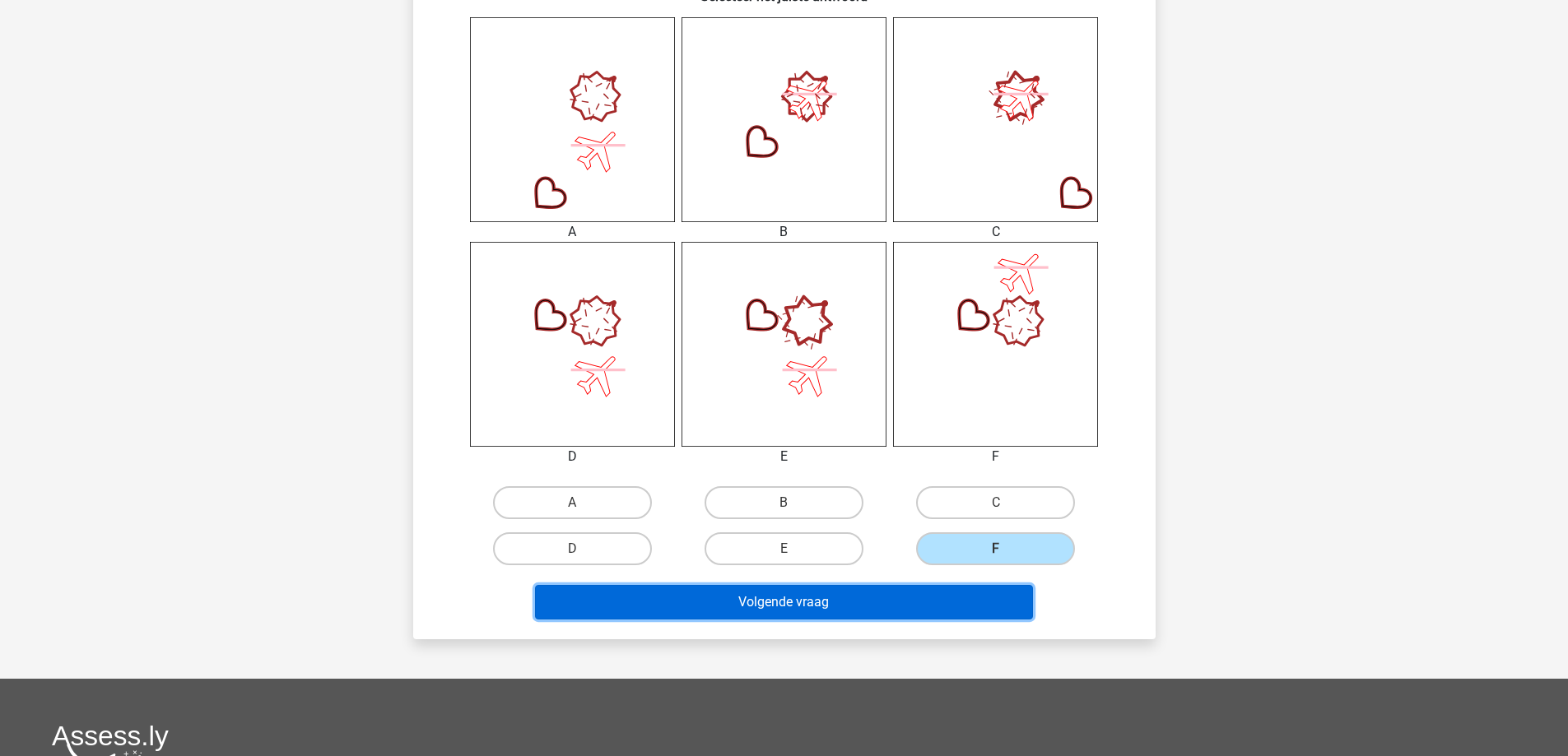
click at [868, 601] on button "Volgende vraag" at bounding box center [783, 602] width 498 height 35
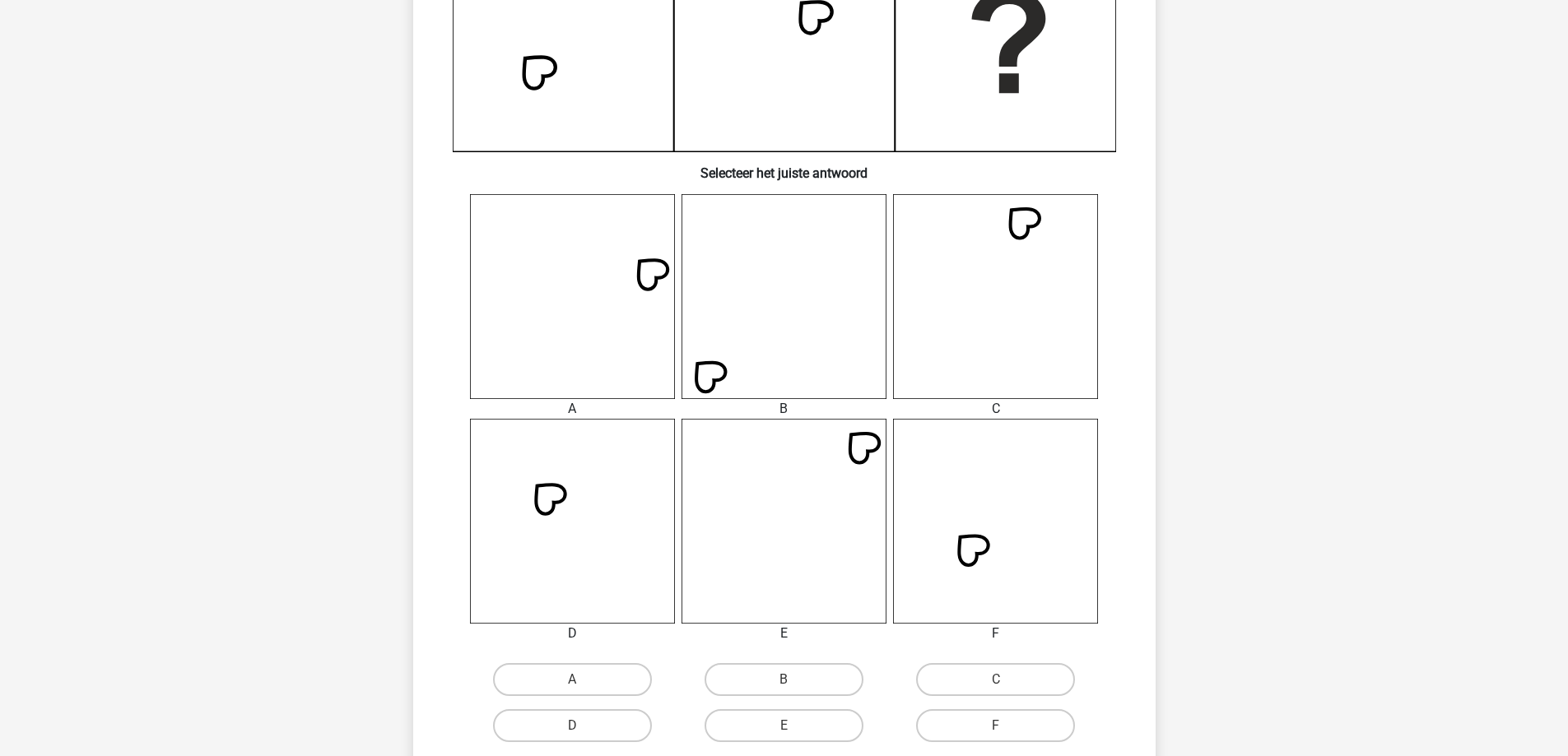
scroll to position [494, 0]
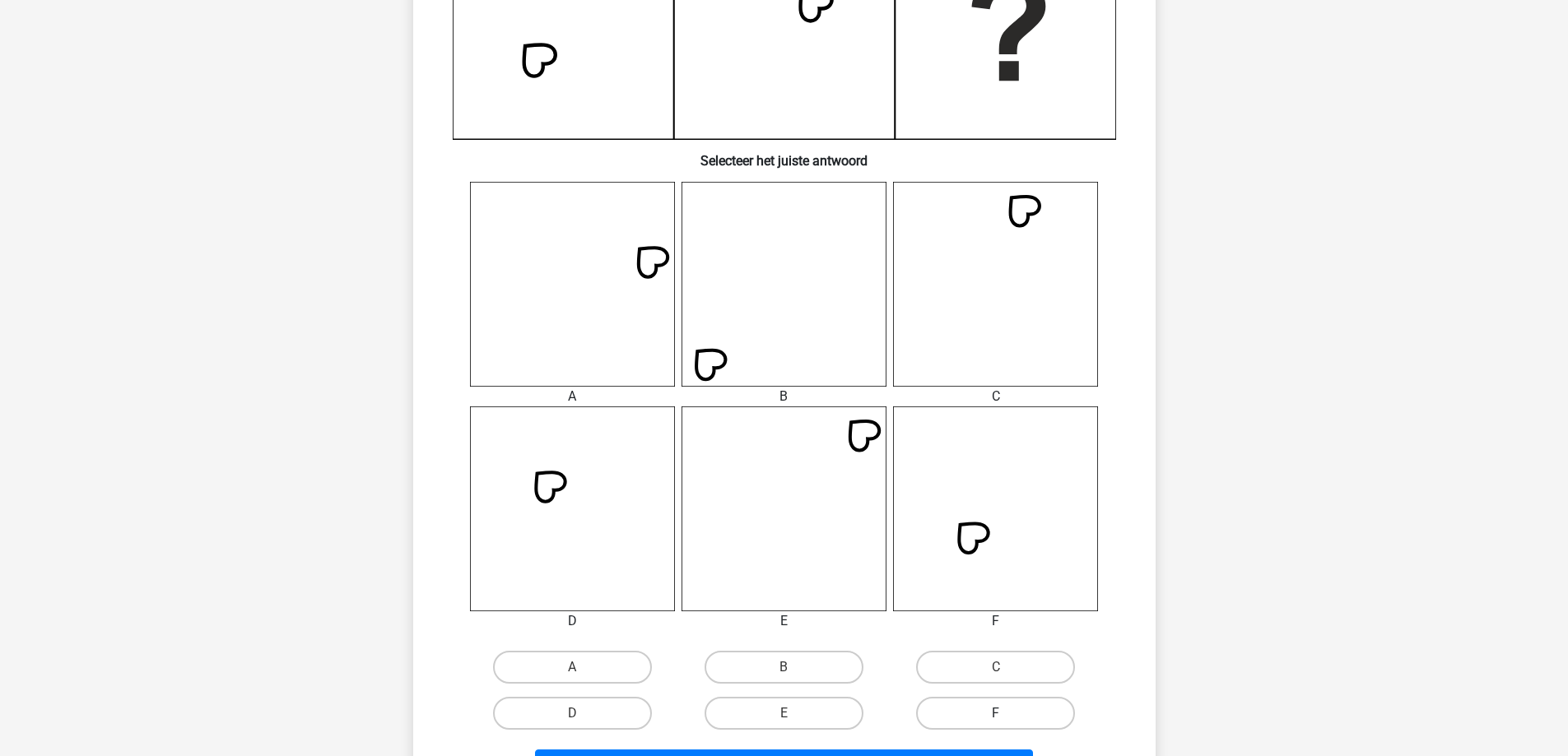
click at [1011, 709] on label "F" at bounding box center [995, 712] width 158 height 33
click at [1007, 713] on input "F" at bounding box center [1001, 718] width 11 height 11
radio input "true"
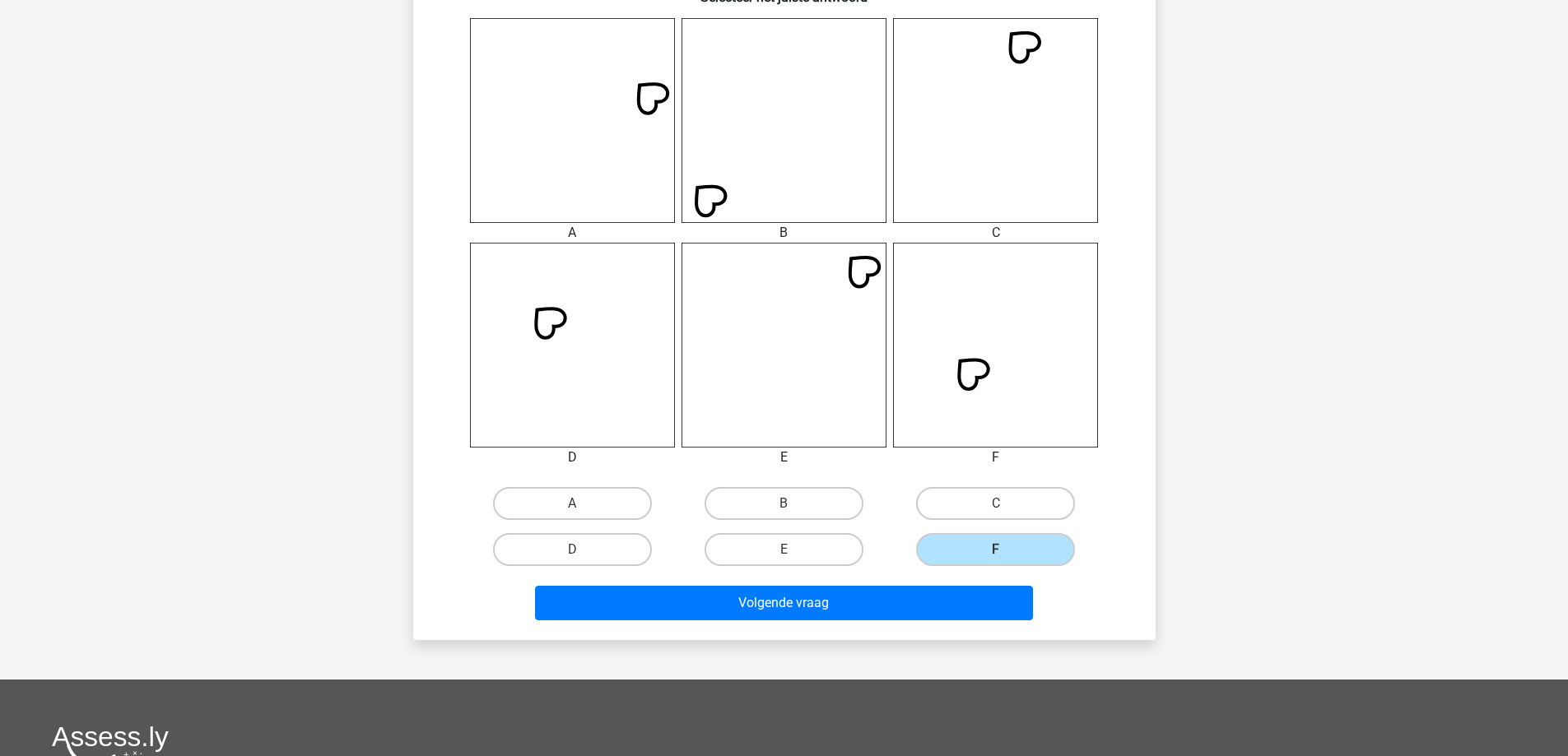
scroll to position [658, 0]
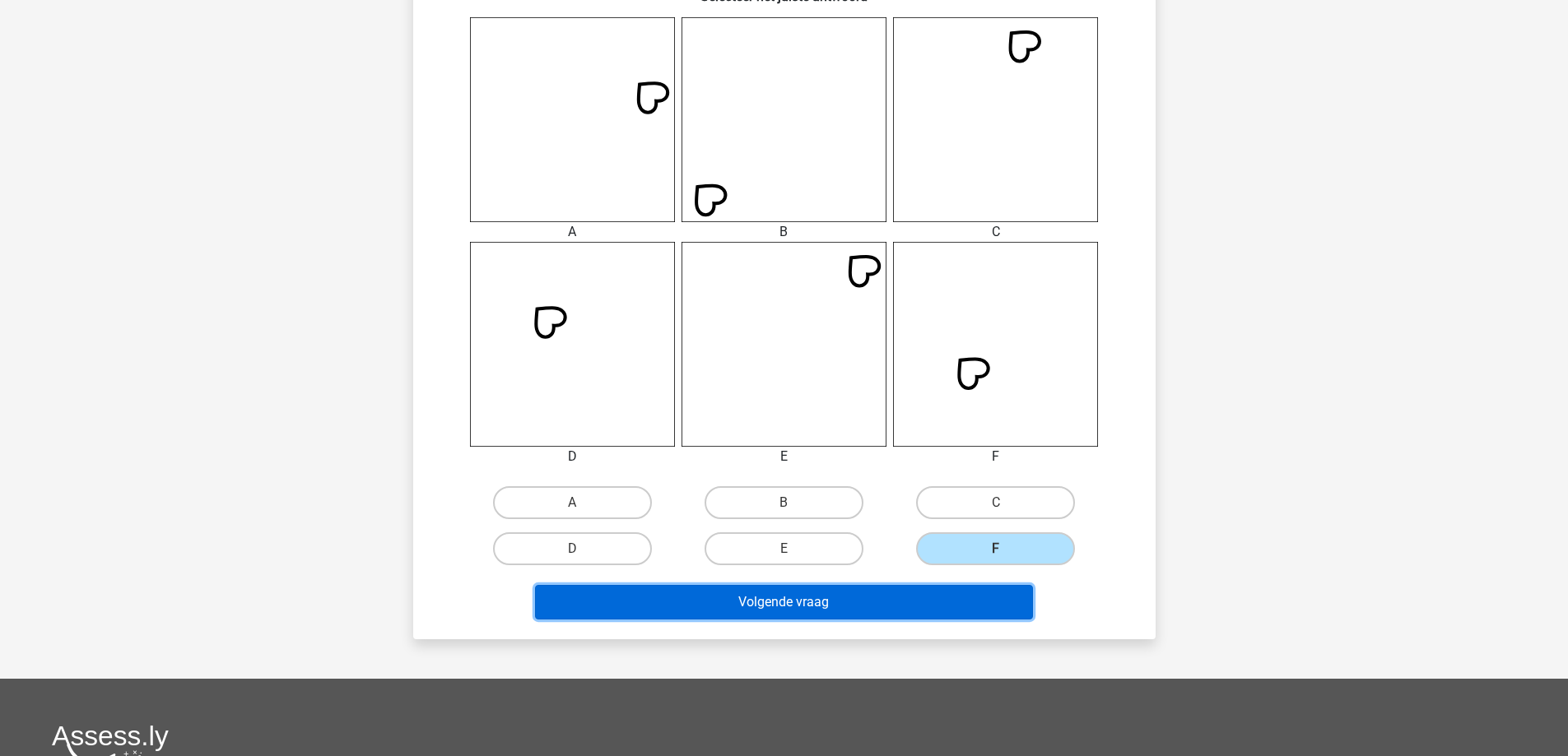
click at [857, 599] on button "Volgende vraag" at bounding box center [783, 602] width 498 height 35
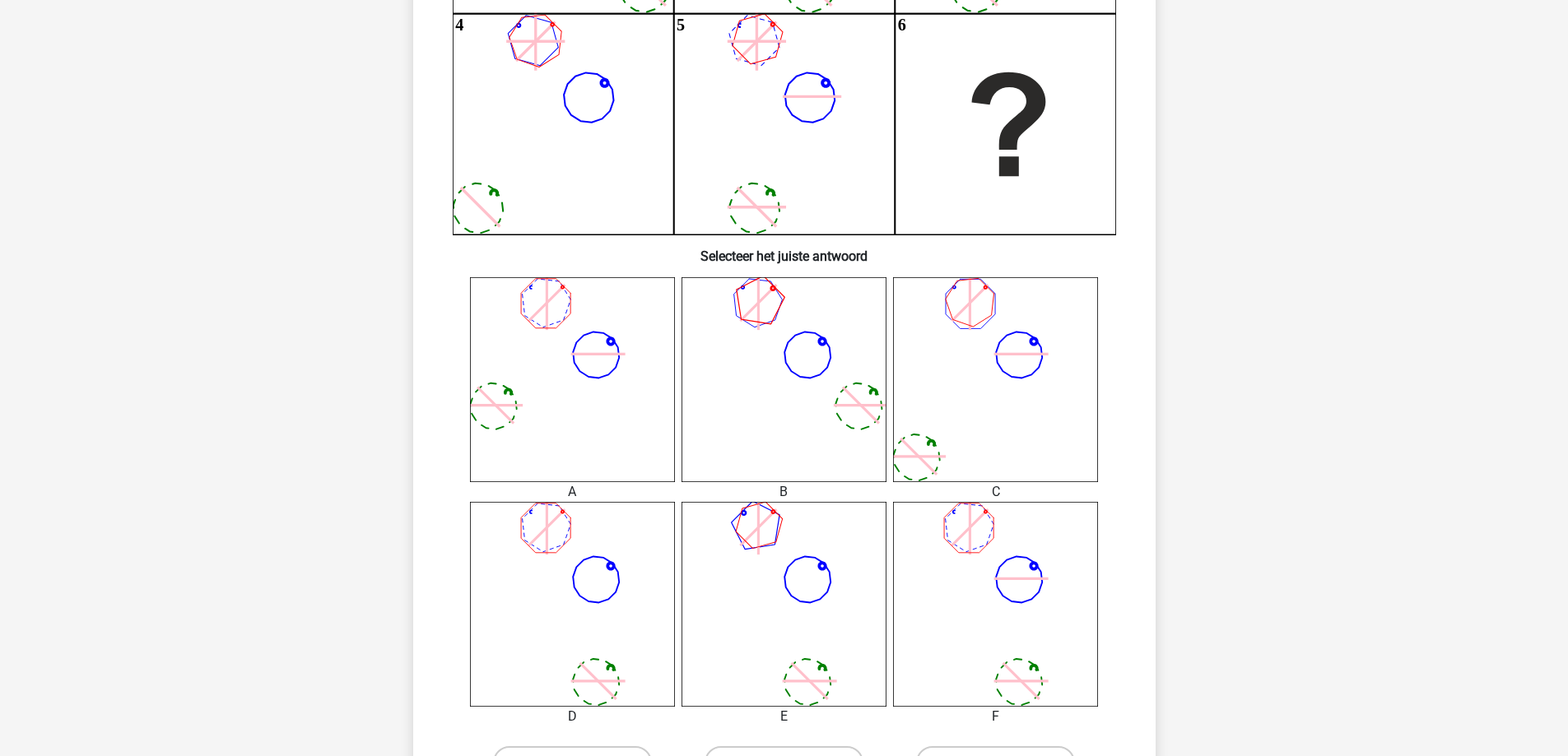
scroll to position [494, 0]
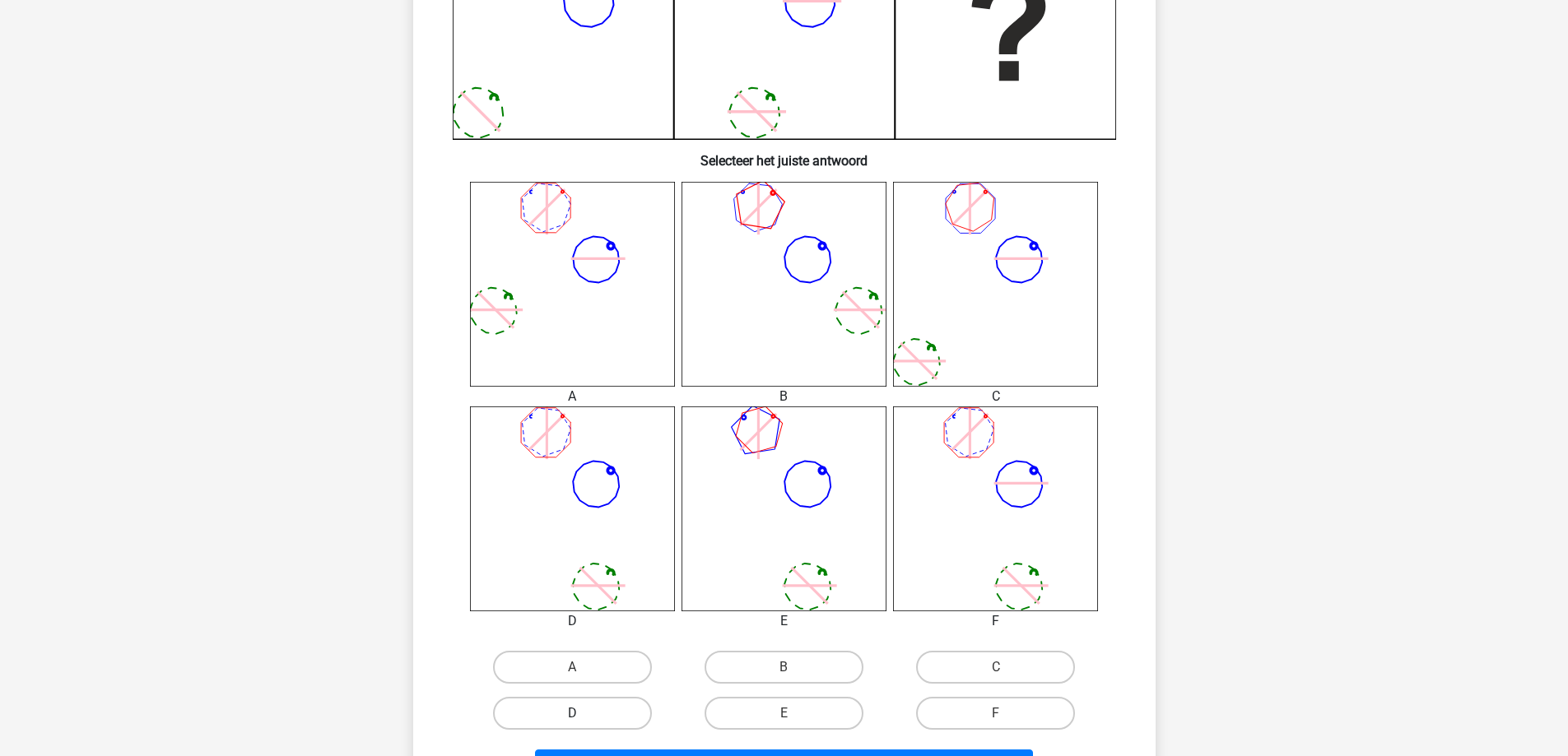
click at [611, 714] on label "D" at bounding box center [572, 712] width 158 height 33
click at [583, 714] on input "D" at bounding box center [577, 718] width 11 height 11
radio input "true"
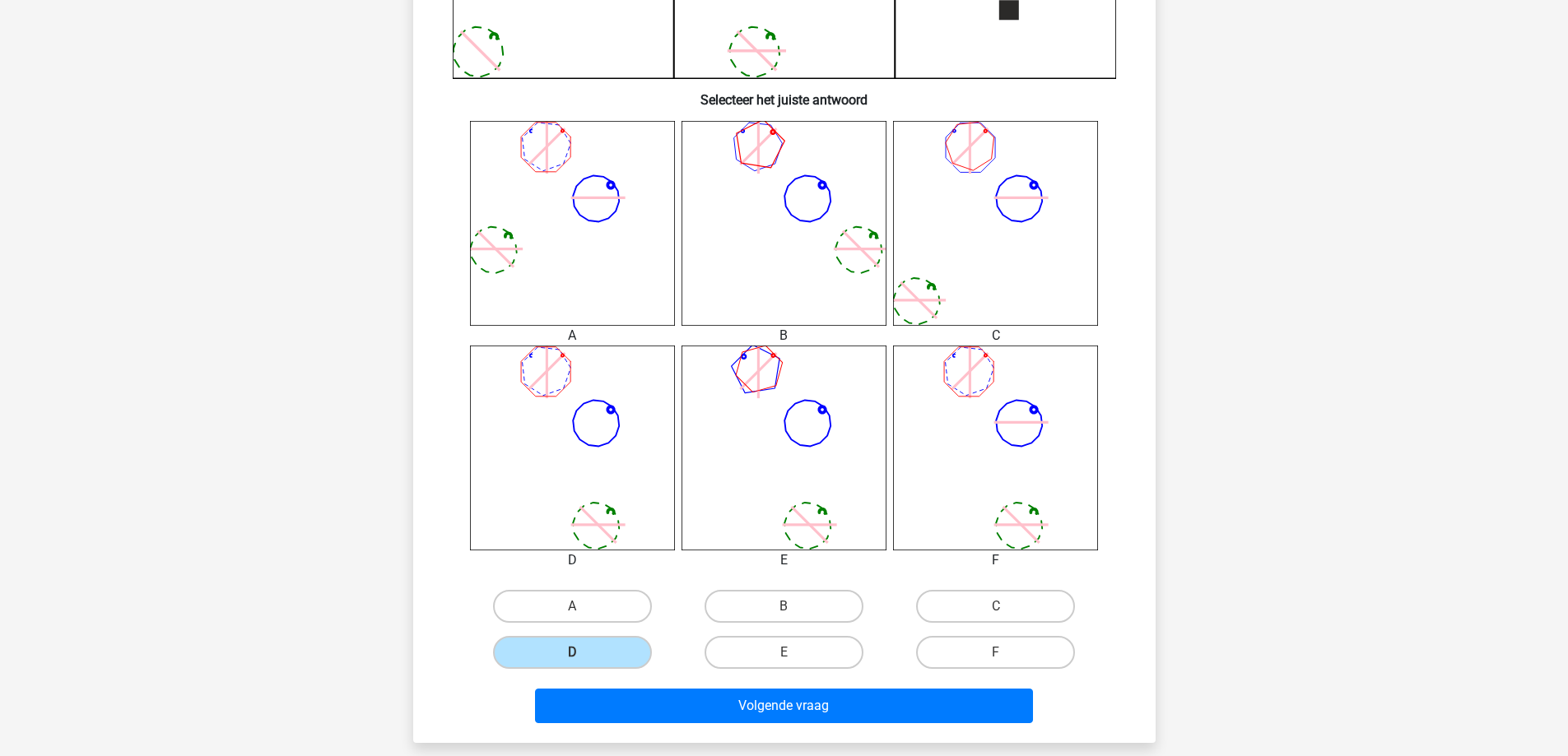
scroll to position [658, 0]
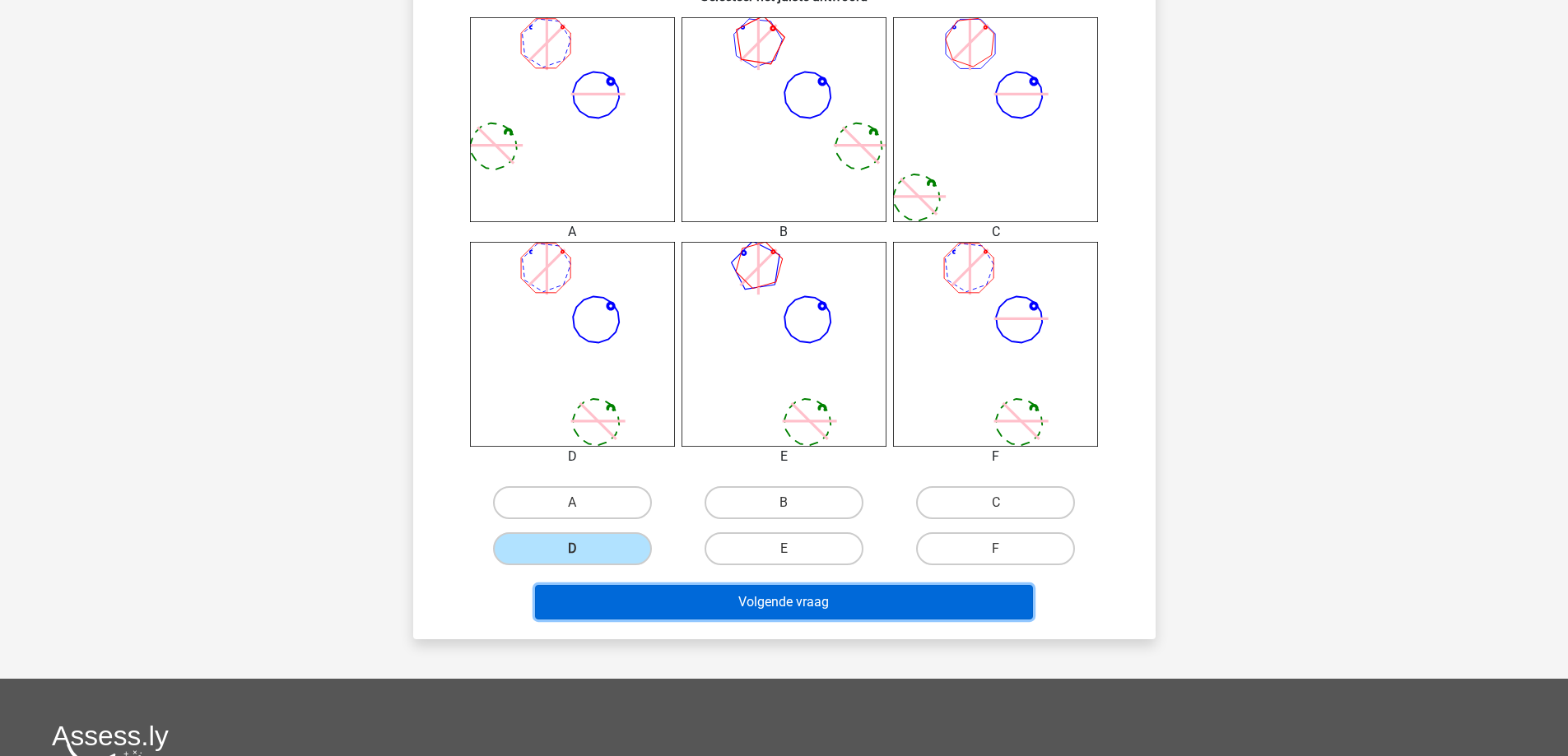
click at [691, 612] on button "Volgende vraag" at bounding box center [783, 602] width 498 height 35
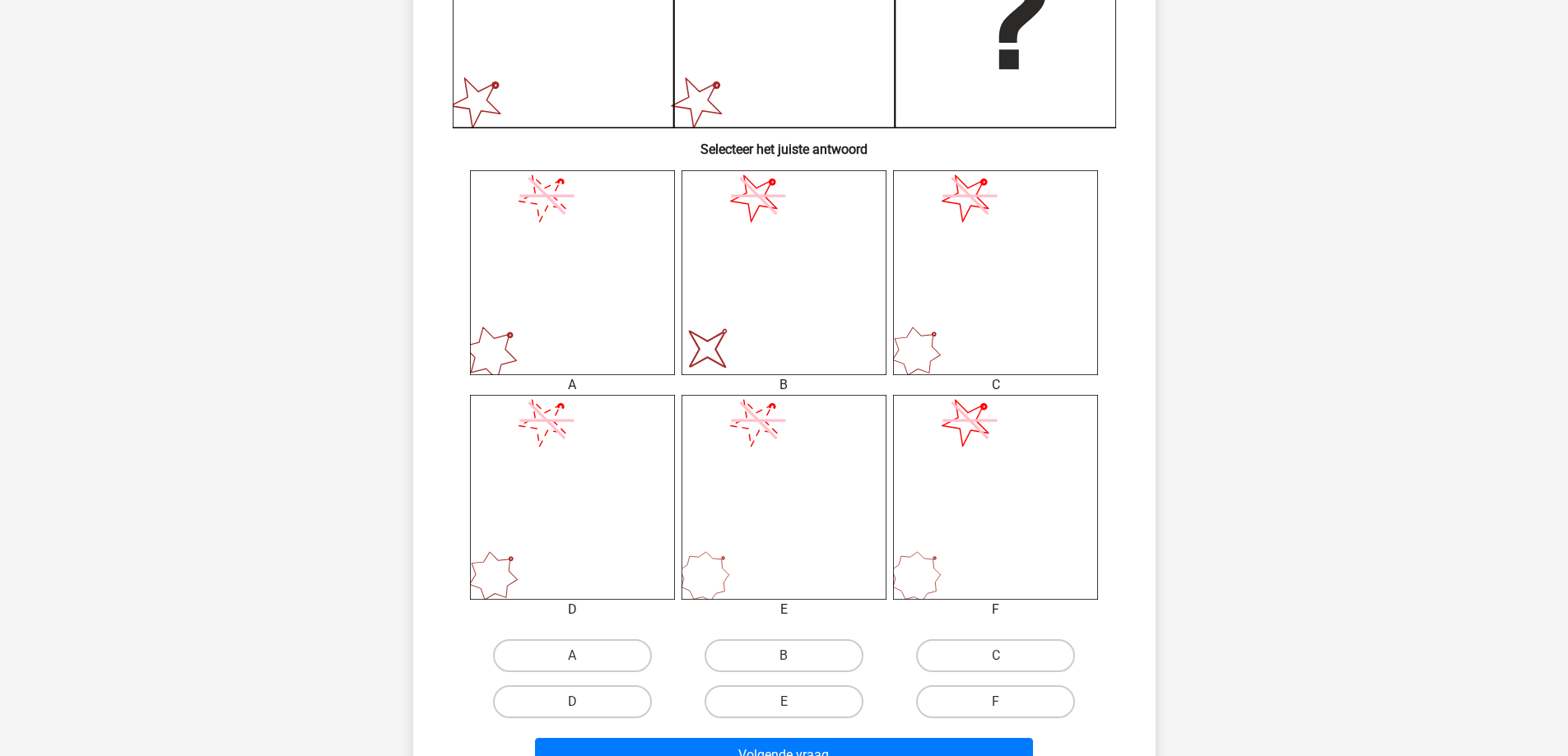
scroll to position [576, 0]
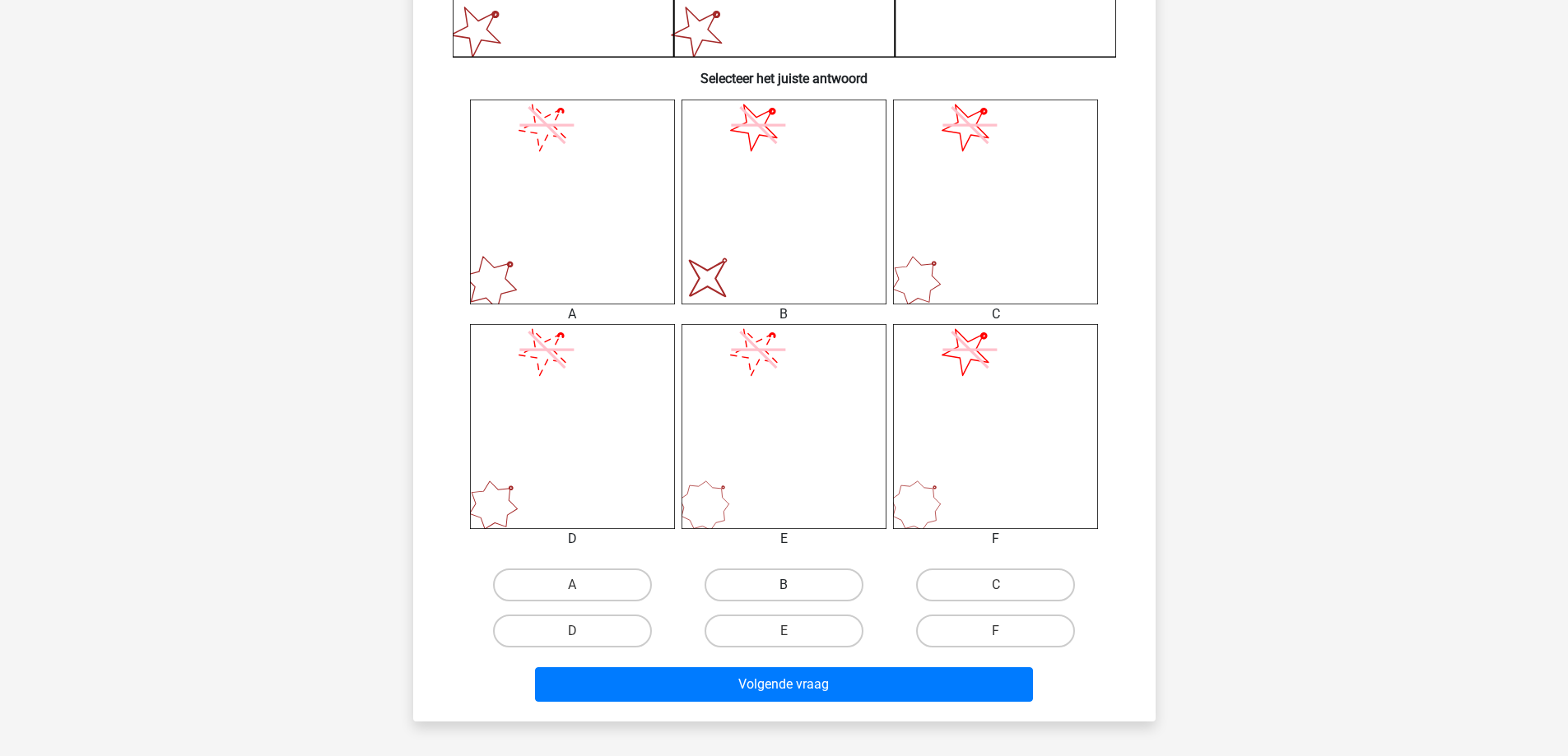
click at [761, 577] on label "B" at bounding box center [784, 585] width 158 height 33
click at [784, 585] on input "B" at bounding box center [789, 590] width 11 height 11
radio input "true"
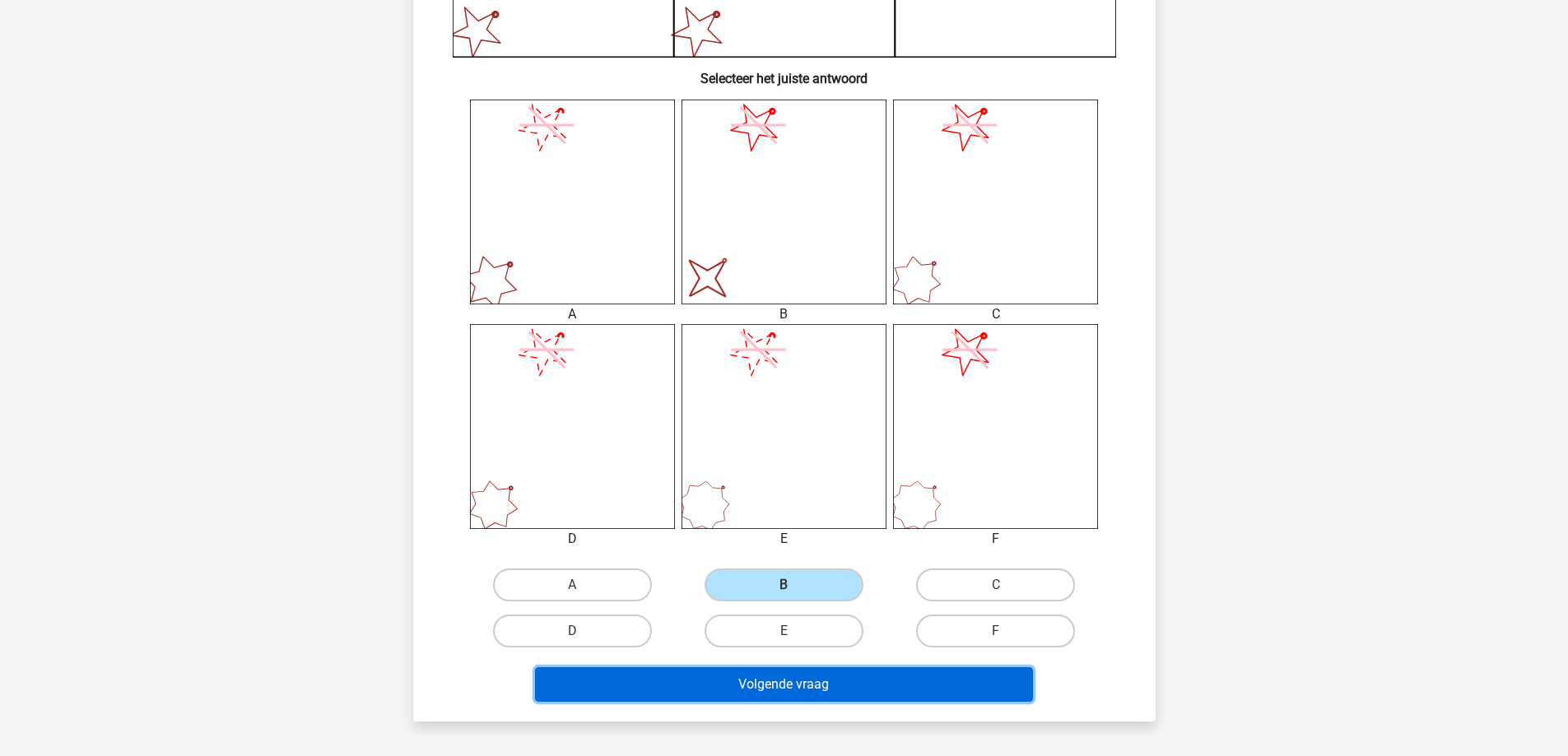
click at [743, 683] on button "Volgende vraag" at bounding box center [783, 684] width 498 height 35
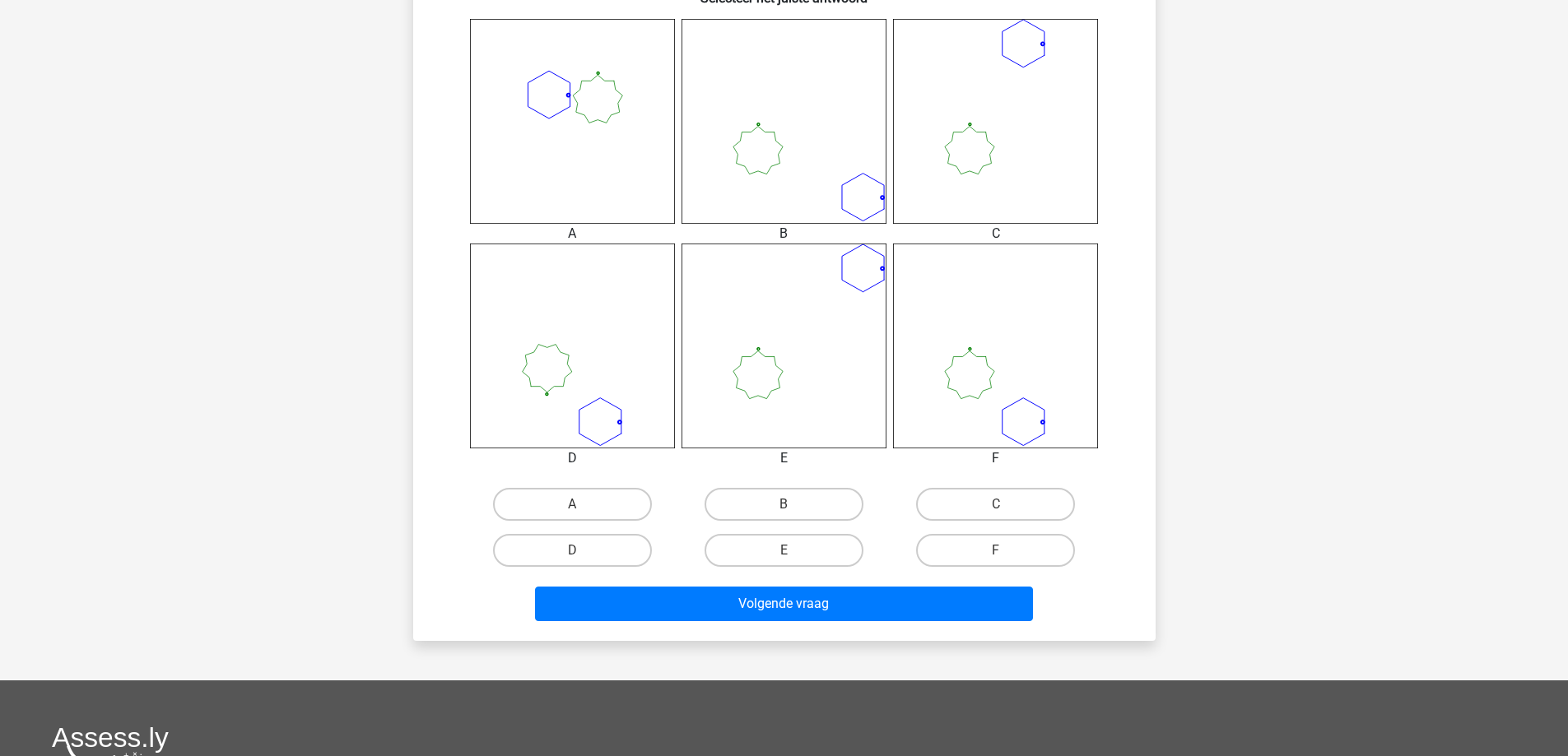
scroll to position [658, 0]
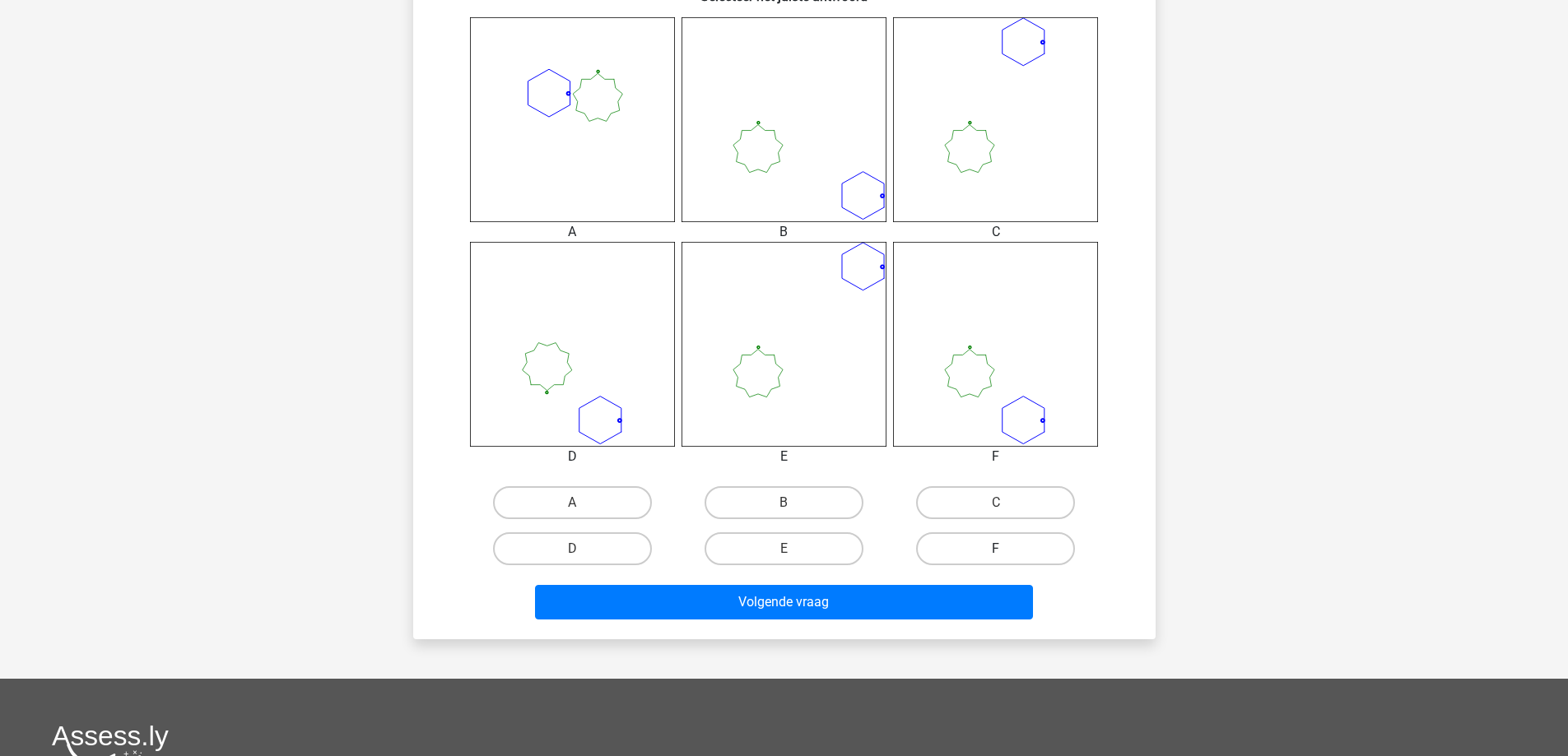
drag, startPoint x: 992, startPoint y: 549, endPoint x: 964, endPoint y: 564, distance: 31.8
click at [991, 552] on label "F" at bounding box center [995, 548] width 158 height 33
click at [996, 552] on input "F" at bounding box center [1001, 554] width 11 height 11
radio input "true"
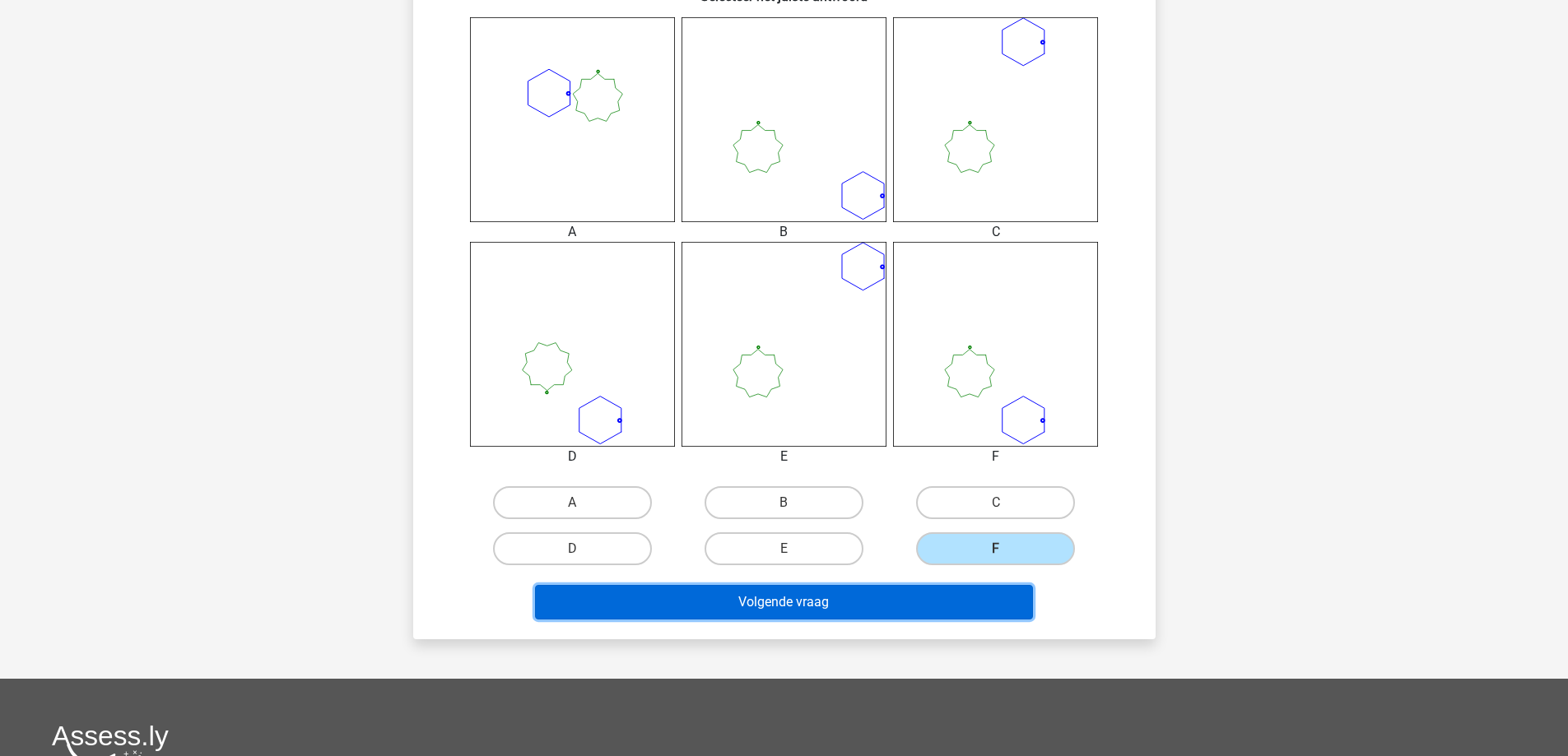
click at [891, 602] on button "Volgende vraag" at bounding box center [783, 602] width 498 height 35
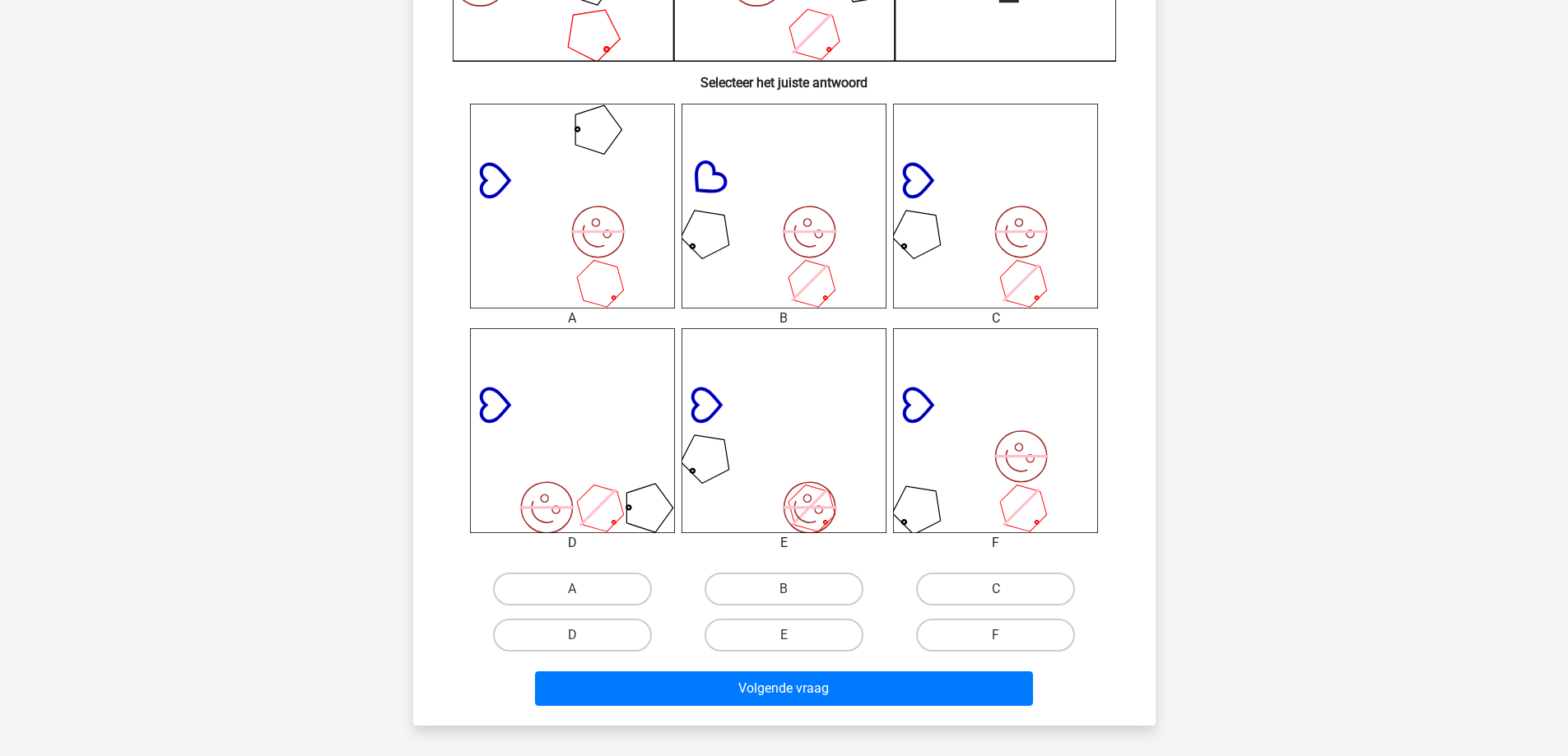
scroll to position [576, 0]
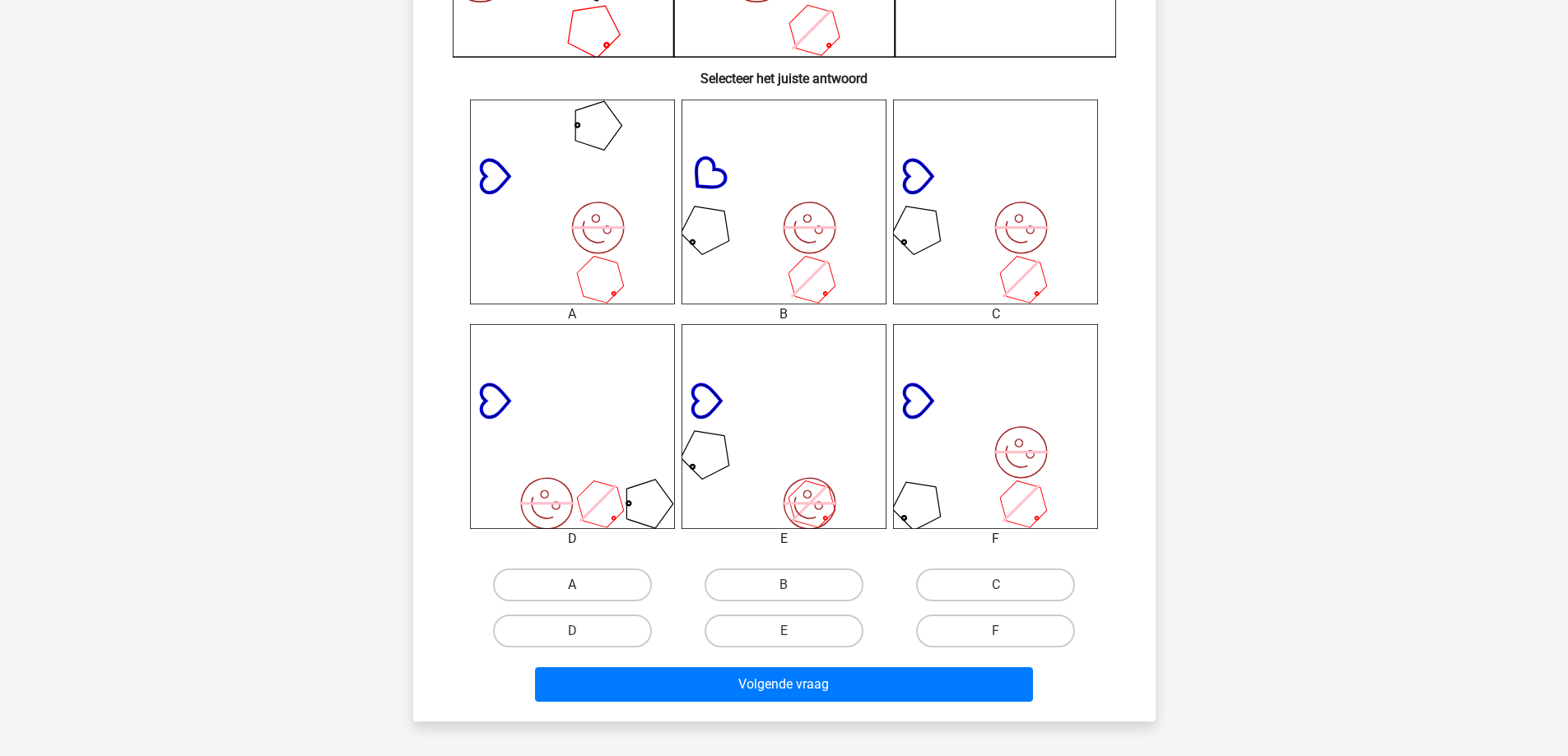
click at [549, 592] on label "A" at bounding box center [572, 585] width 158 height 33
click at [572, 592] on input "A" at bounding box center [577, 590] width 11 height 11
radio input "true"
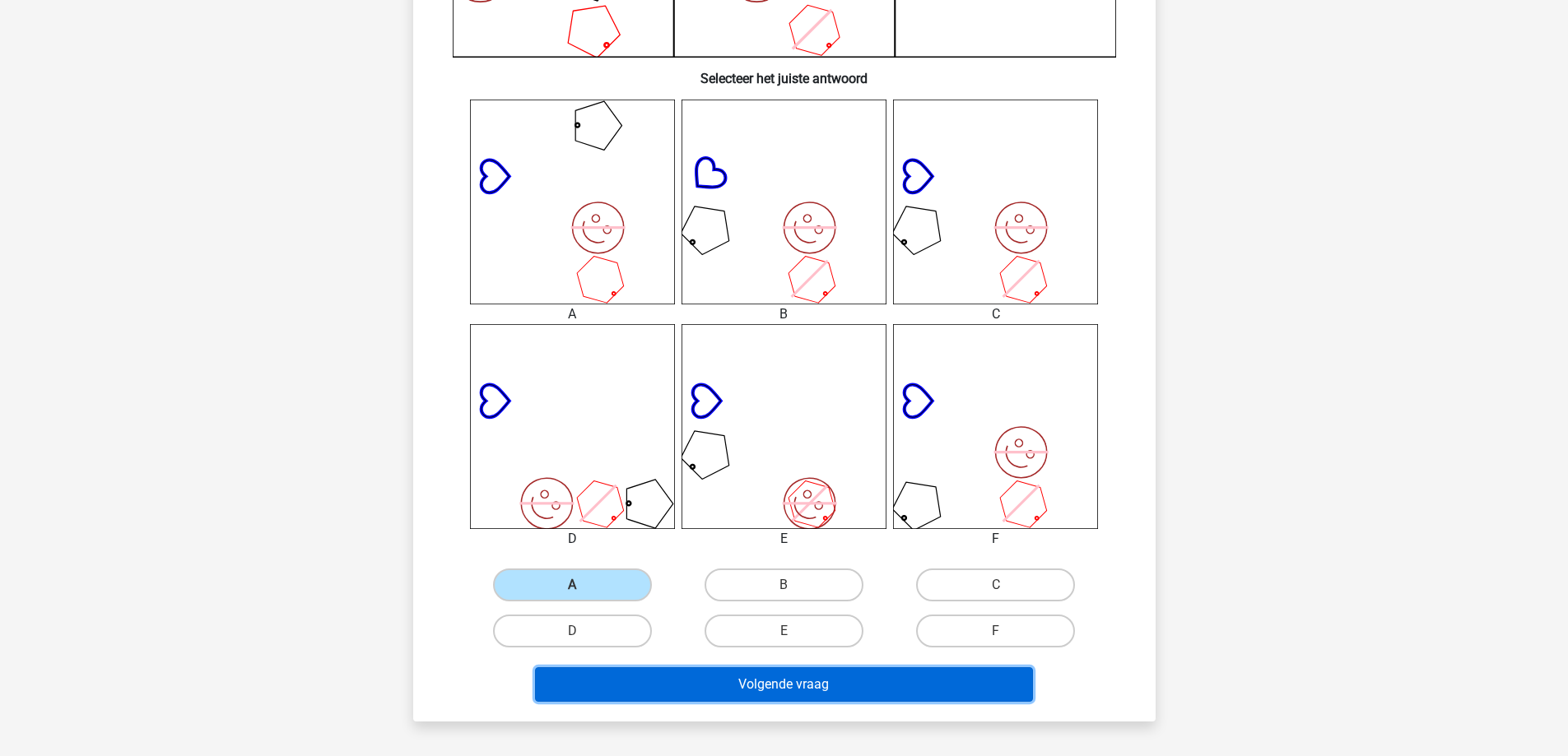
click at [599, 686] on button "Volgende vraag" at bounding box center [783, 684] width 498 height 35
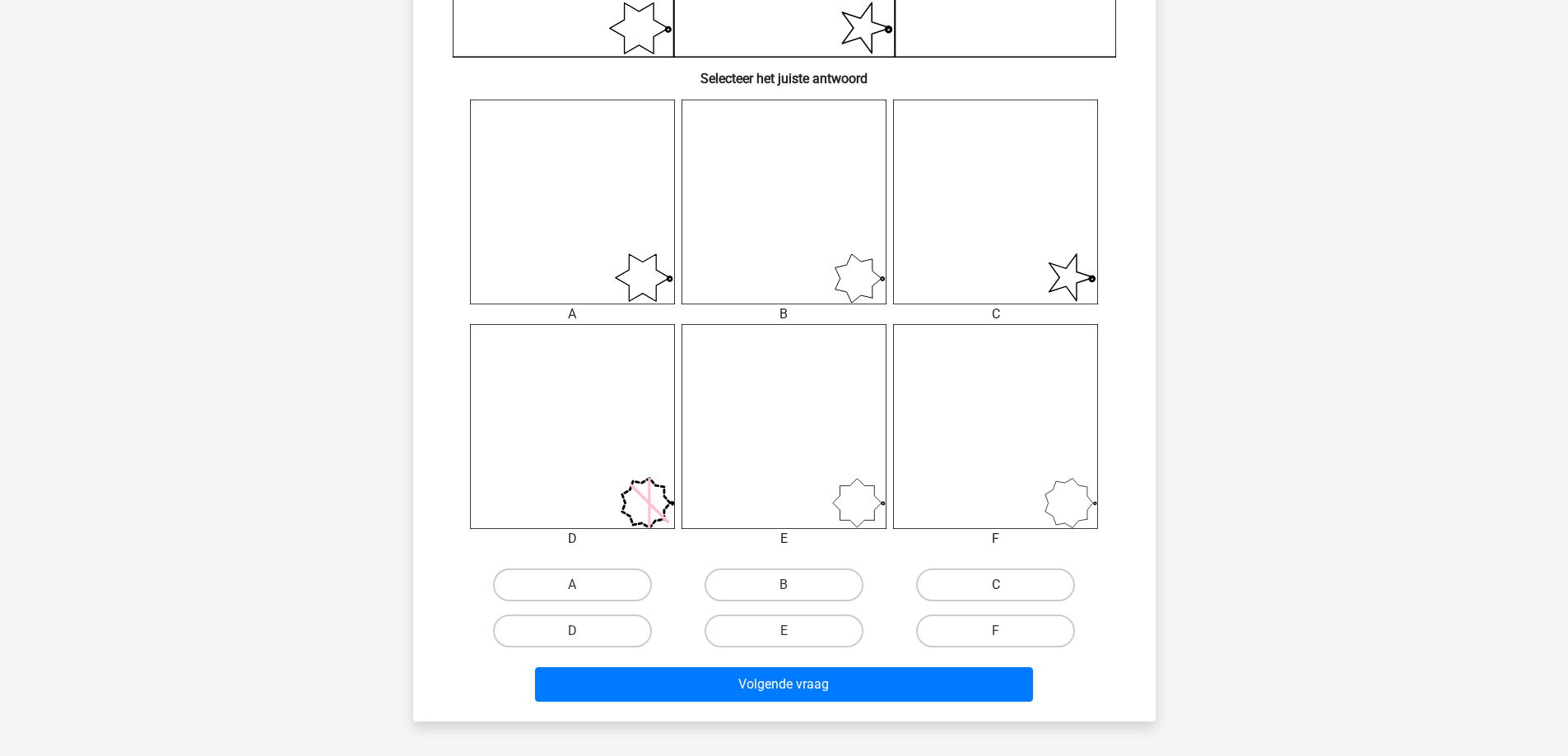
click at [1021, 588] on label "C" at bounding box center [995, 585] width 158 height 33
click at [1007, 588] on input "C" at bounding box center [1001, 590] width 11 height 11
radio input "true"
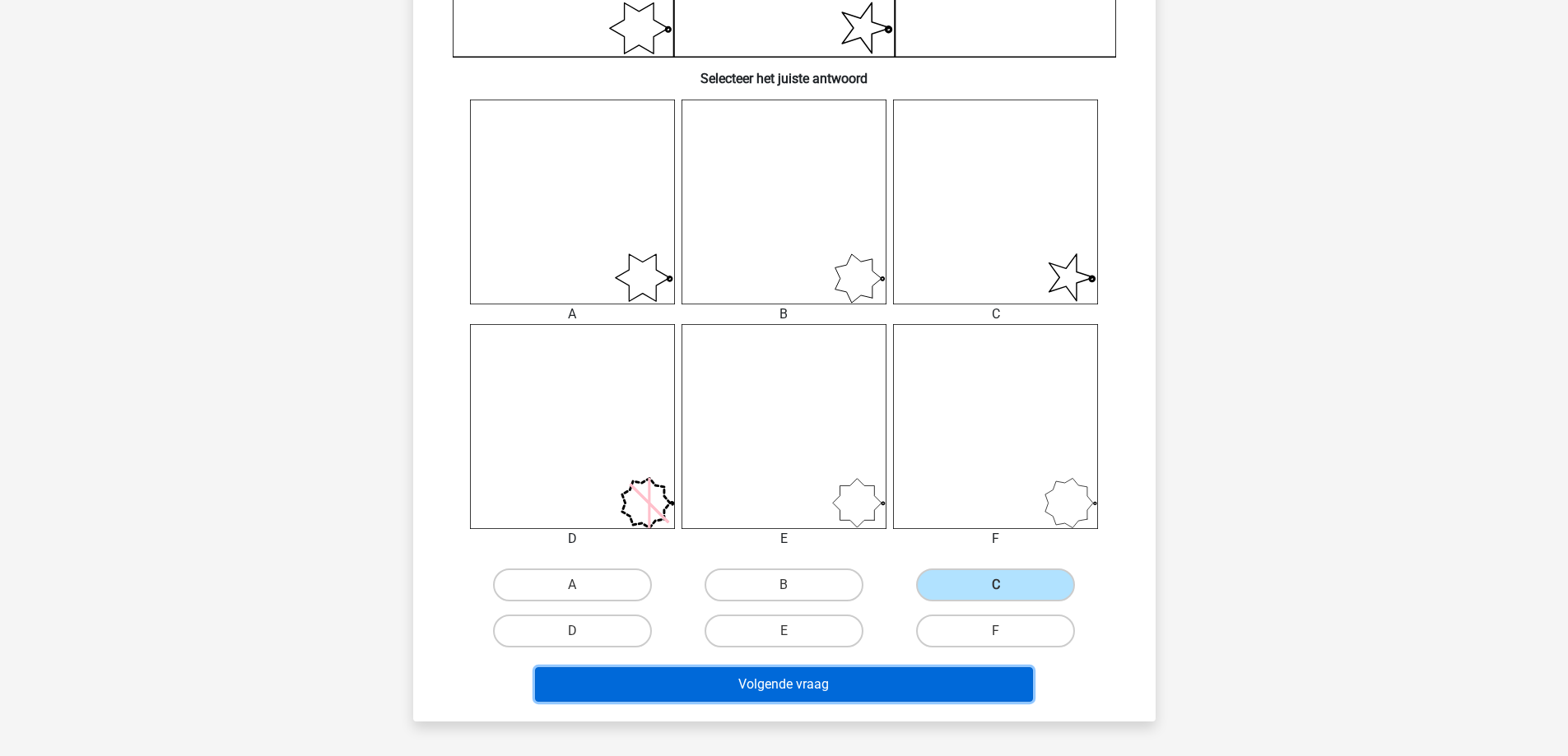
click at [902, 694] on button "Volgende vraag" at bounding box center [783, 684] width 498 height 35
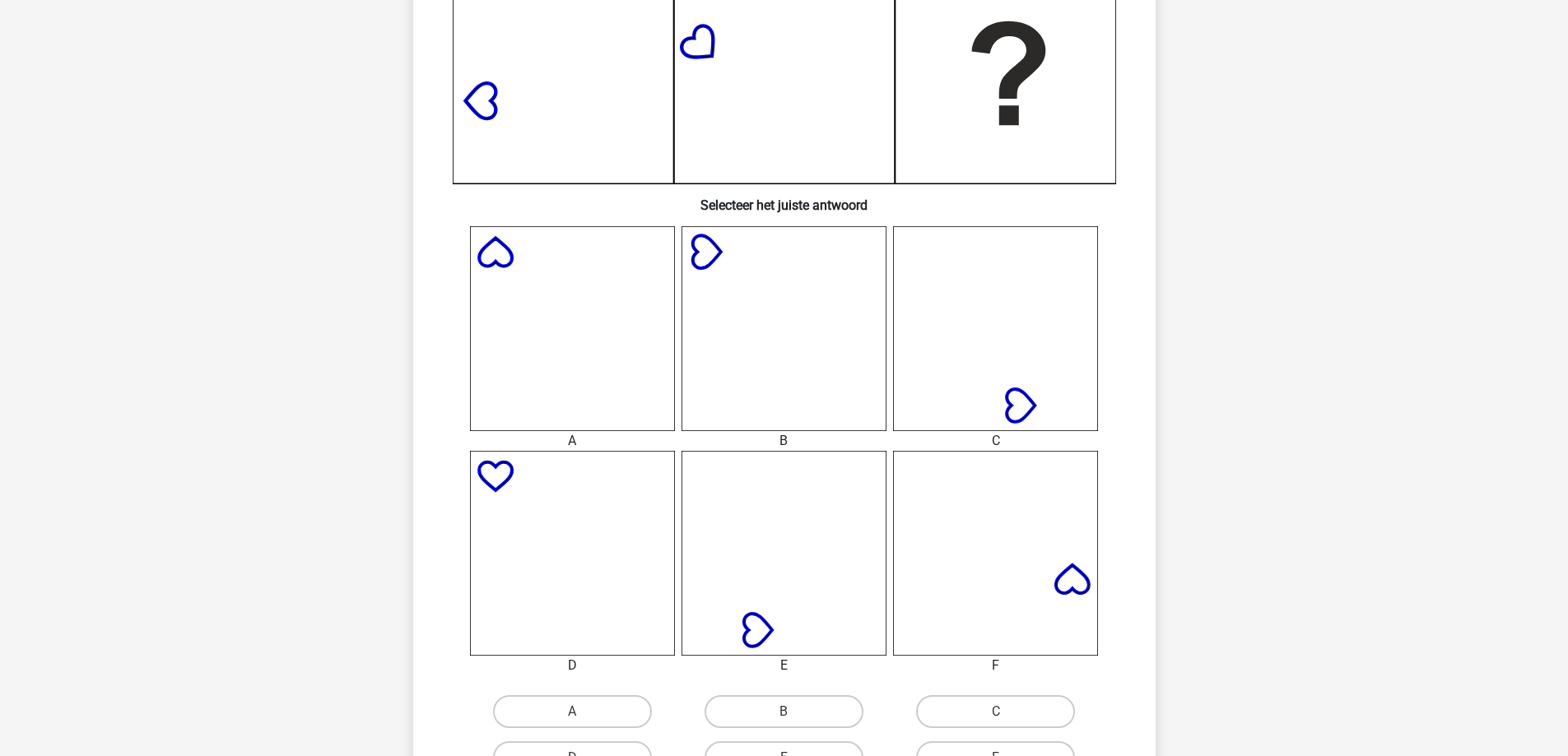
scroll to position [658, 0]
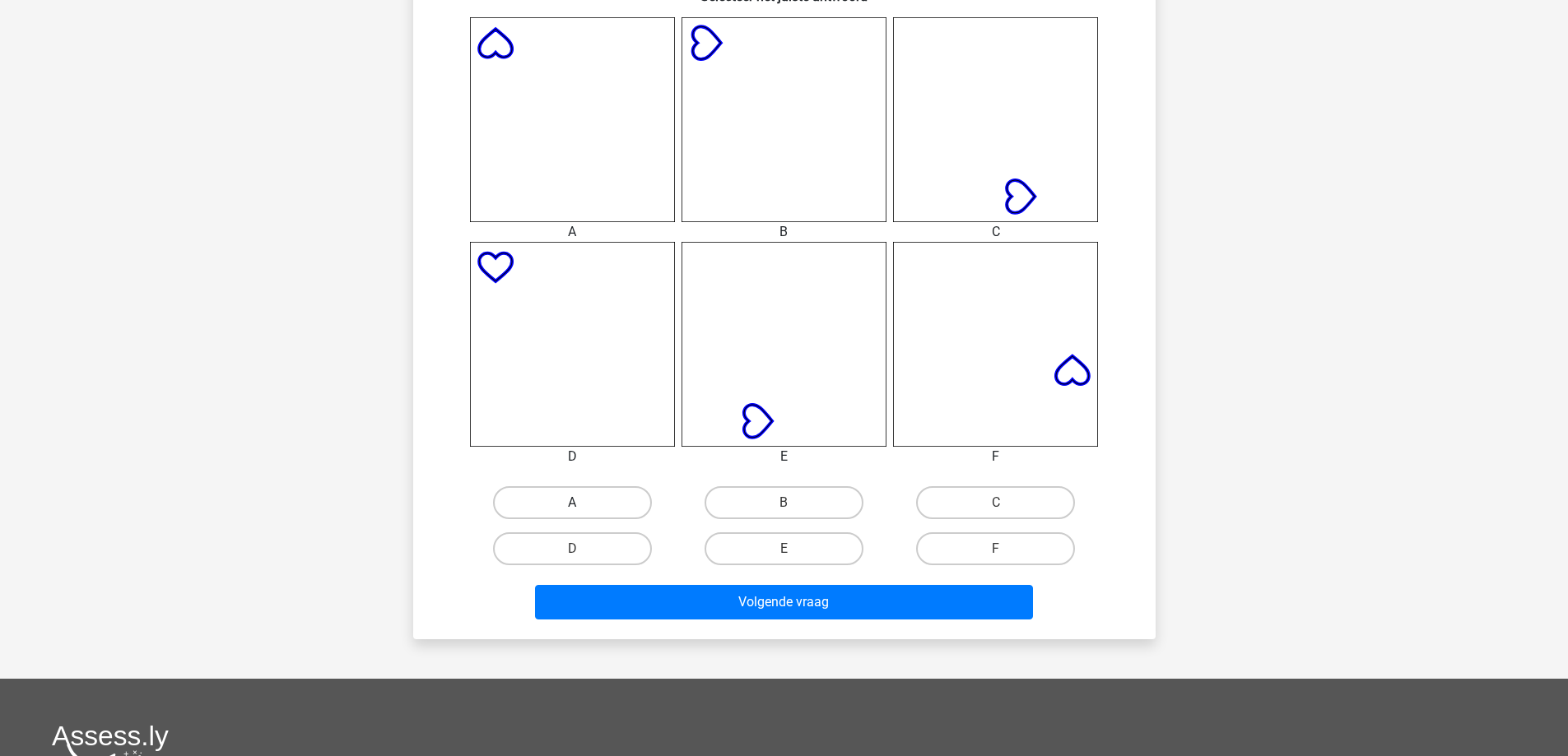
click at [569, 501] on label "A" at bounding box center [572, 502] width 158 height 33
click at [572, 503] on input "A" at bounding box center [577, 508] width 11 height 11
radio input "true"
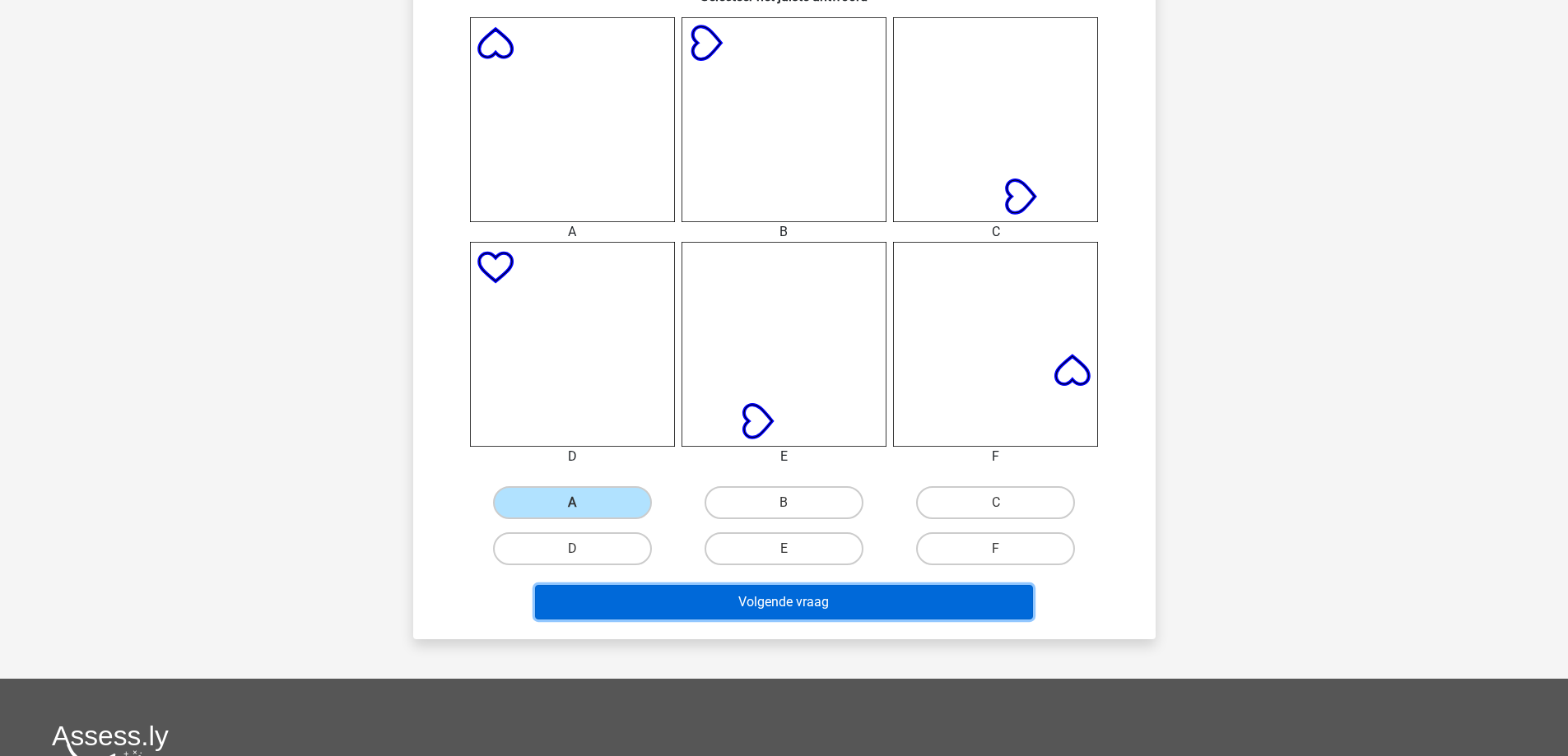
click at [640, 589] on button "Volgende vraag" at bounding box center [783, 602] width 498 height 35
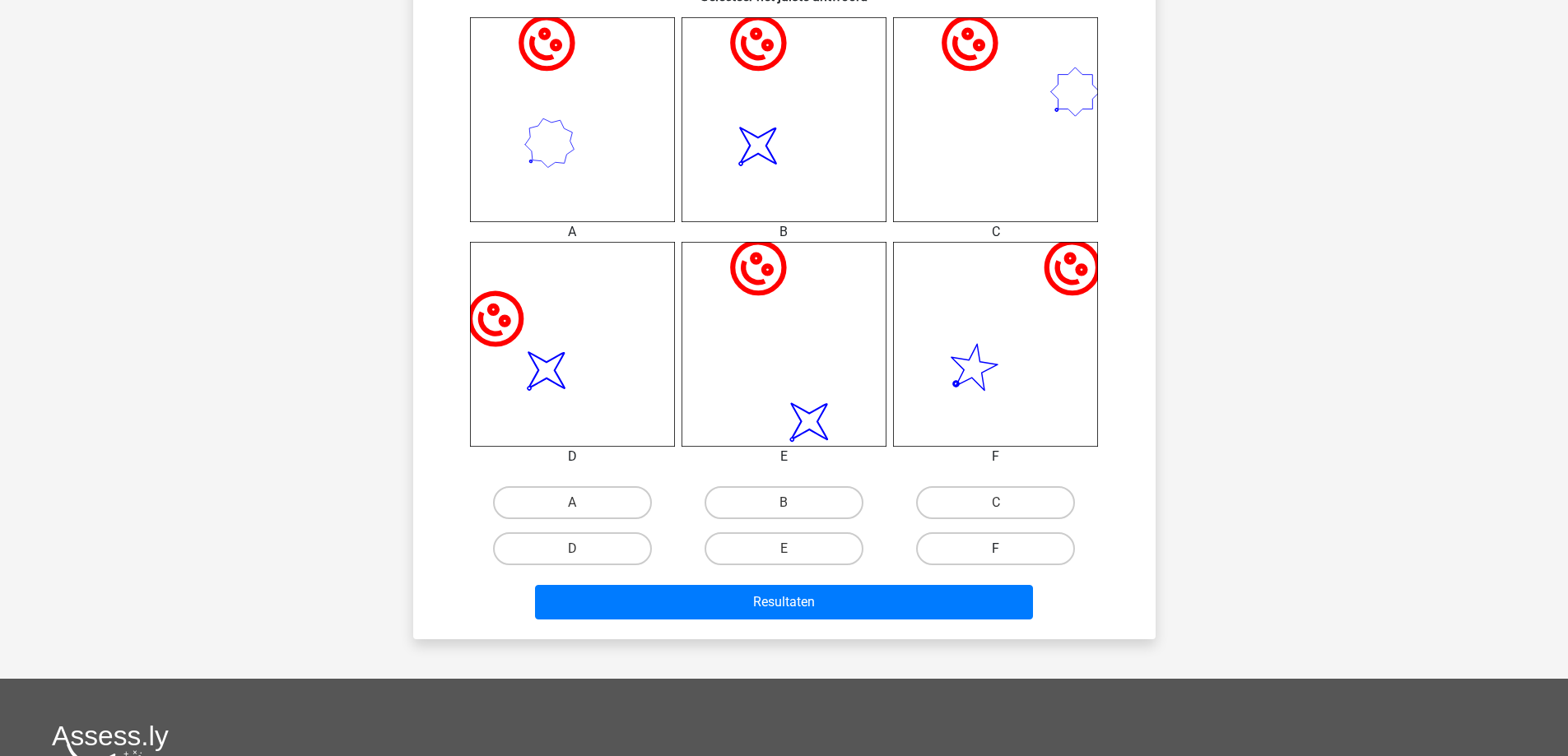
click at [960, 547] on label "F" at bounding box center [995, 548] width 158 height 33
click at [996, 549] on input "F" at bounding box center [1001, 554] width 11 height 11
radio input "true"
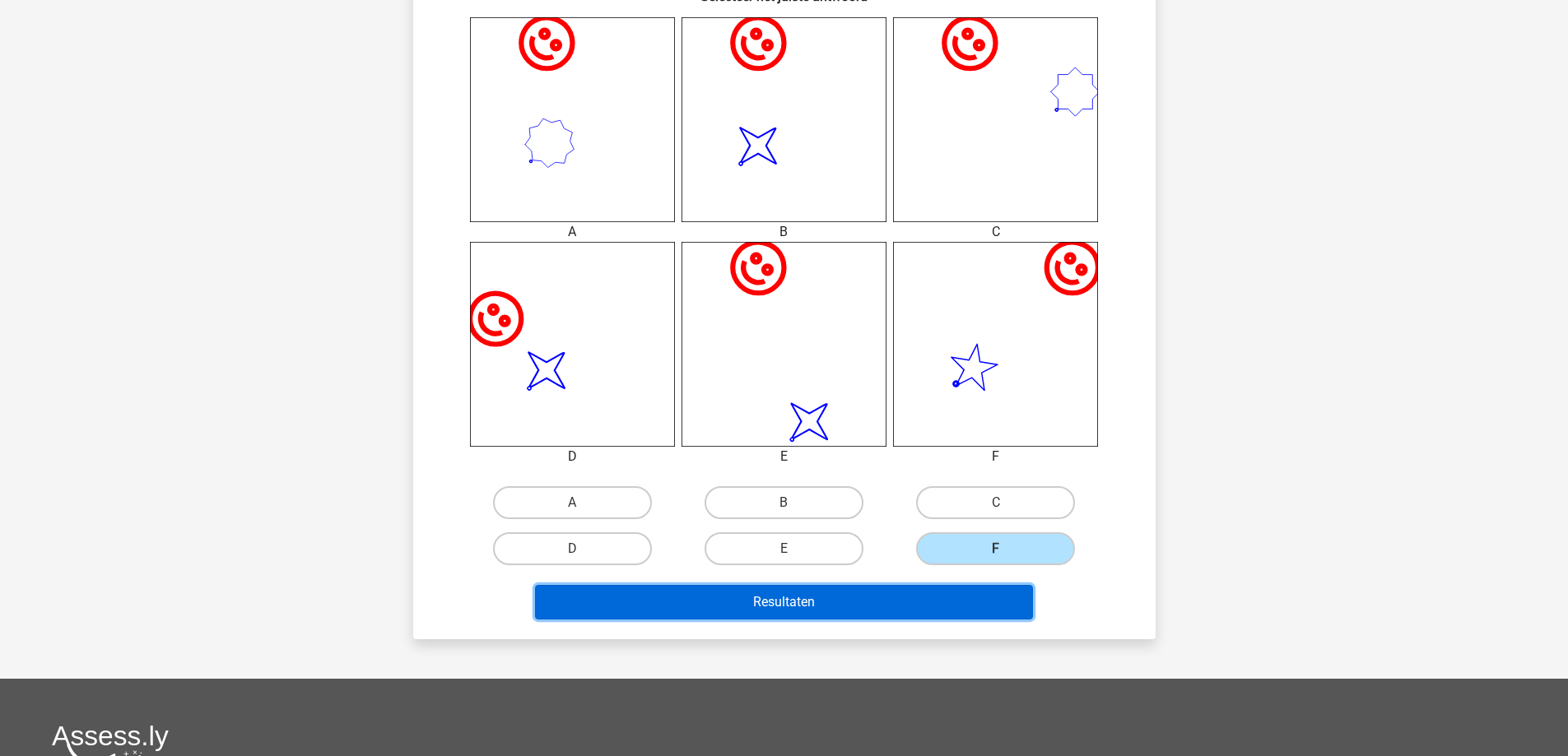
click at [898, 599] on button "Resultaten" at bounding box center [783, 602] width 498 height 35
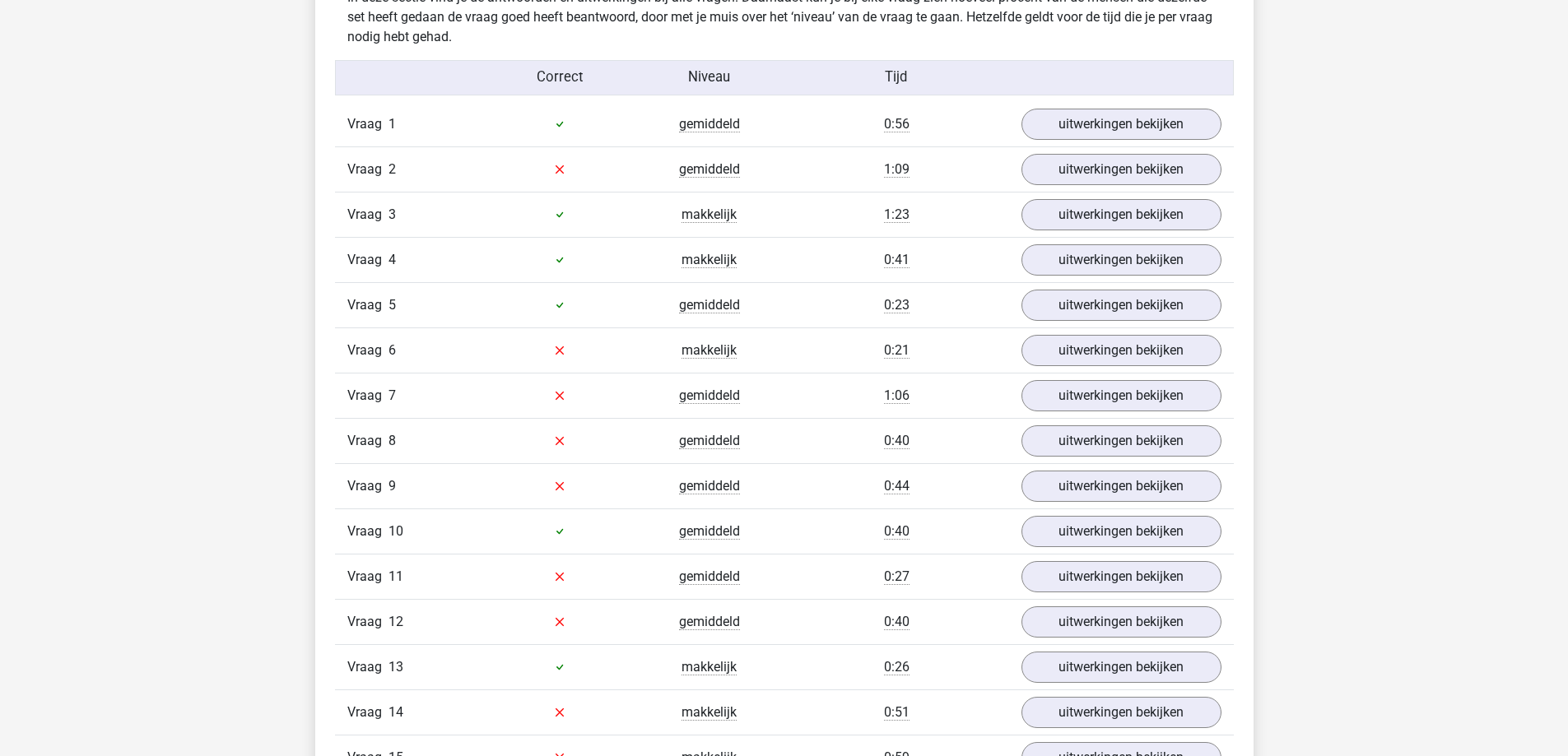
scroll to position [988, 0]
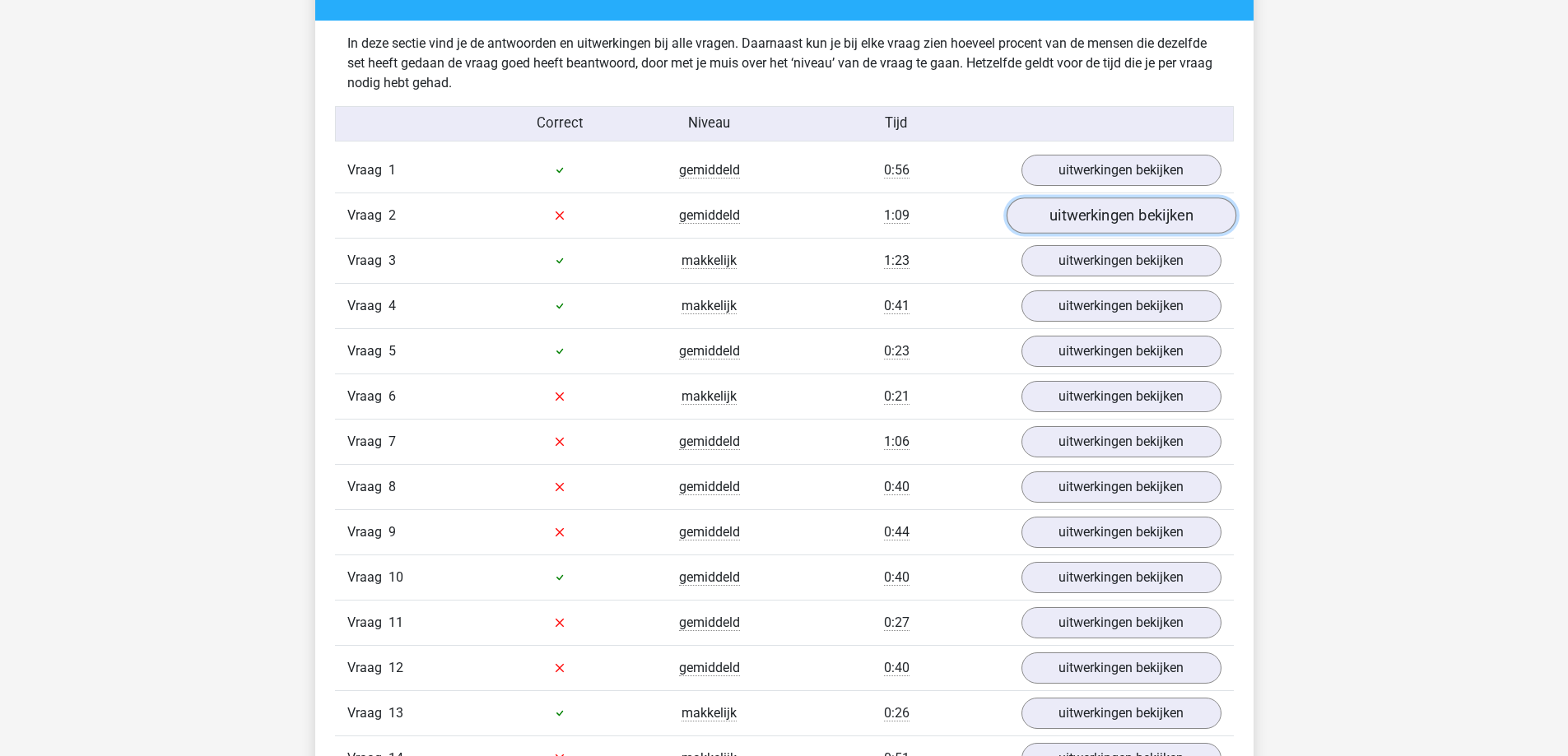
click at [1130, 215] on link "uitwerkingen bekijken" at bounding box center [1121, 216] width 230 height 37
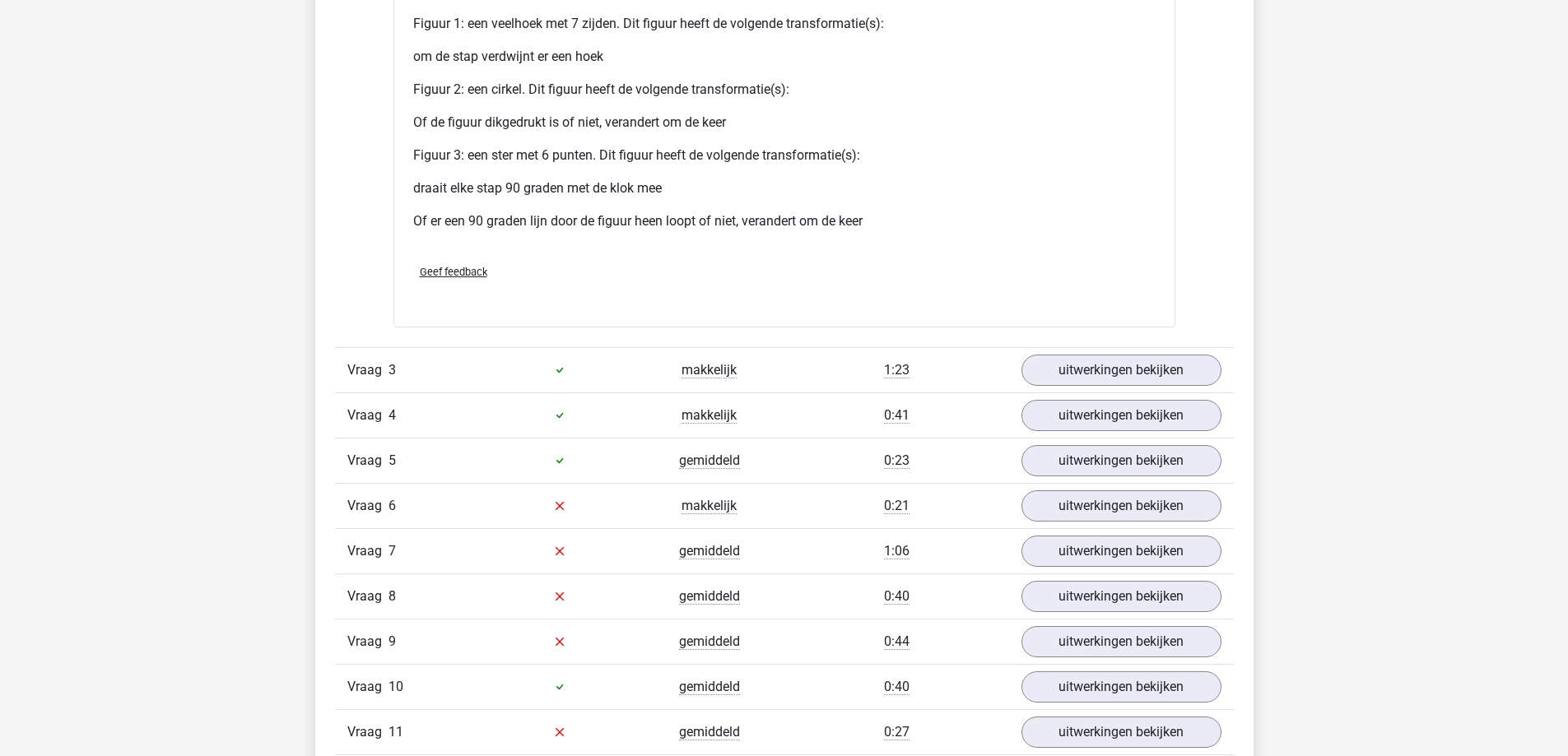
scroll to position [2469, 0]
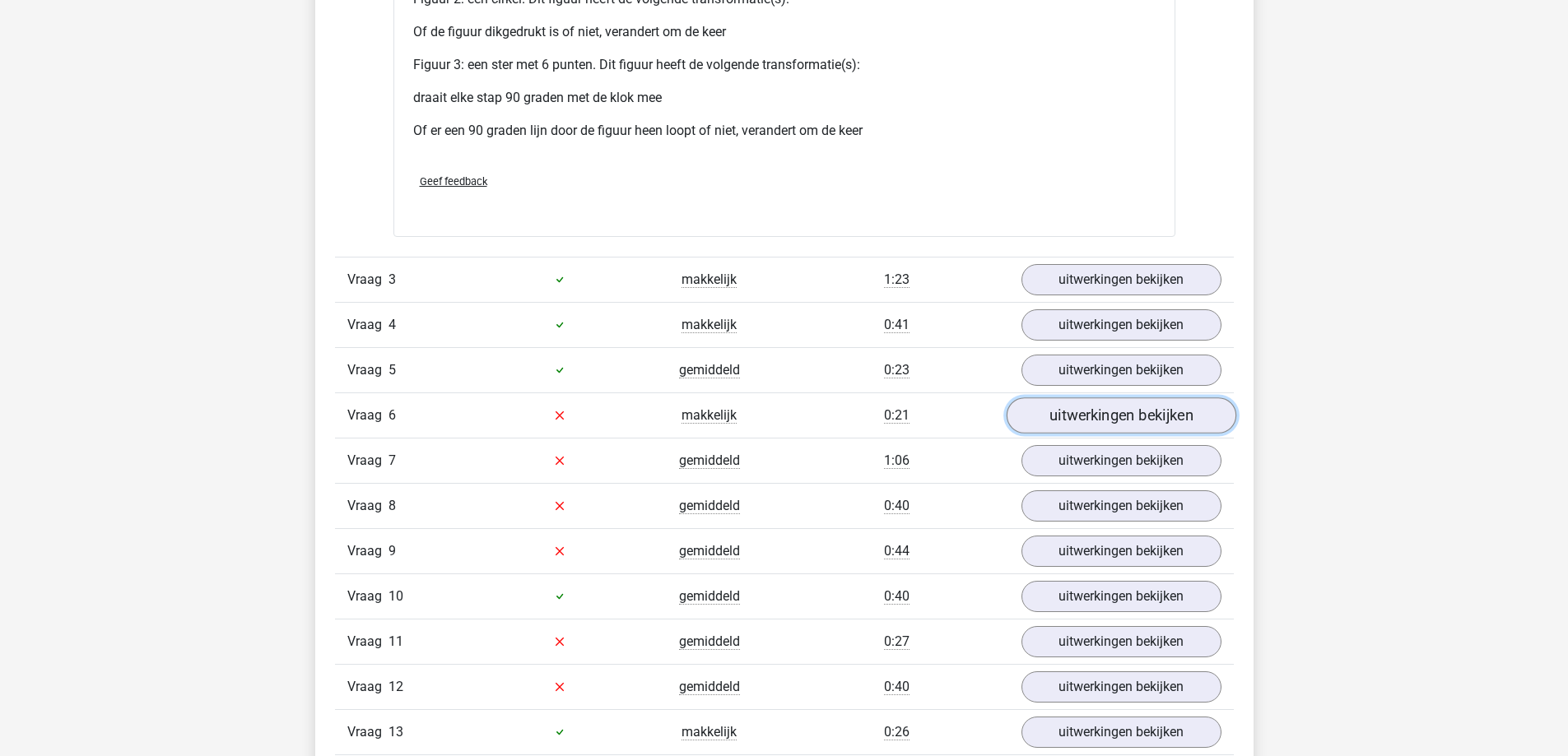
click at [1083, 421] on link "uitwerkingen bekijken" at bounding box center [1121, 416] width 230 height 37
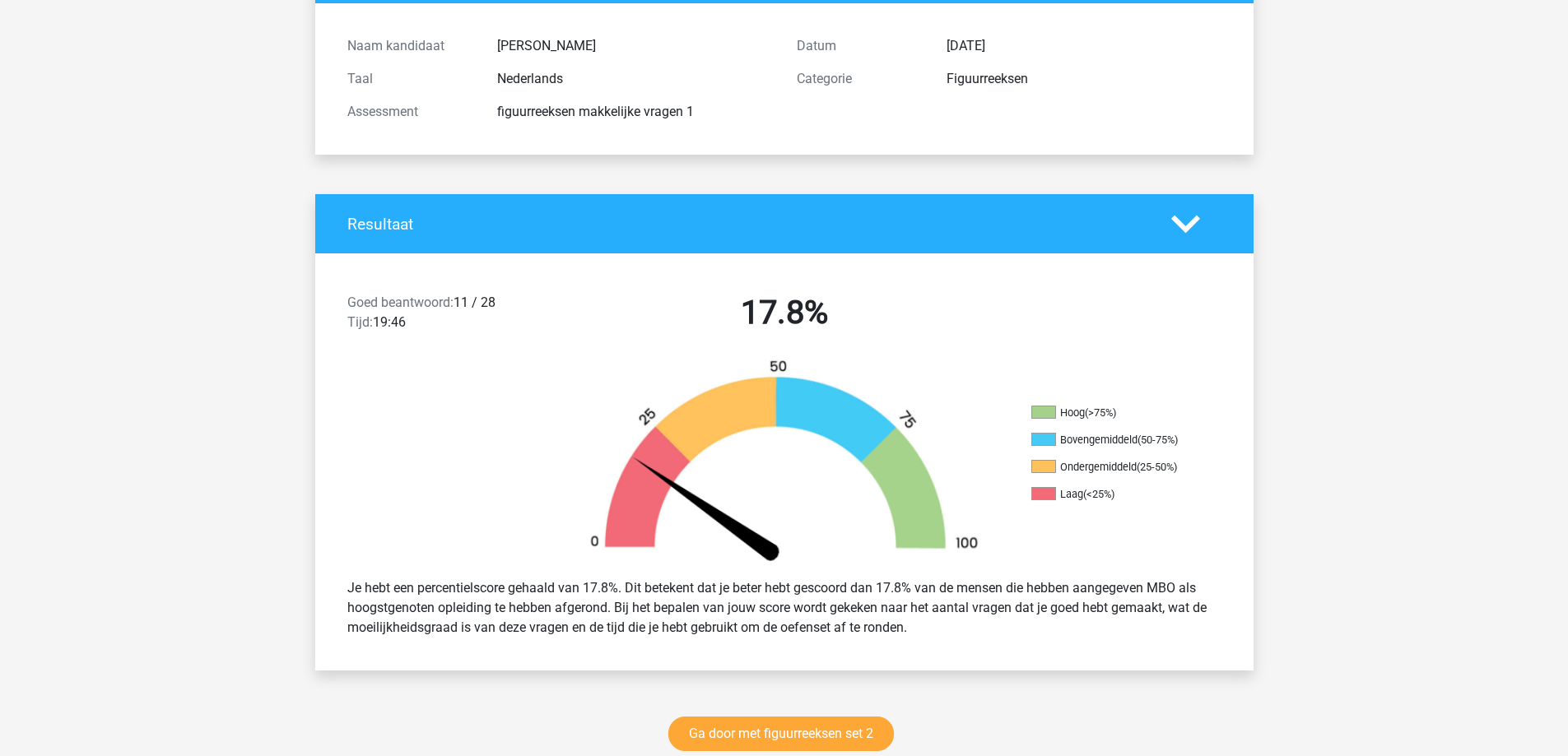
scroll to position [0, 0]
